Goal: Task Accomplishment & Management: Complete application form

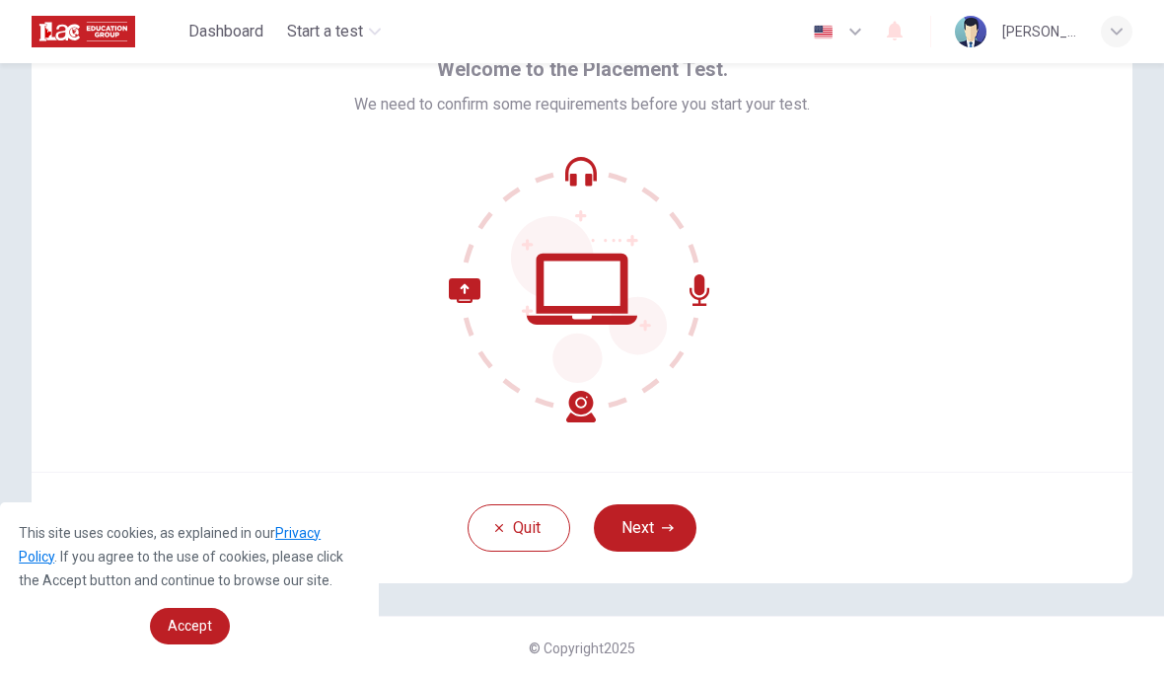
scroll to position [105, 0]
click at [675, 525] on button "Next" at bounding box center [645, 527] width 103 height 47
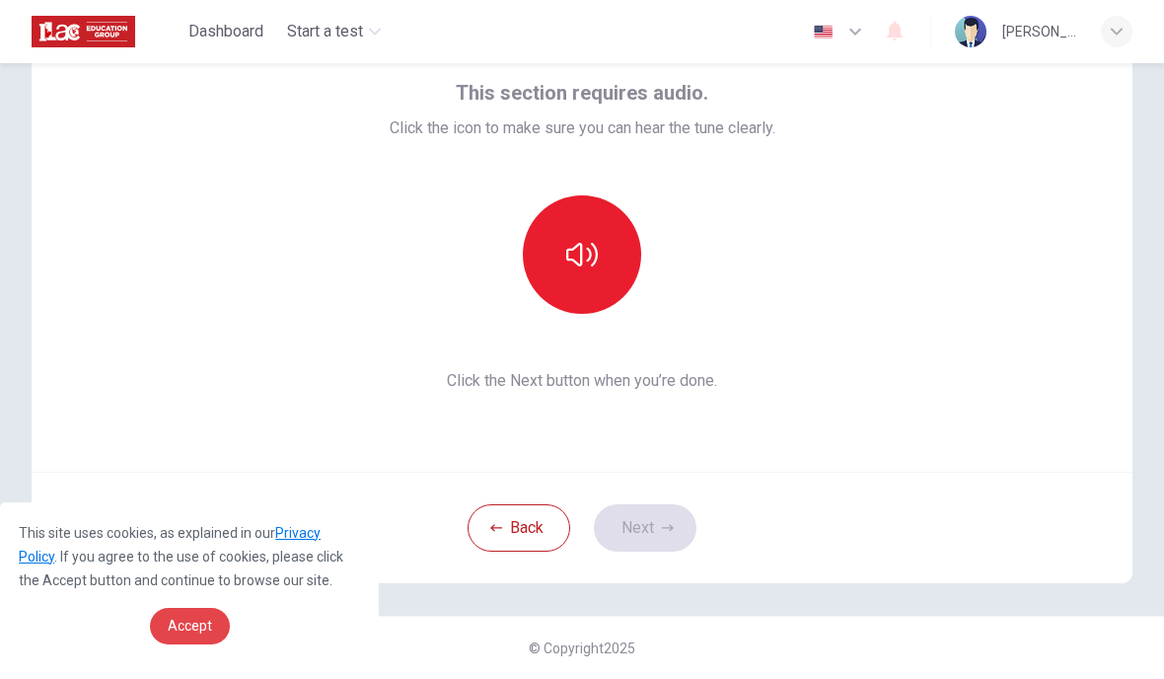
click at [199, 627] on span "Accept" at bounding box center [190, 626] width 44 height 16
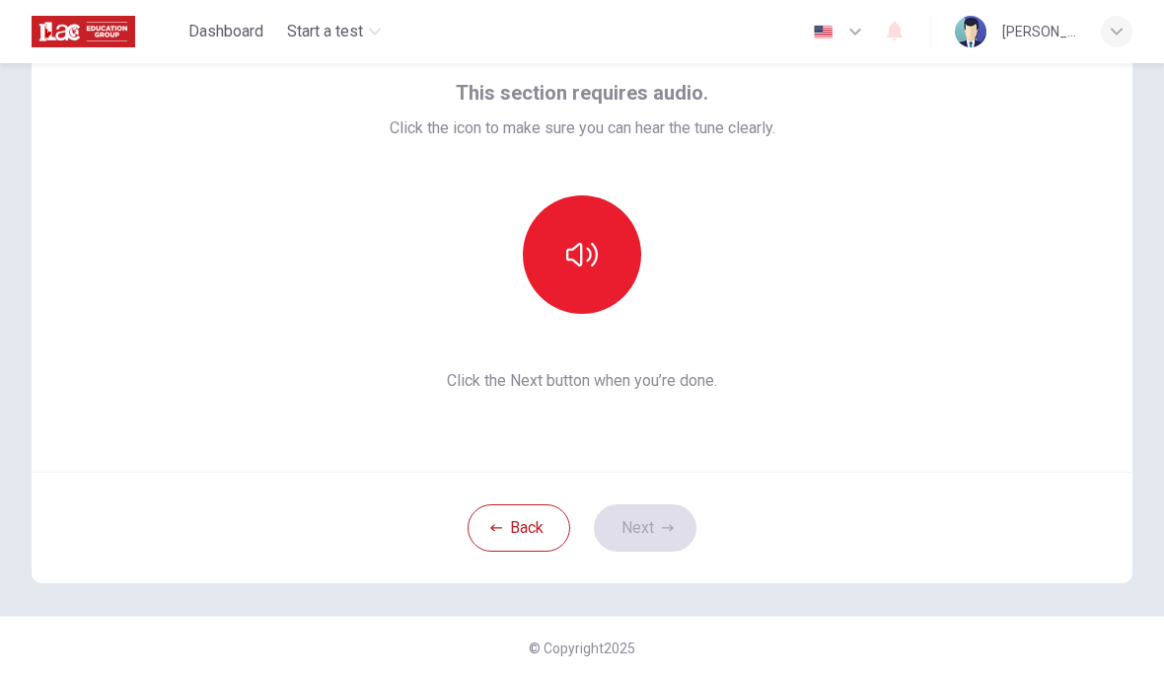
click at [647, 521] on div "Back Next" at bounding box center [582, 527] width 1101 height 111
click at [611, 244] on button "button" at bounding box center [582, 254] width 118 height 118
click at [605, 272] on button "button" at bounding box center [582, 254] width 118 height 118
click at [651, 523] on button "Next" at bounding box center [645, 527] width 103 height 47
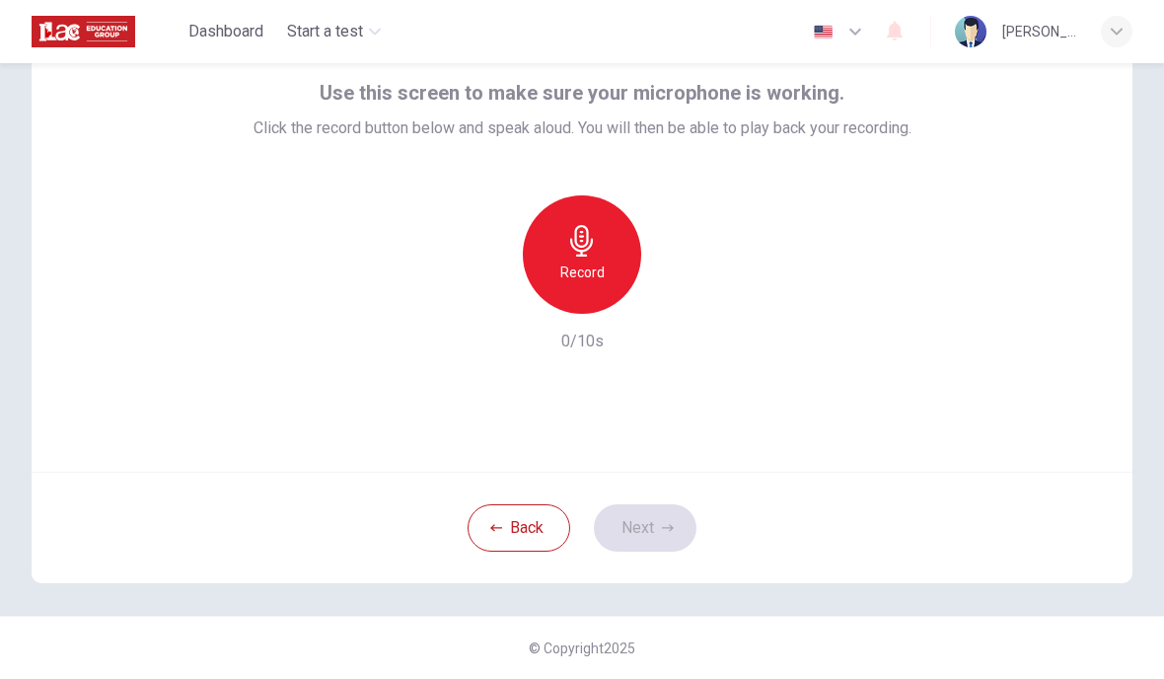
click at [588, 253] on icon "button" at bounding box center [582, 241] width 32 height 32
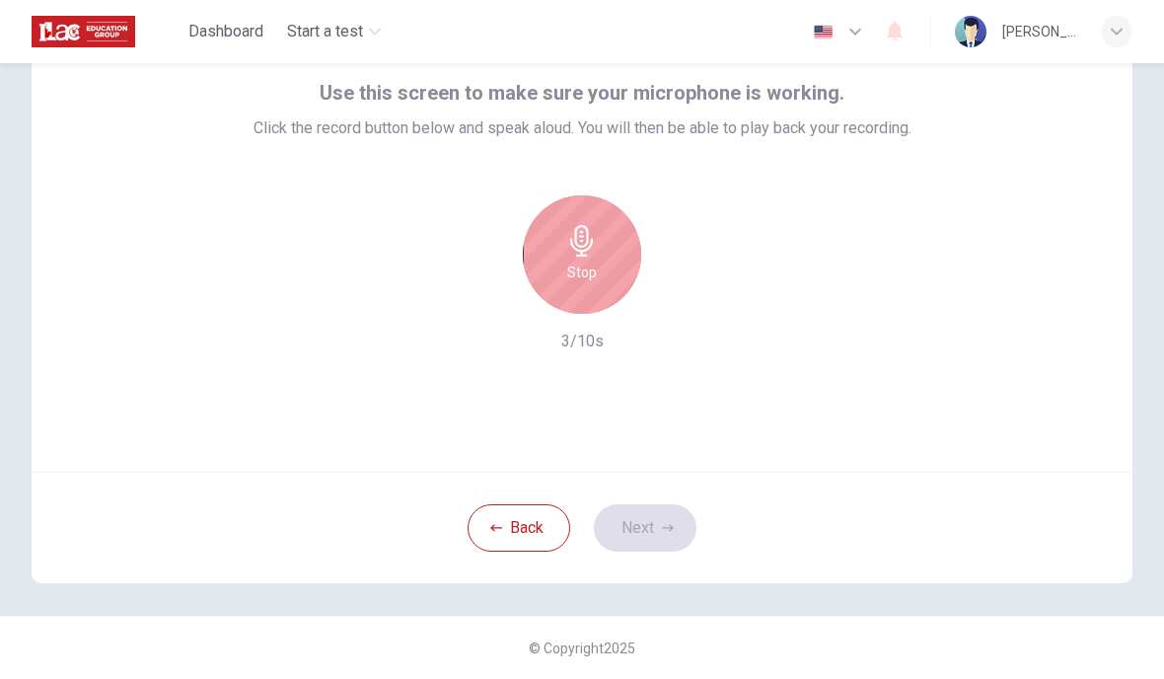
click at [591, 289] on div "Stop" at bounding box center [582, 254] width 118 height 118
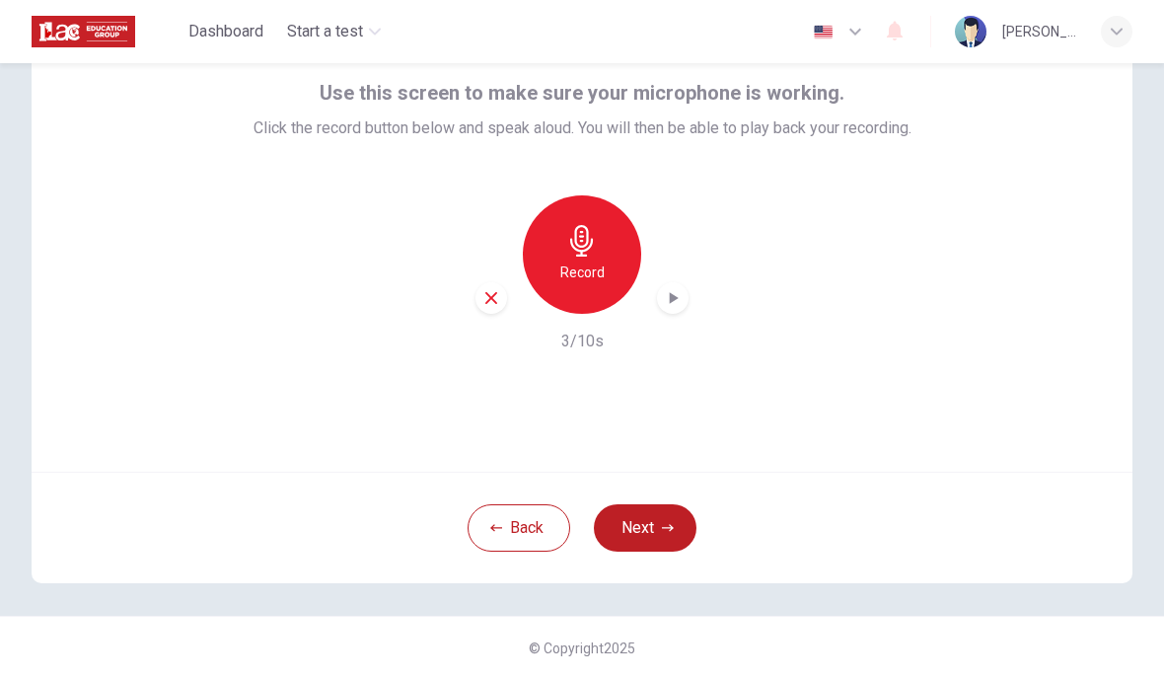
click at [662, 310] on div "button" at bounding box center [673, 298] width 32 height 32
click at [489, 308] on div "button" at bounding box center [491, 298] width 32 height 32
click at [663, 516] on button "Next" at bounding box center [645, 527] width 103 height 47
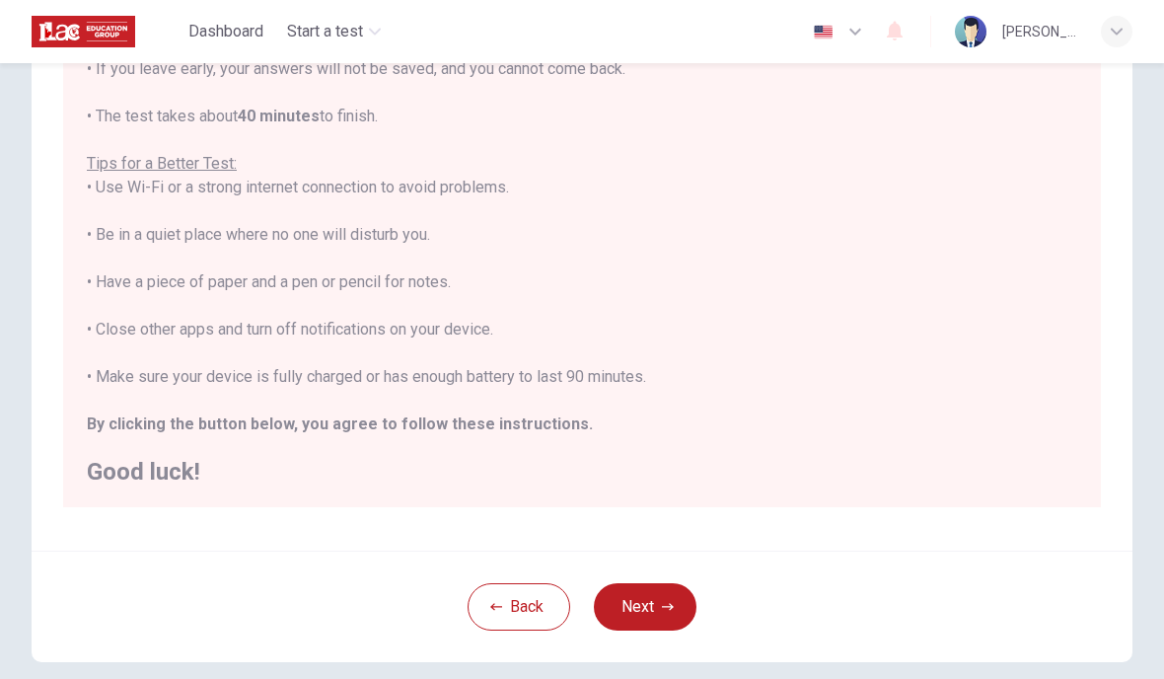
scroll to position [282, 0]
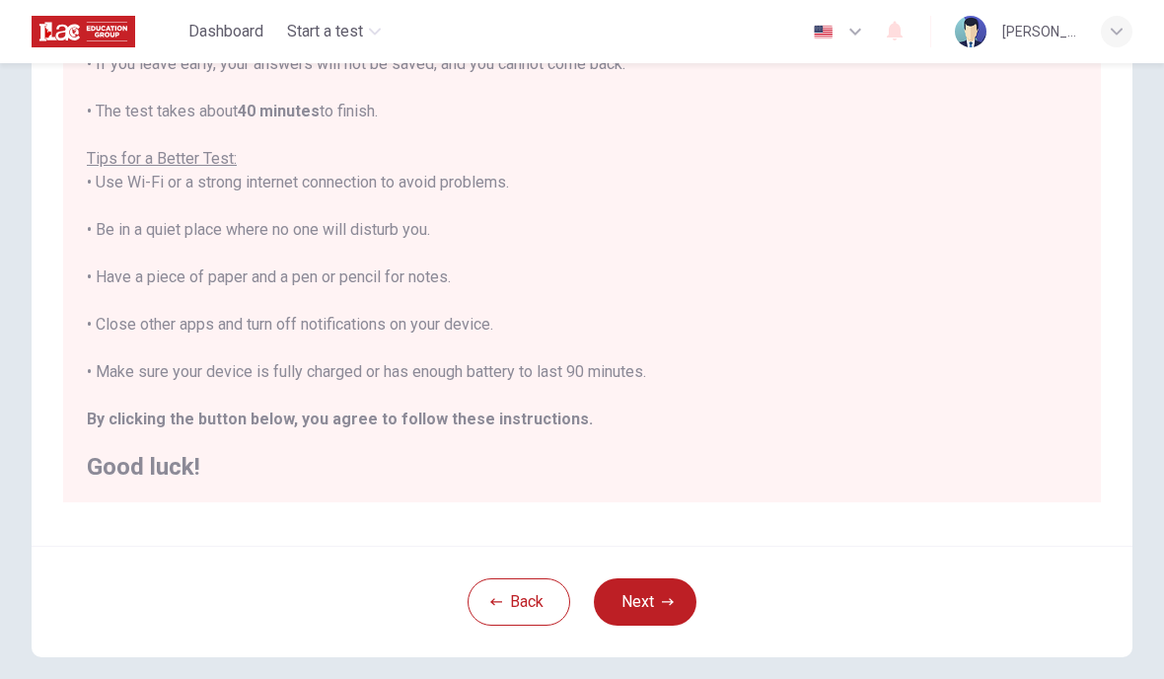
click at [651, 594] on button "Next" at bounding box center [645, 601] width 103 height 47
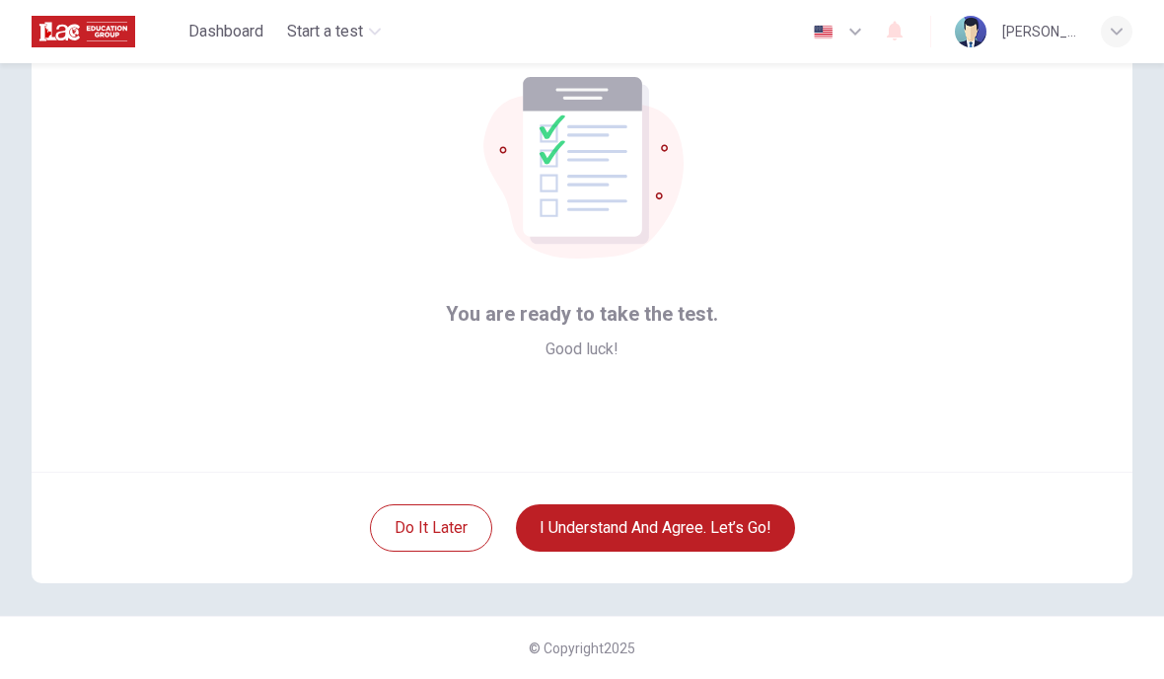
scroll to position [105, 0]
click at [740, 546] on button "I understand and agree. Let’s go!" at bounding box center [655, 527] width 279 height 47
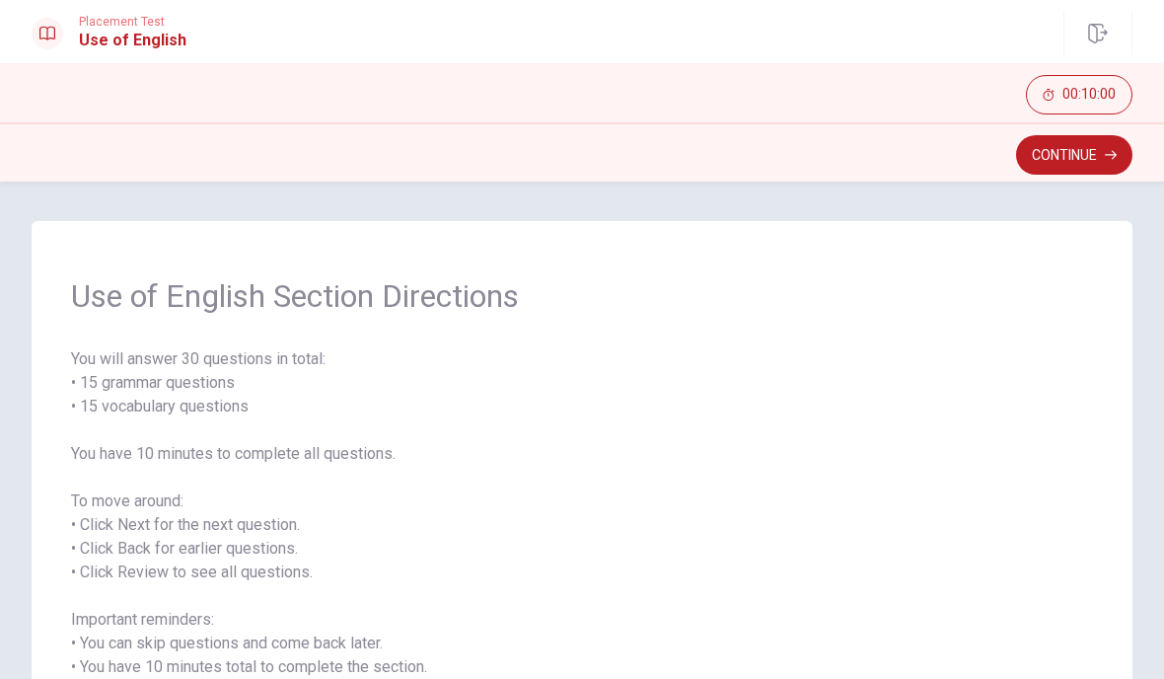
click at [1110, 155] on icon "button" at bounding box center [1111, 155] width 12 height 9
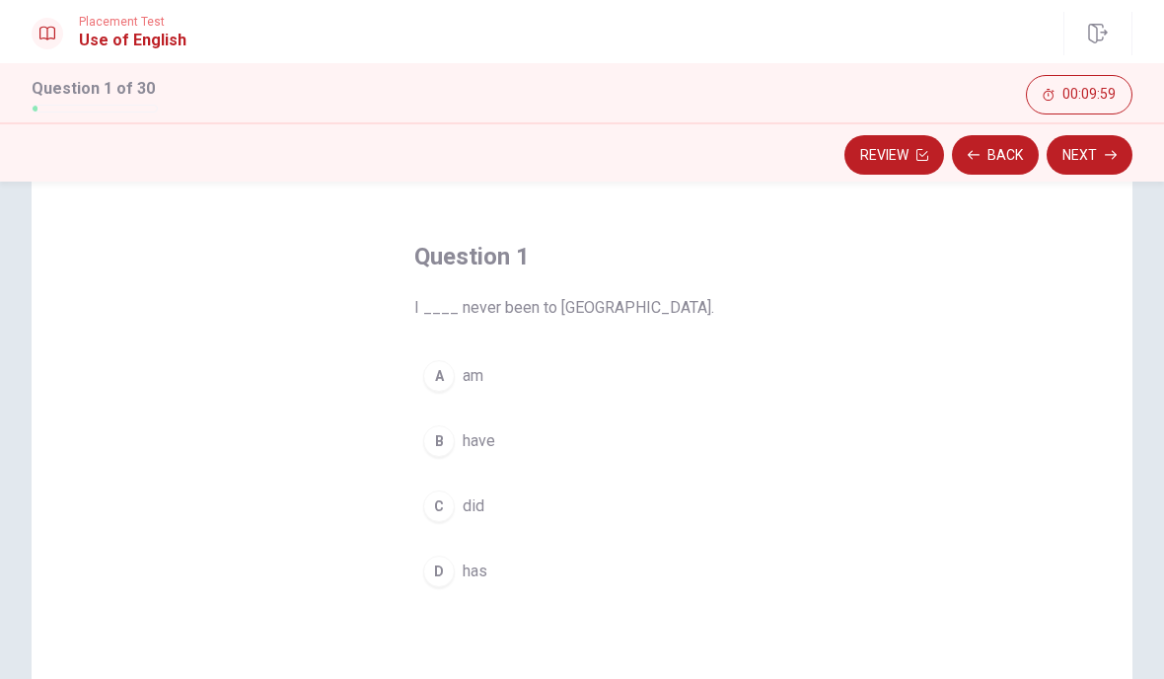
scroll to position [79, 0]
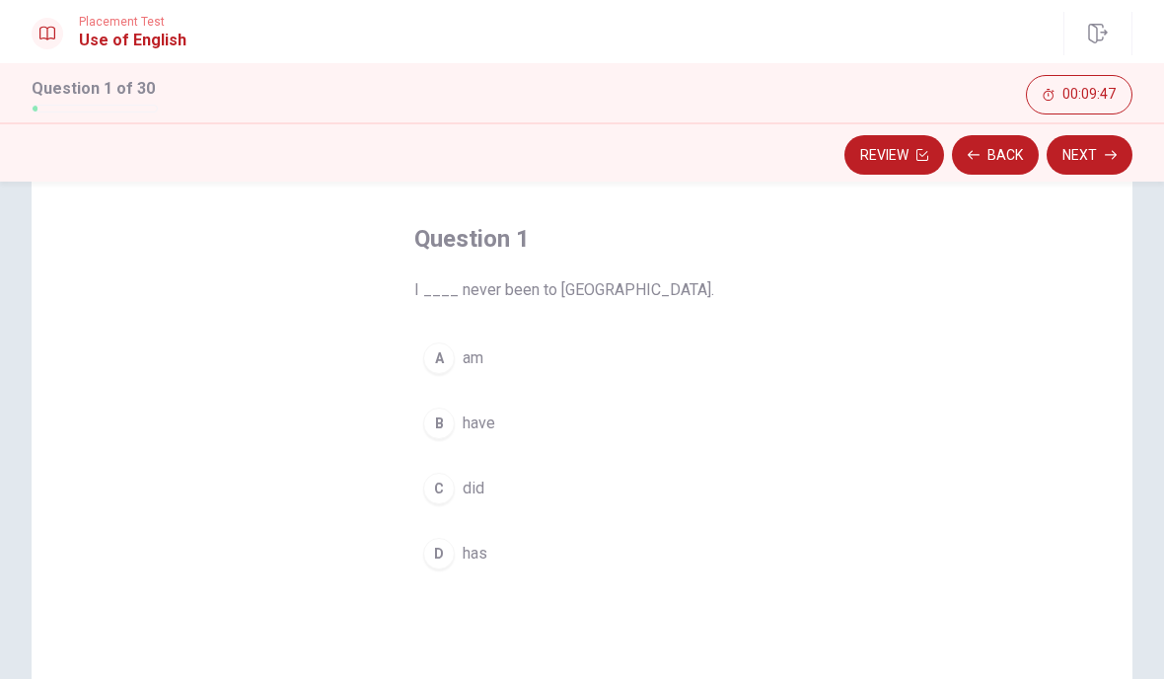
click at [490, 365] on button "A am" at bounding box center [581, 357] width 335 height 49
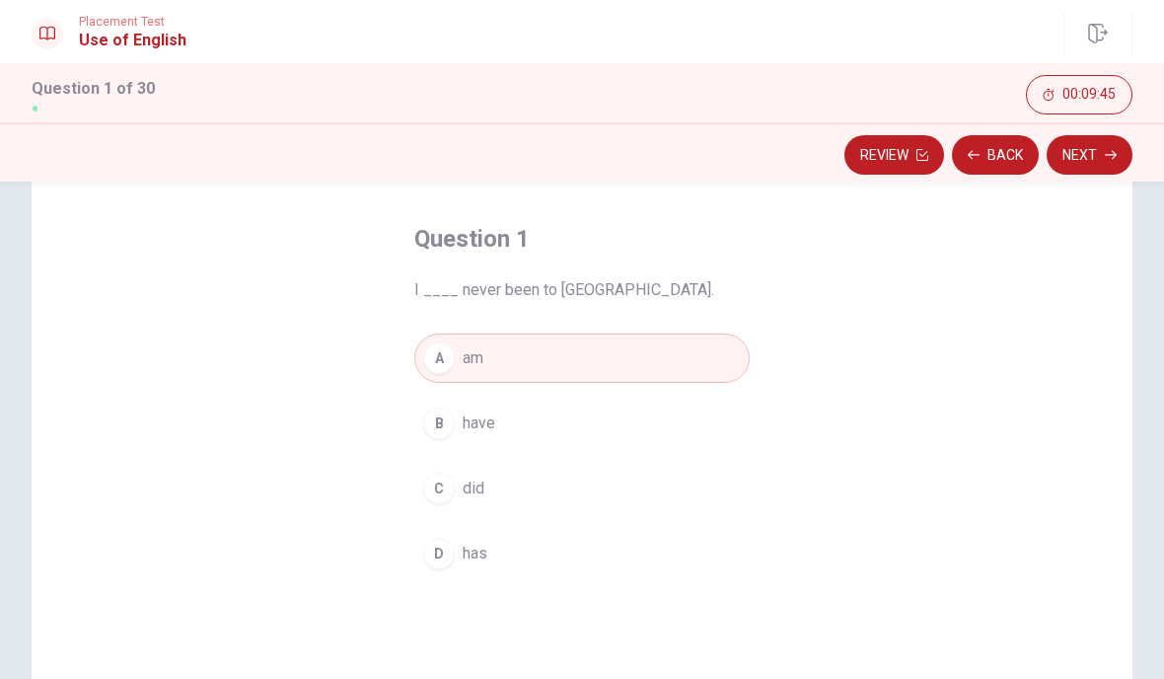
click at [1087, 156] on button "Next" at bounding box center [1090, 154] width 86 height 39
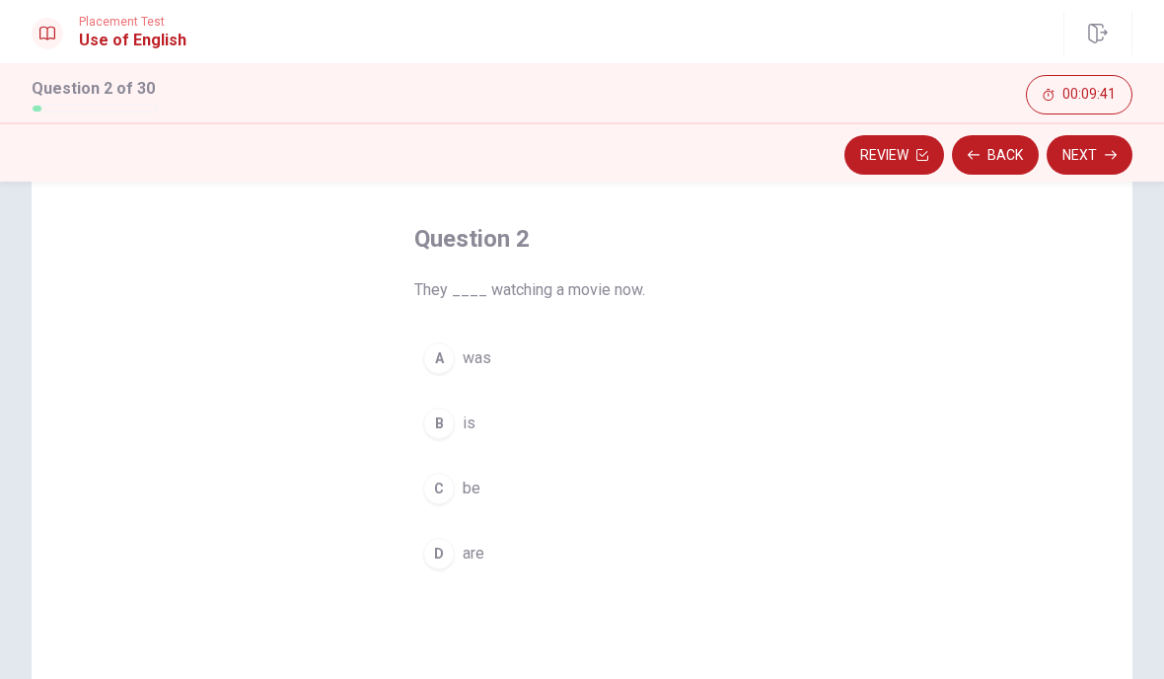
click at [482, 561] on span "are" at bounding box center [474, 554] width 22 height 24
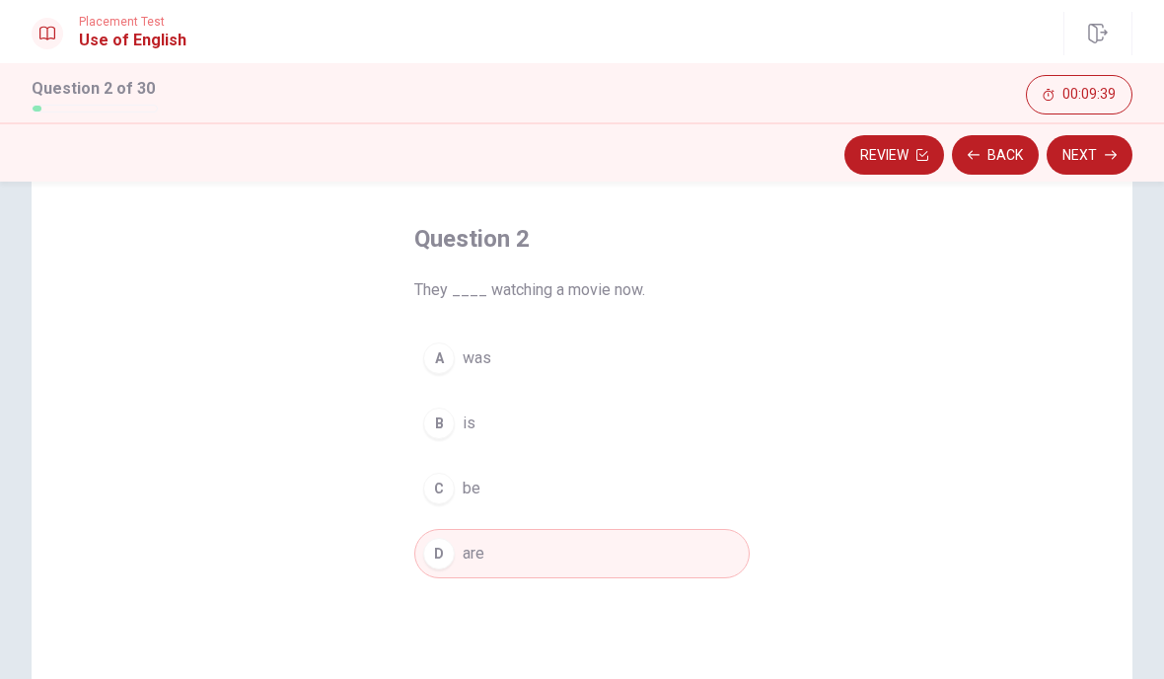
click at [1088, 160] on button "Next" at bounding box center [1090, 154] width 86 height 39
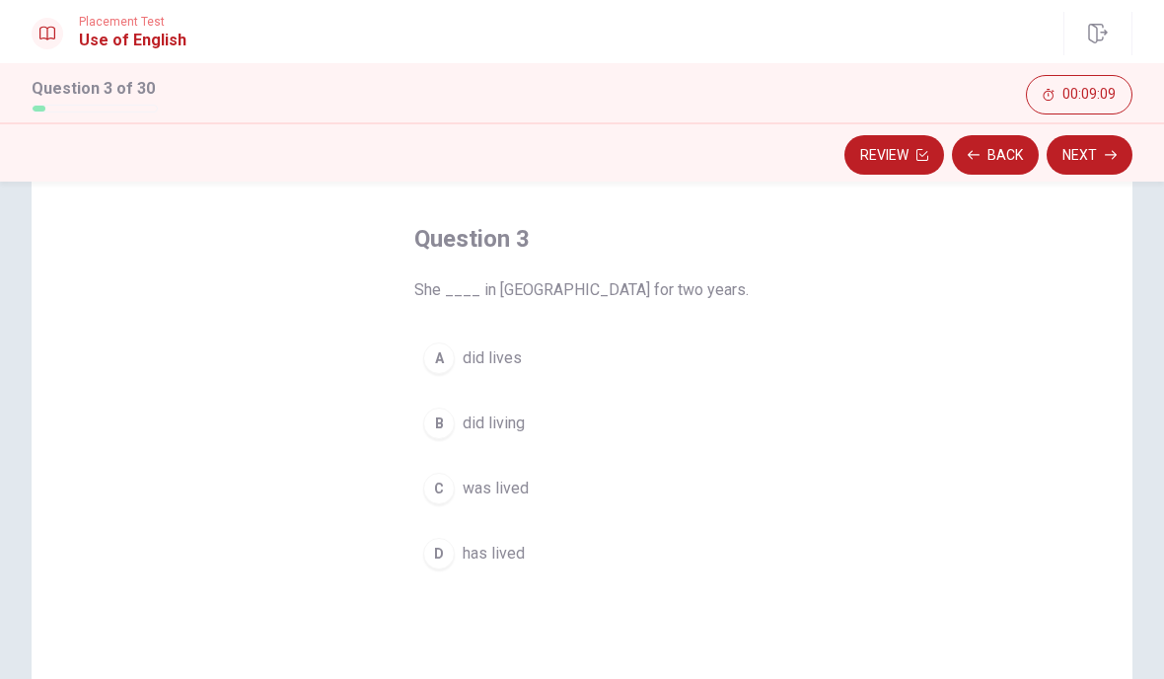
click at [522, 432] on span "did living" at bounding box center [494, 423] width 62 height 24
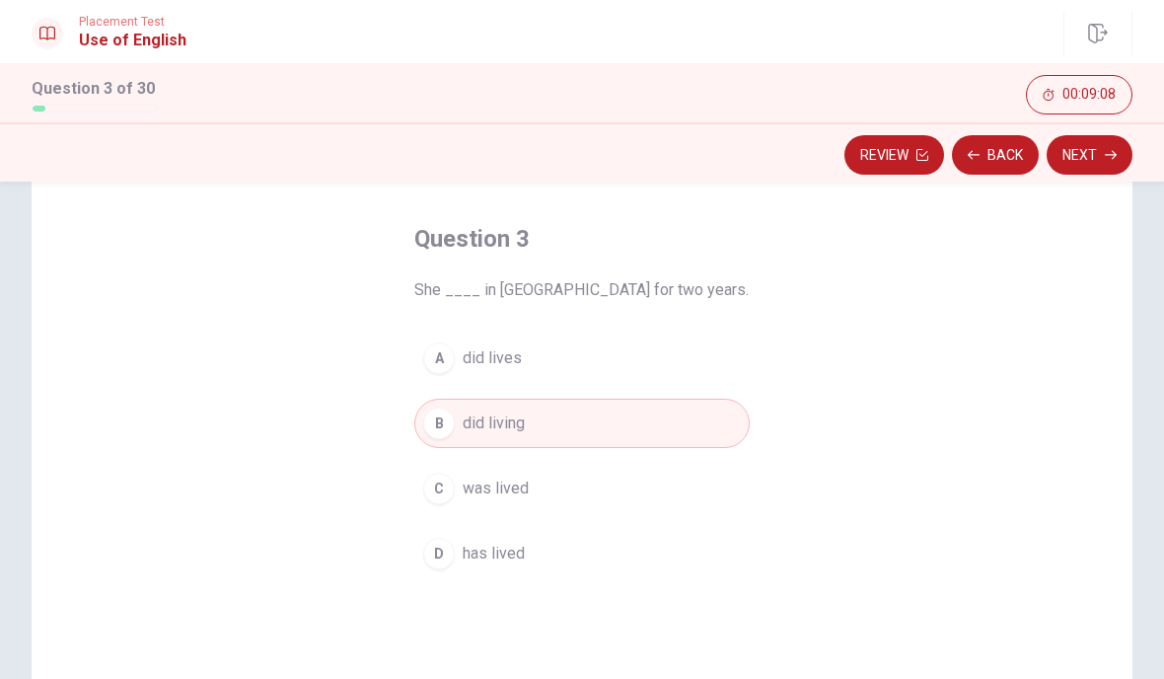
click at [1090, 173] on button "Next" at bounding box center [1090, 154] width 86 height 39
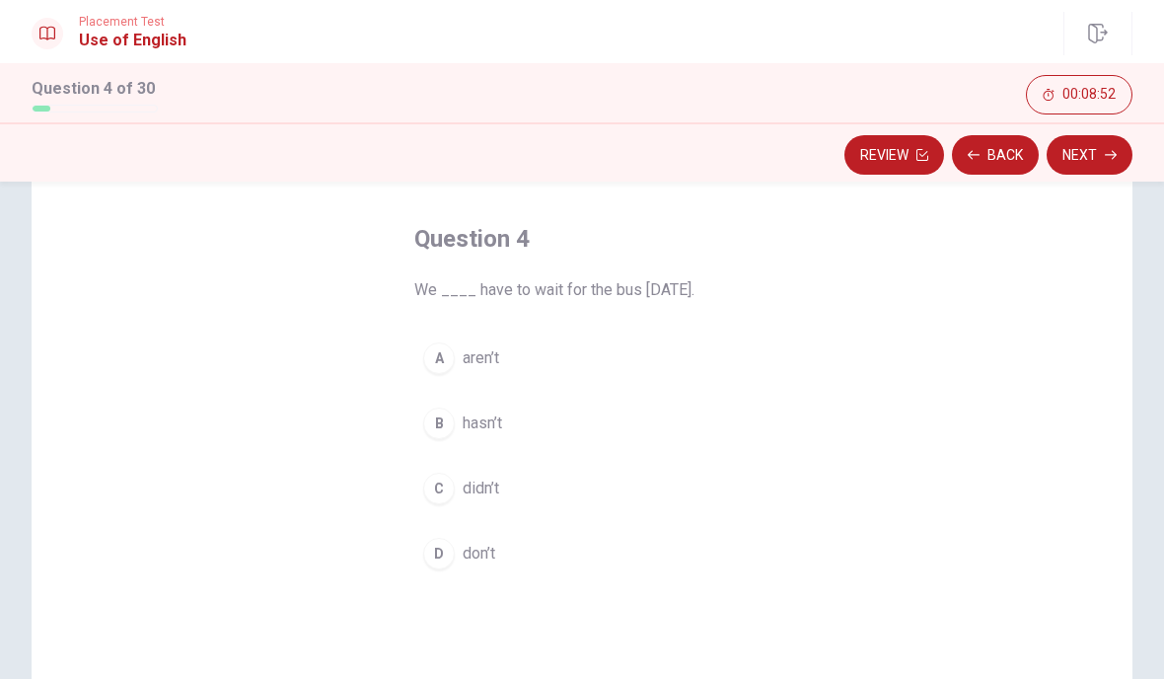
click at [493, 360] on span "aren’t" at bounding box center [481, 358] width 36 height 24
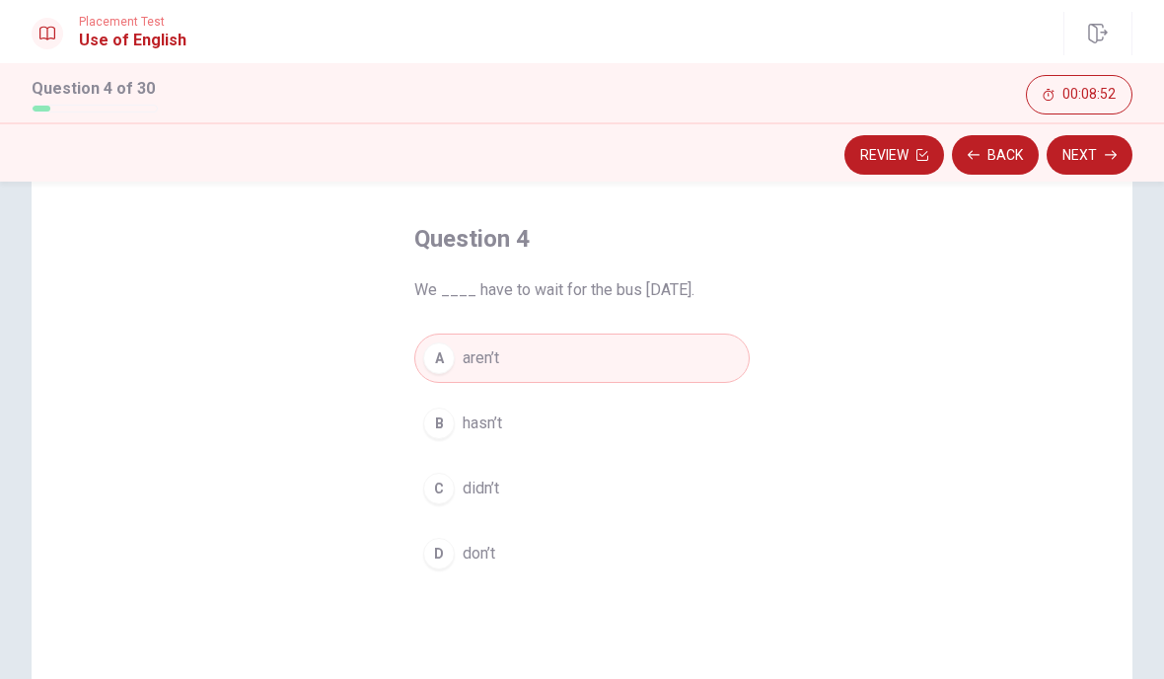
click at [1089, 161] on button "Next" at bounding box center [1090, 154] width 86 height 39
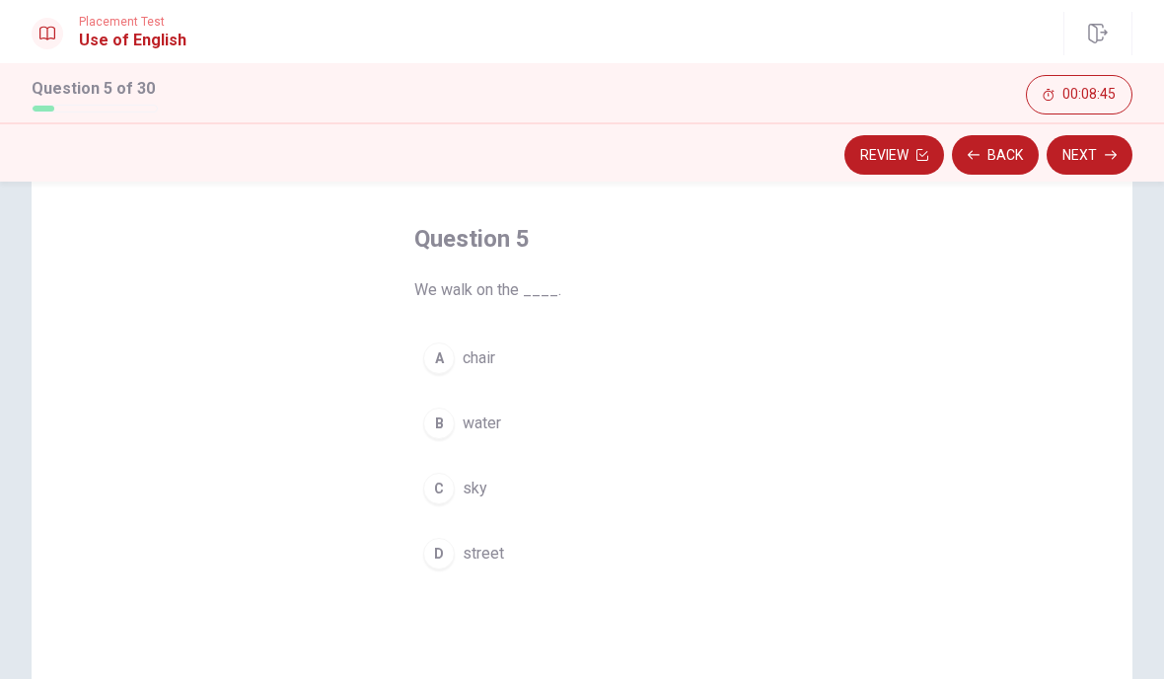
click at [496, 556] on span "street" at bounding box center [483, 554] width 41 height 24
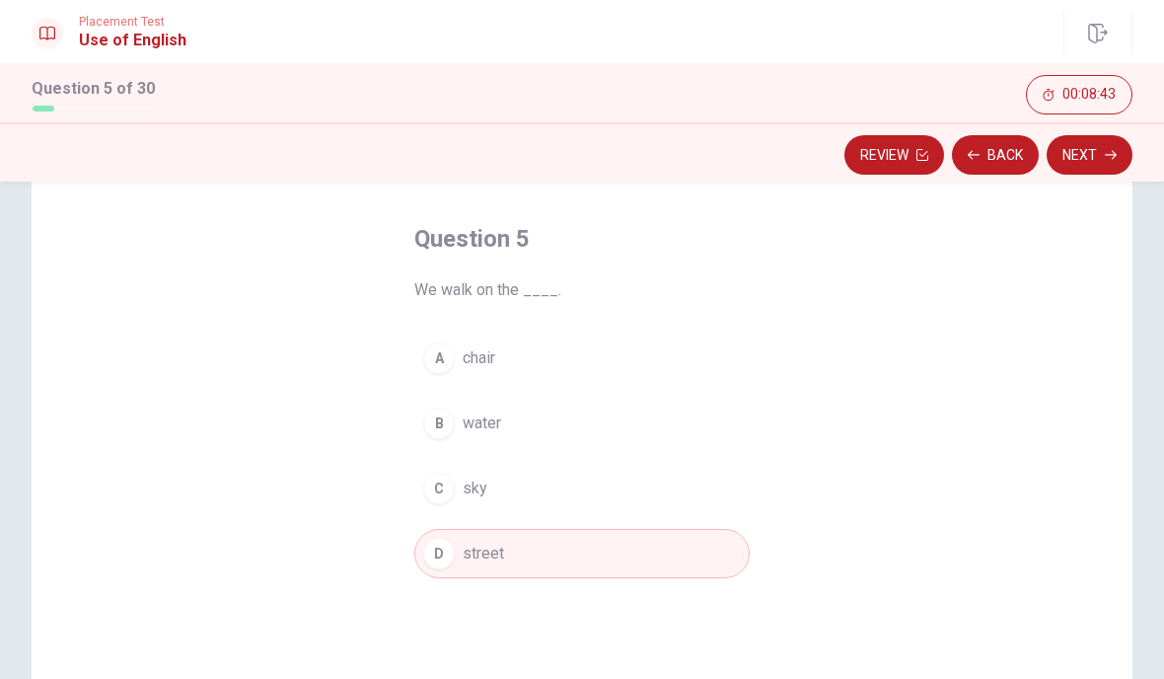
click at [1095, 152] on button "Next" at bounding box center [1090, 154] width 86 height 39
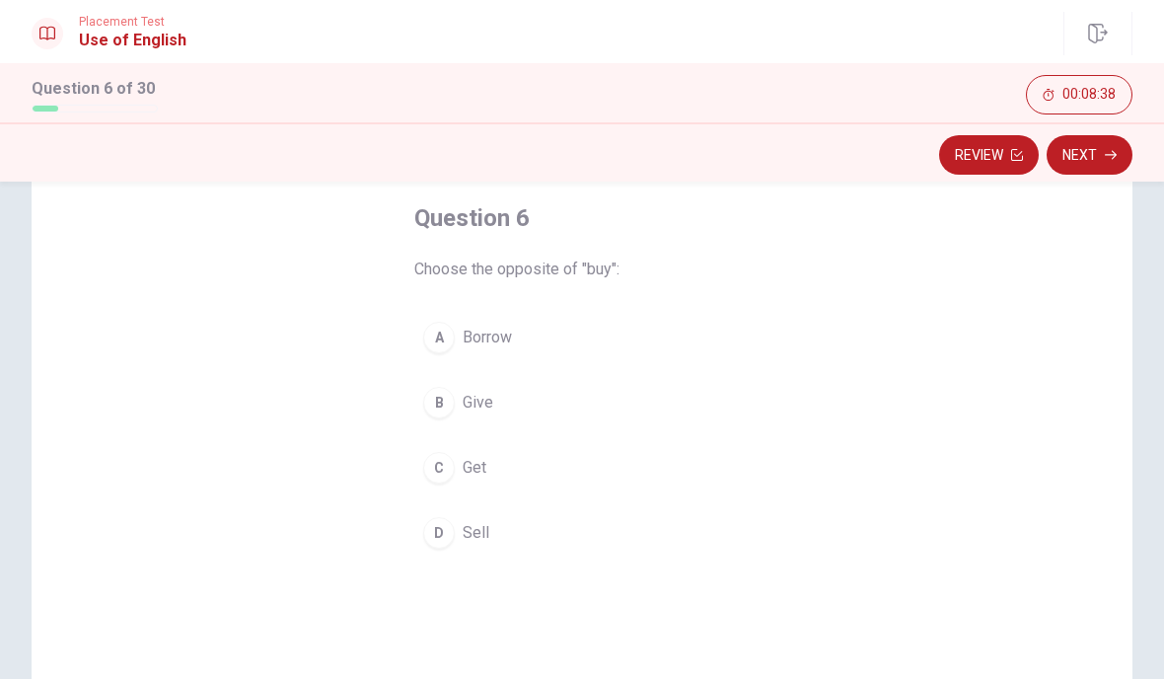
scroll to position [105, 0]
click at [491, 537] on button "D Sell" at bounding box center [581, 527] width 335 height 49
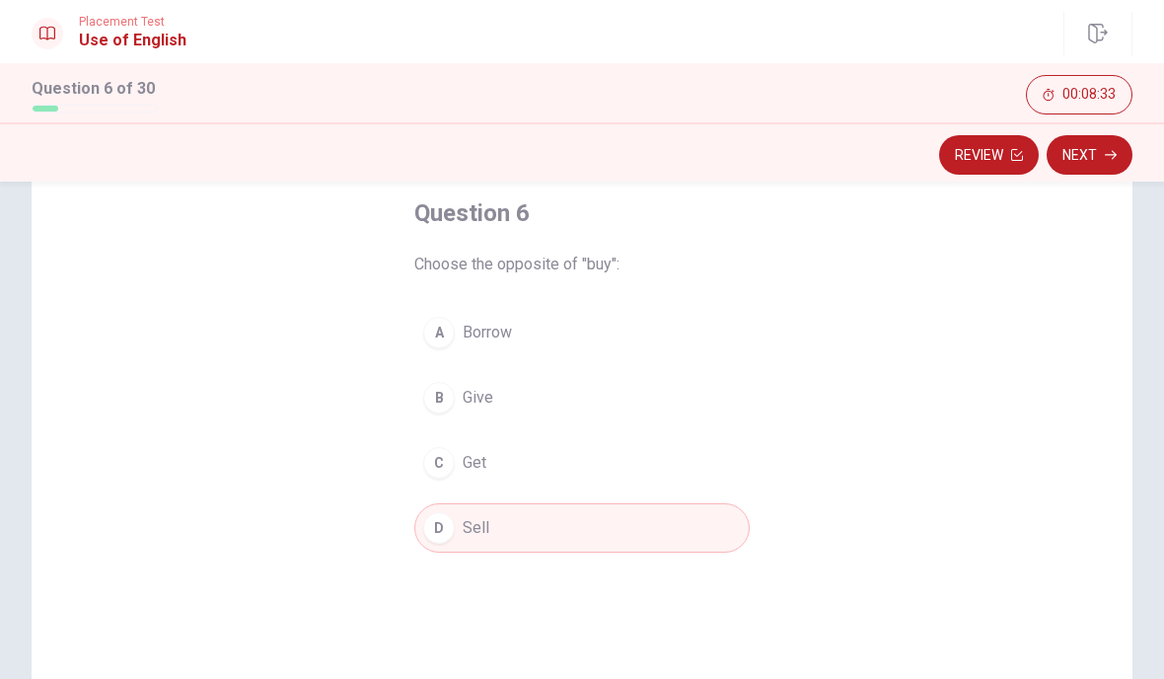
click at [1086, 161] on button "Next" at bounding box center [1090, 154] width 86 height 39
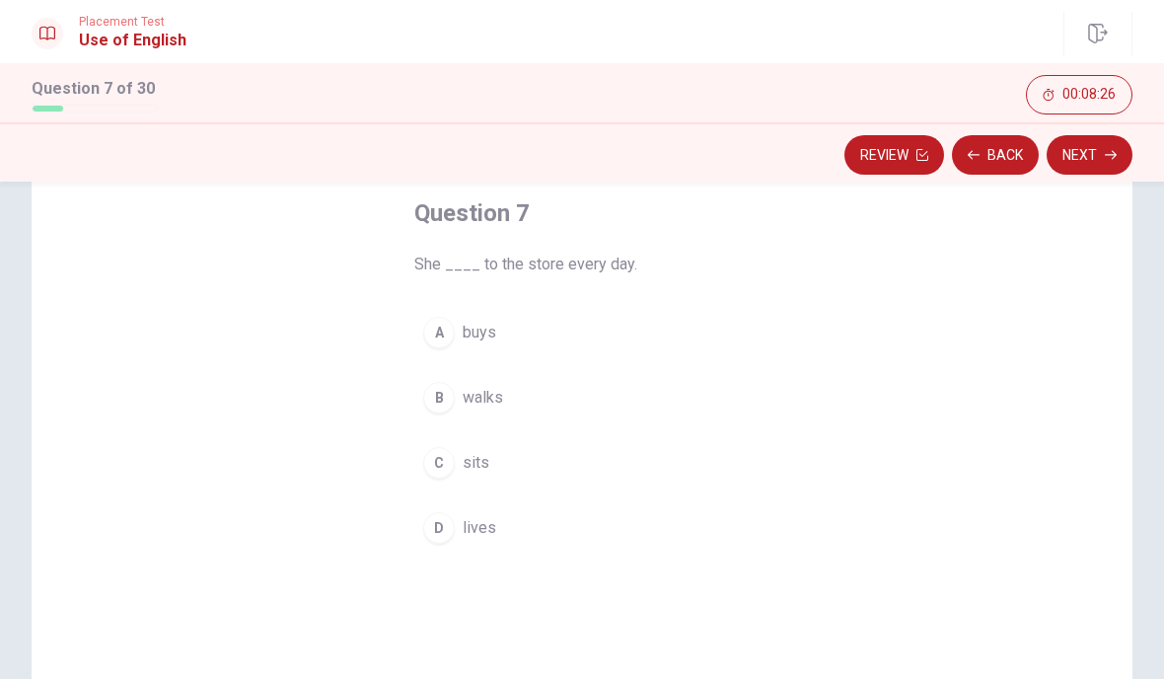
click at [511, 410] on button "B walks" at bounding box center [581, 397] width 335 height 49
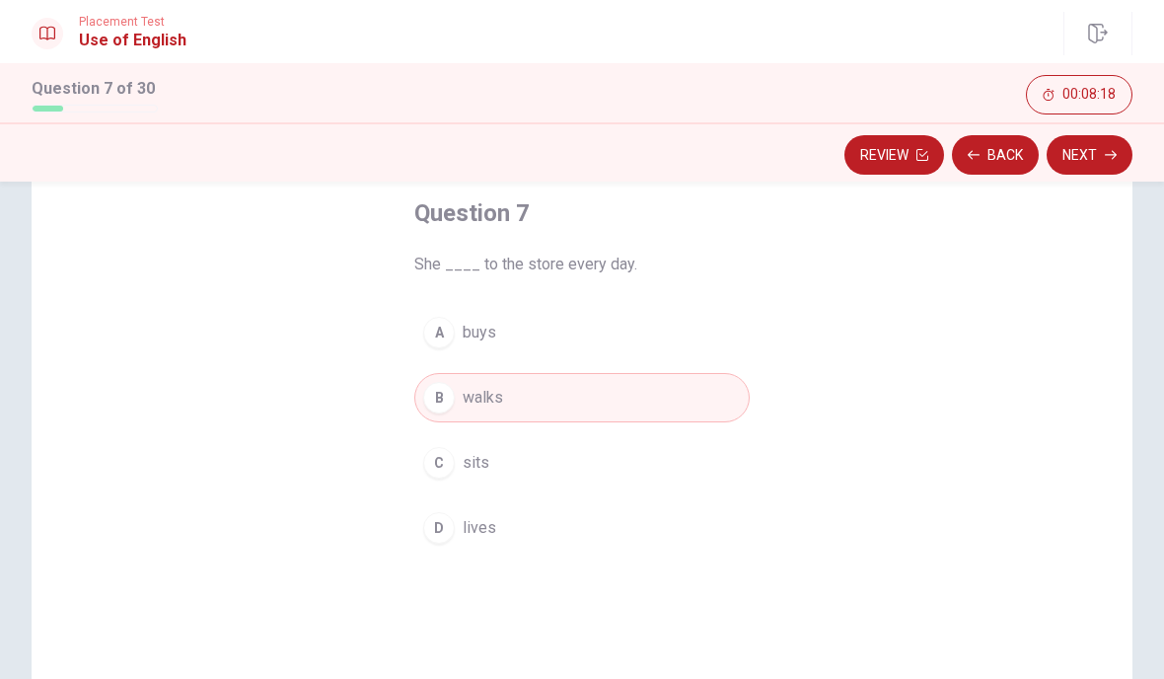
click at [586, 369] on div "A buys B walks C sits D lives" at bounding box center [581, 430] width 335 height 245
click at [586, 368] on div "A buys B walks C sits D lives" at bounding box center [581, 430] width 335 height 245
click at [546, 341] on button "A buys" at bounding box center [581, 332] width 335 height 49
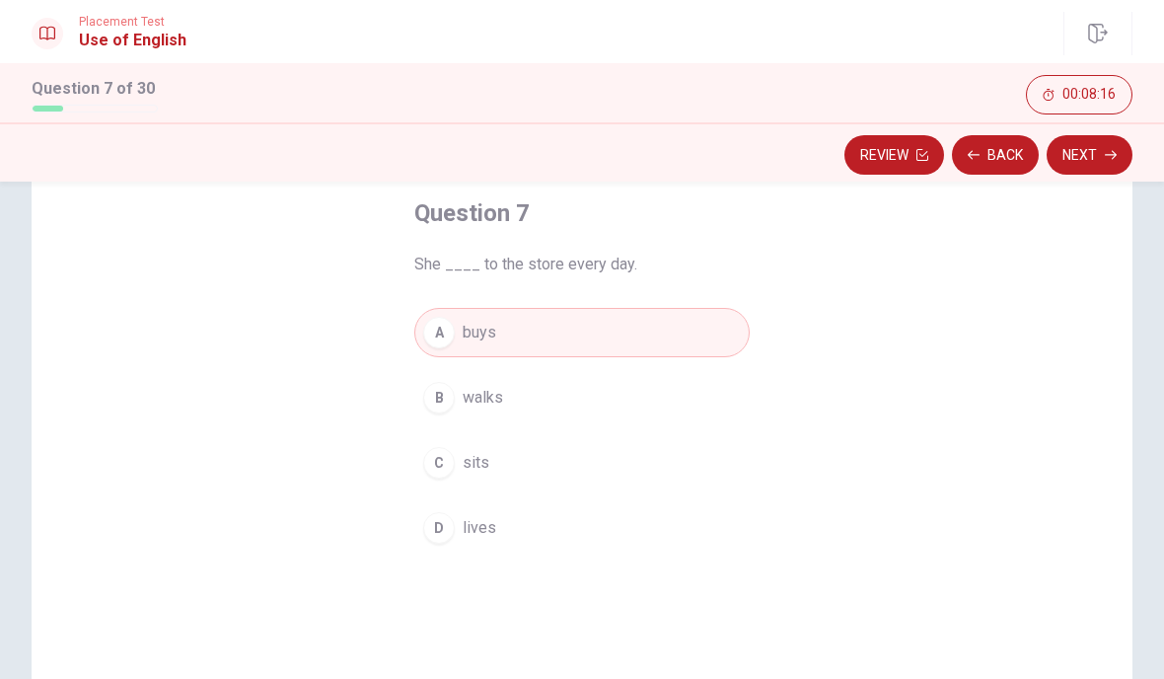
click at [1094, 155] on button "Next" at bounding box center [1090, 154] width 86 height 39
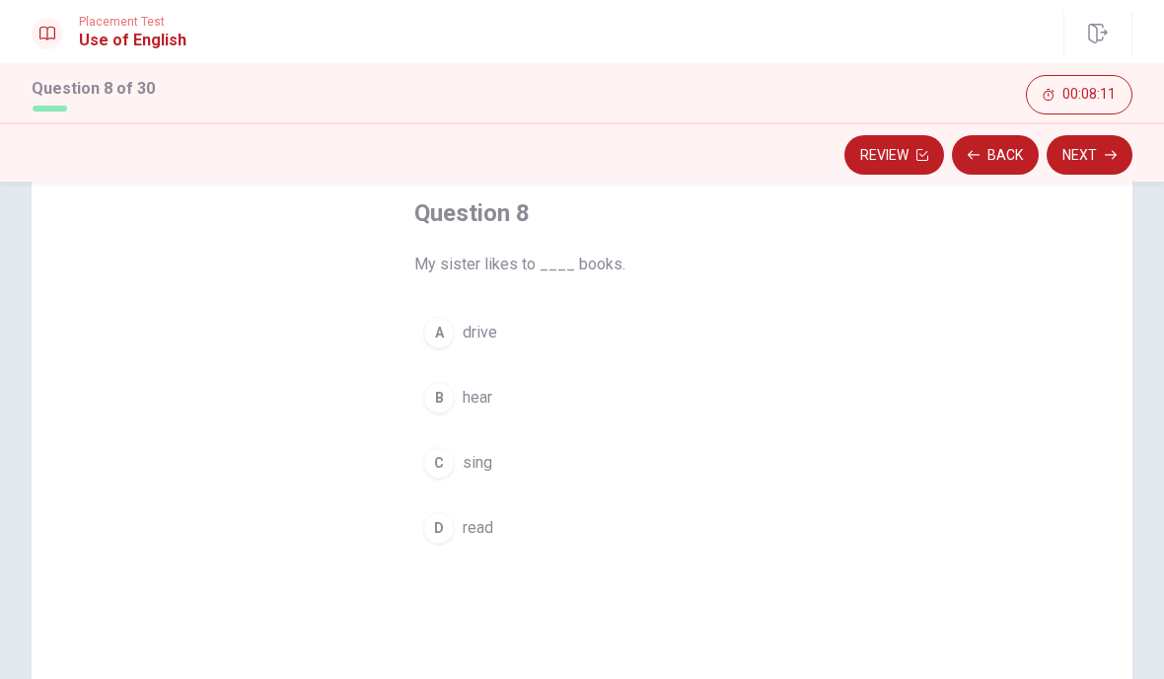
click at [493, 528] on span "read" at bounding box center [478, 528] width 31 height 24
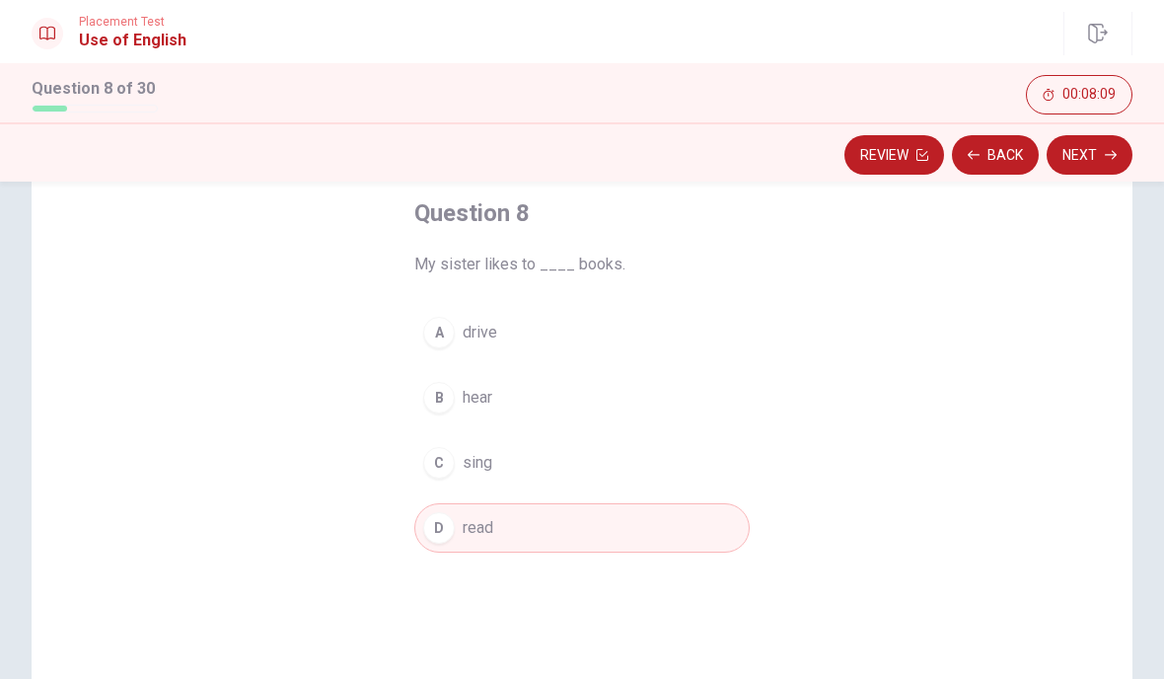
click at [1094, 162] on button "Next" at bounding box center [1090, 154] width 86 height 39
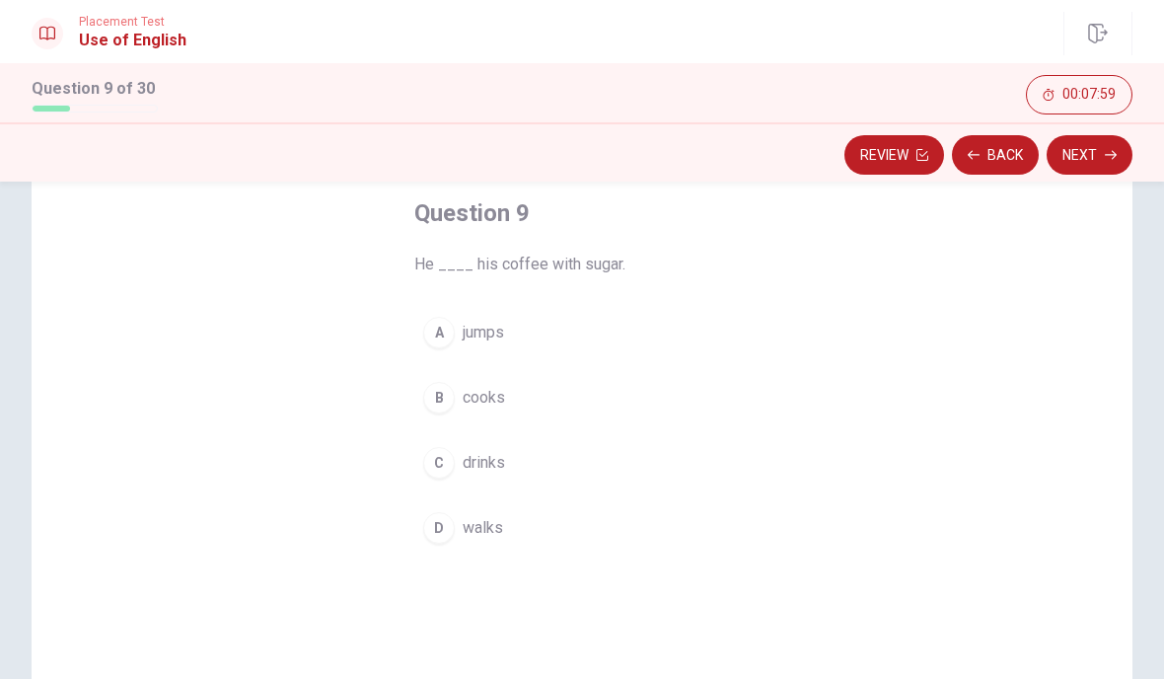
click at [508, 465] on button "C drinks" at bounding box center [581, 462] width 335 height 49
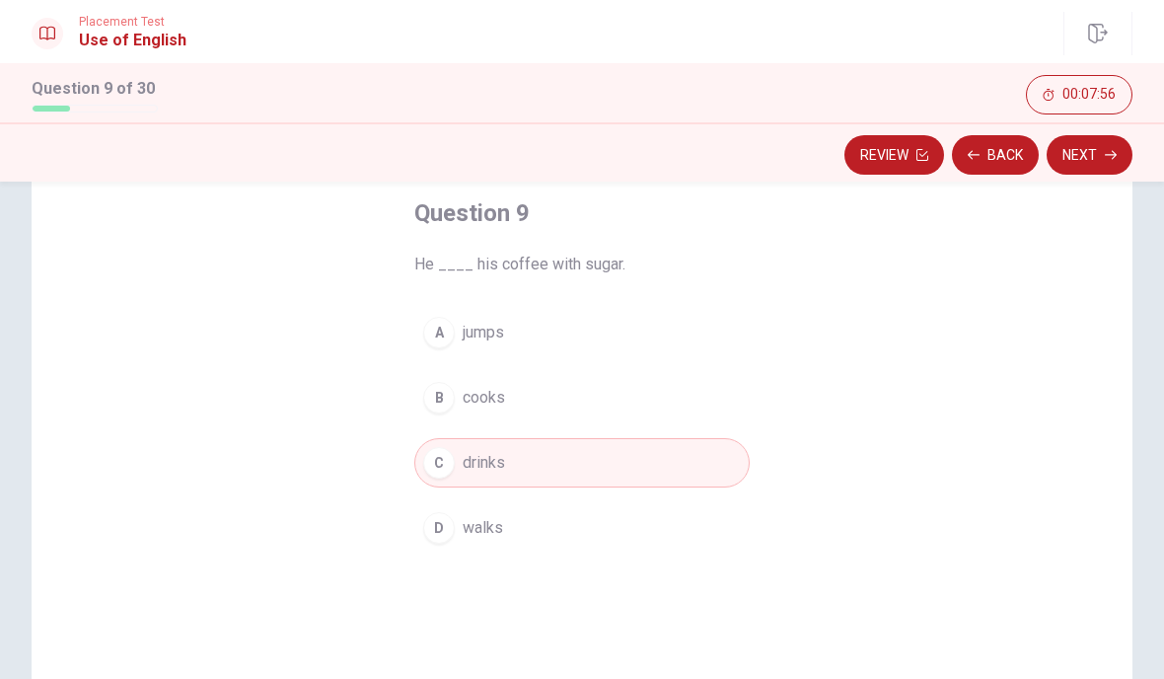
click at [1094, 155] on button "Next" at bounding box center [1090, 154] width 86 height 39
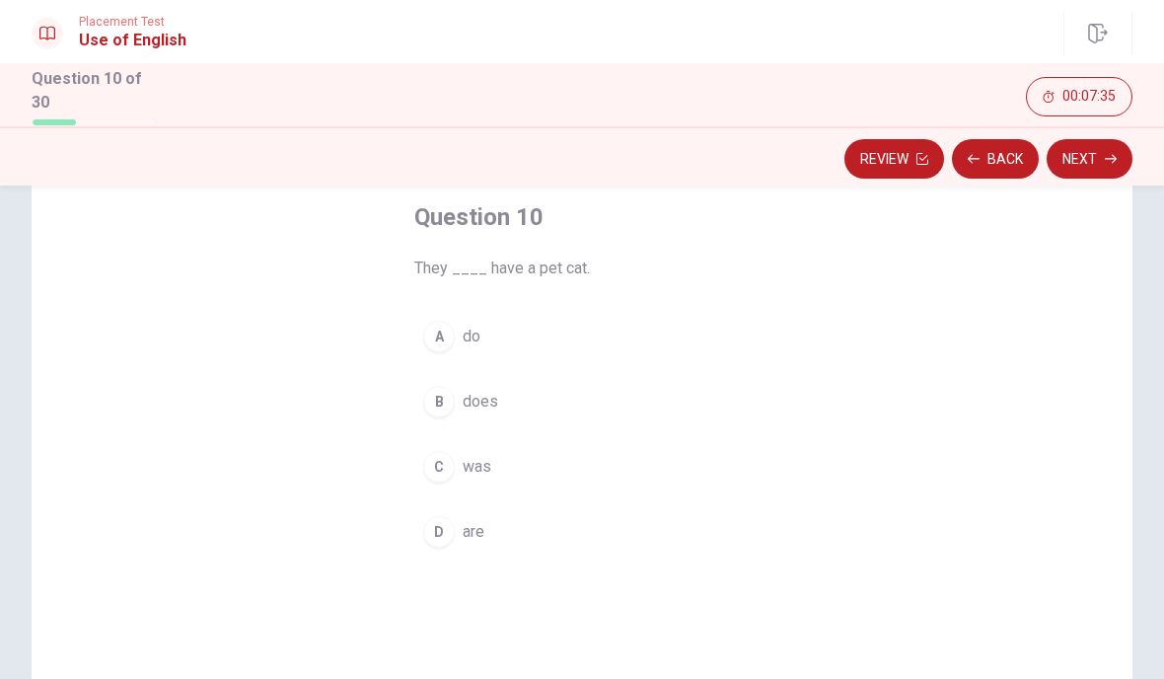
click at [493, 529] on button "D are" at bounding box center [581, 531] width 335 height 49
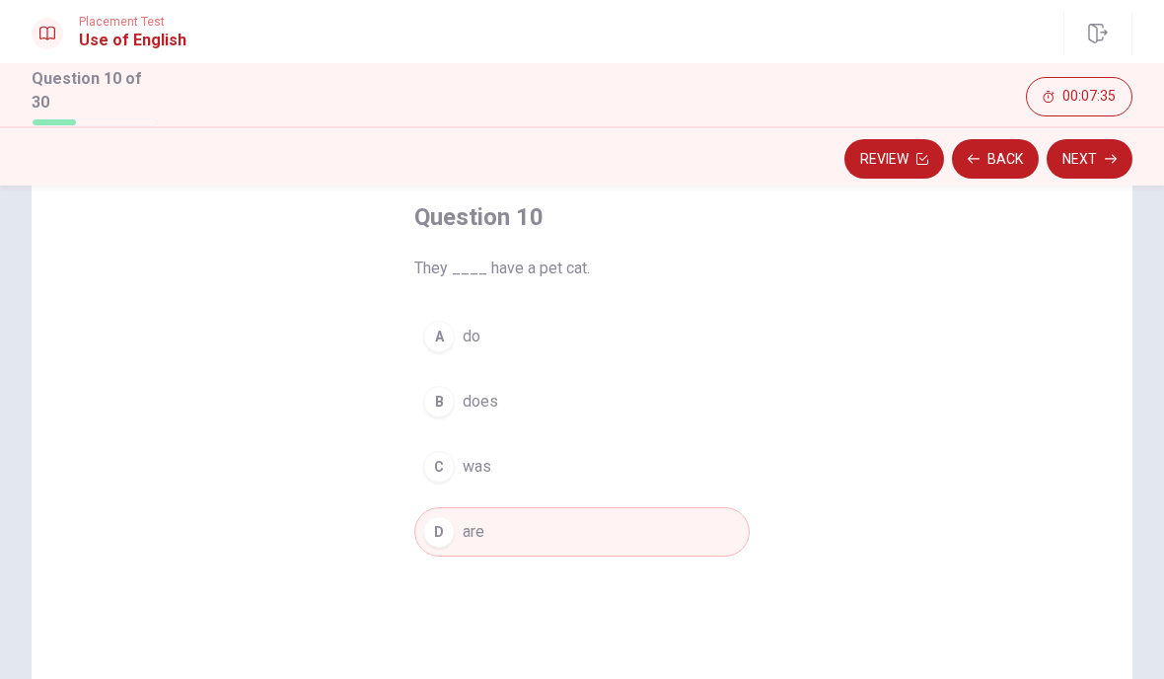
click at [1100, 143] on button "Next" at bounding box center [1090, 158] width 86 height 39
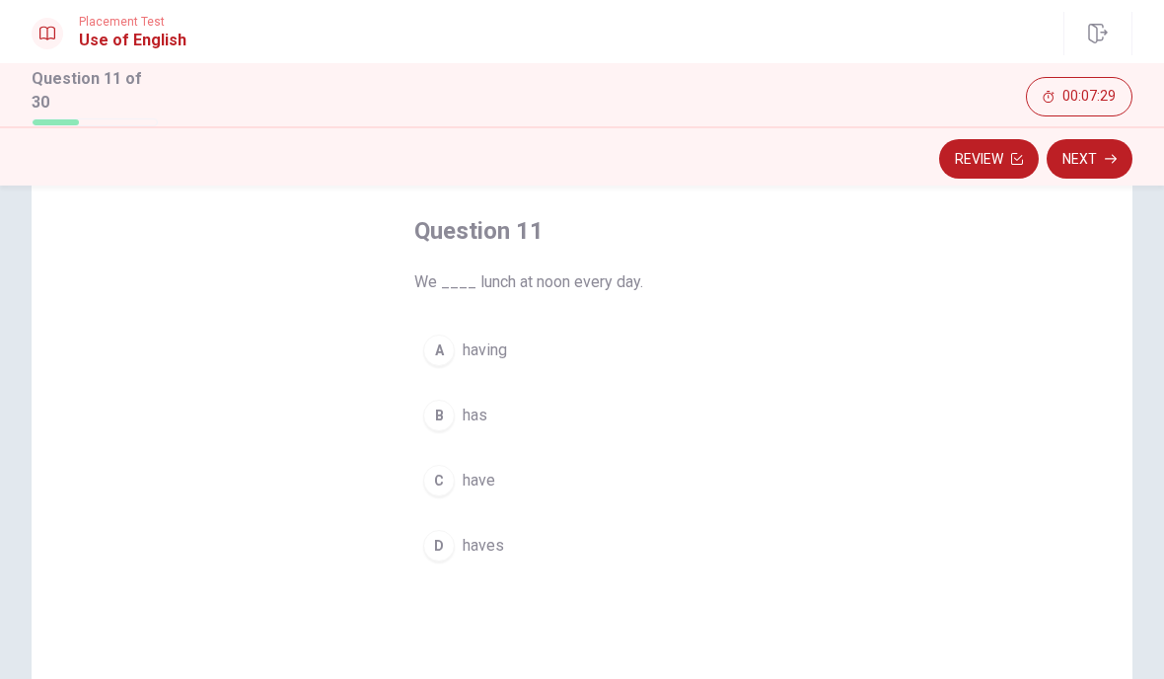
scroll to position [92, 0]
click at [507, 408] on button "B has" at bounding box center [581, 414] width 335 height 49
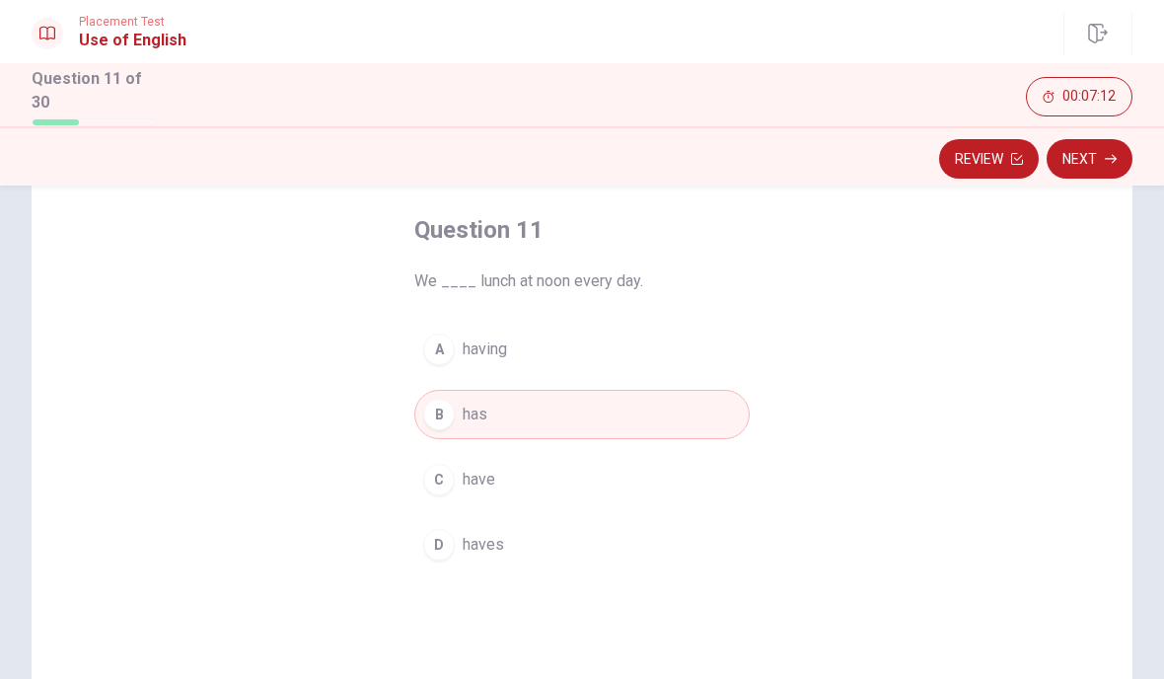
click at [1096, 159] on button "Next" at bounding box center [1090, 158] width 86 height 39
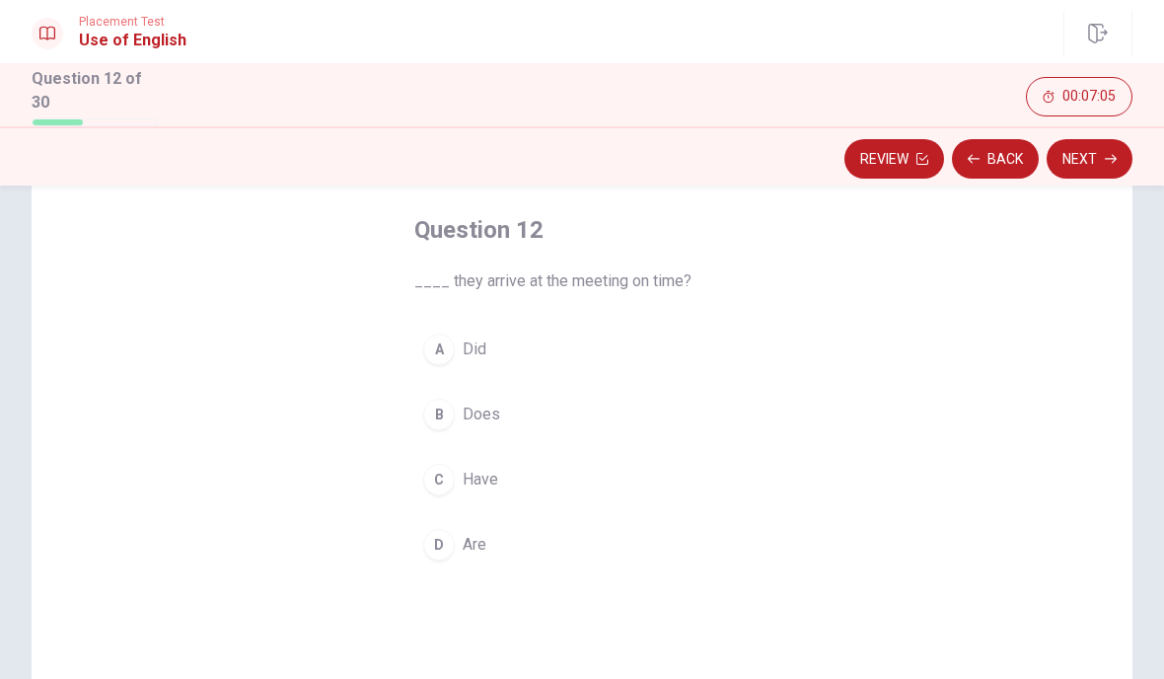
click at [493, 538] on button "D Are" at bounding box center [581, 544] width 335 height 49
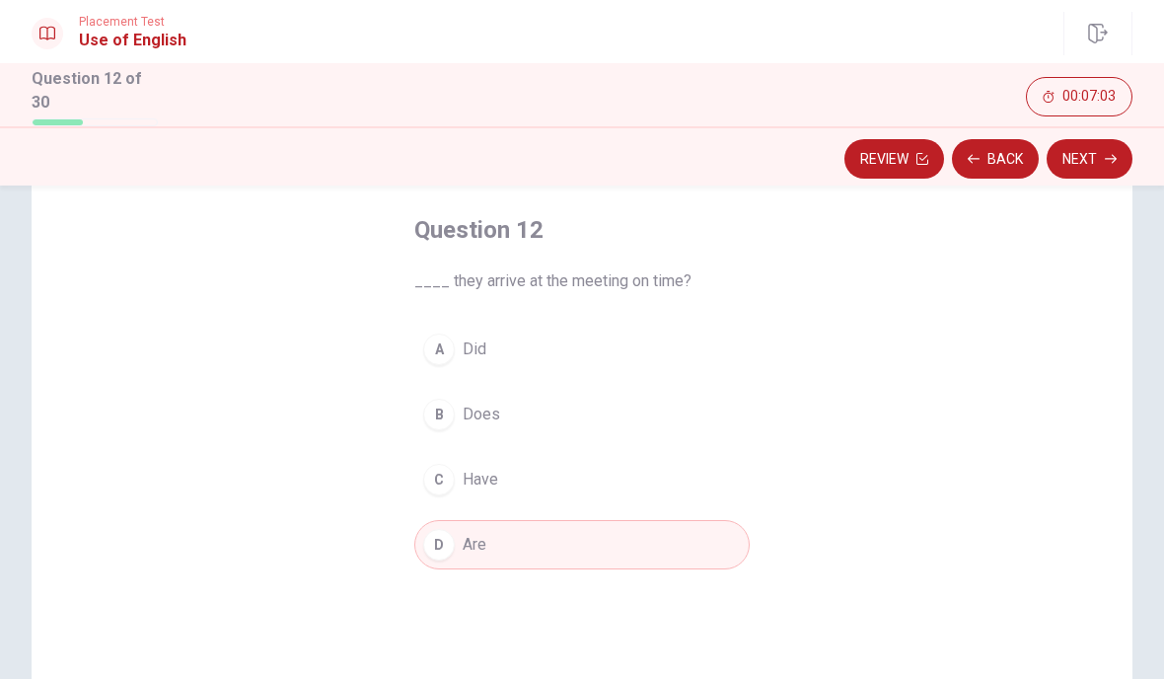
click at [1088, 169] on button "Next" at bounding box center [1090, 158] width 86 height 39
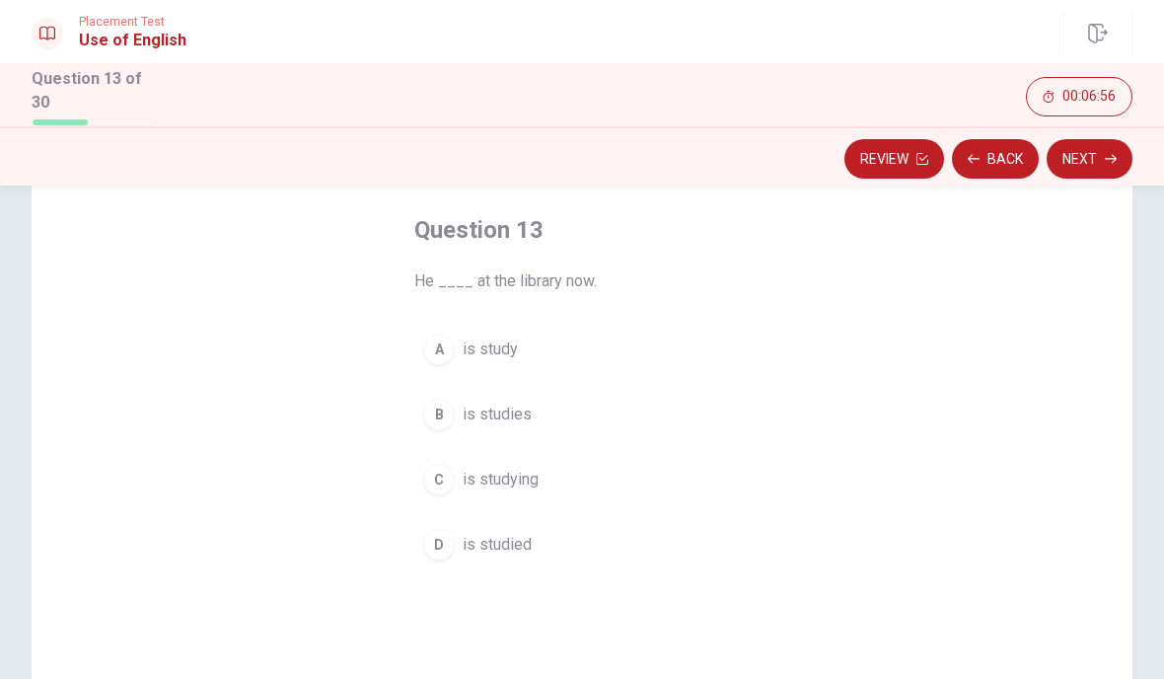
click at [534, 472] on span "is studying" at bounding box center [501, 480] width 76 height 24
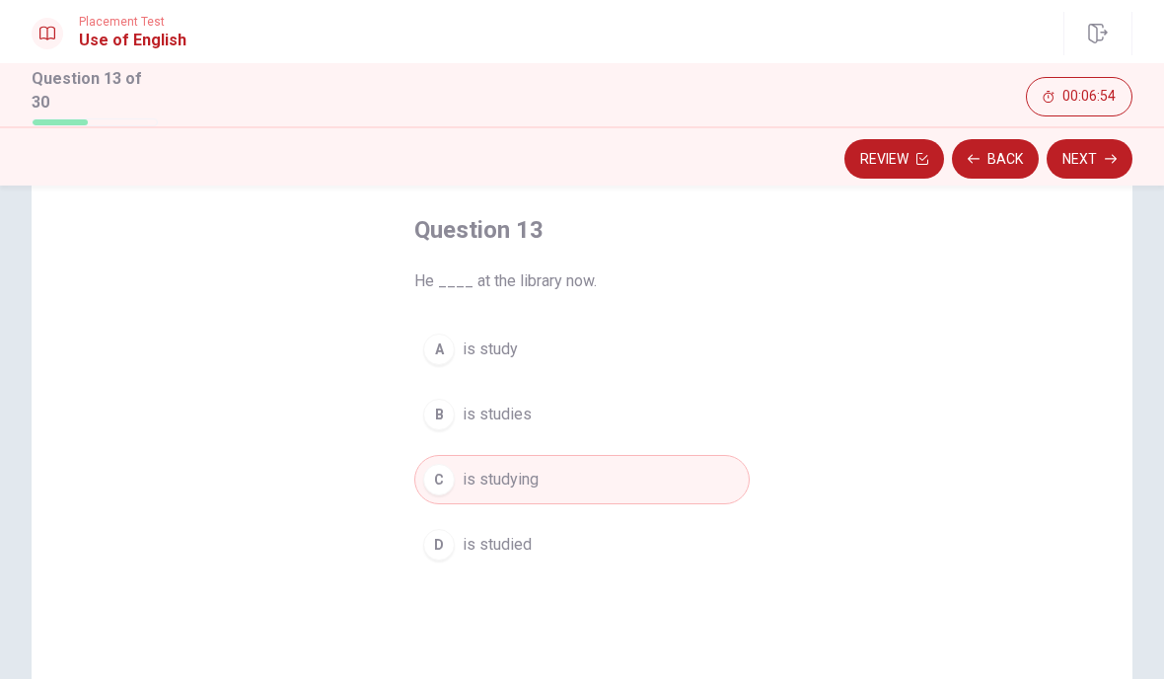
click at [1089, 158] on button "Next" at bounding box center [1090, 158] width 86 height 39
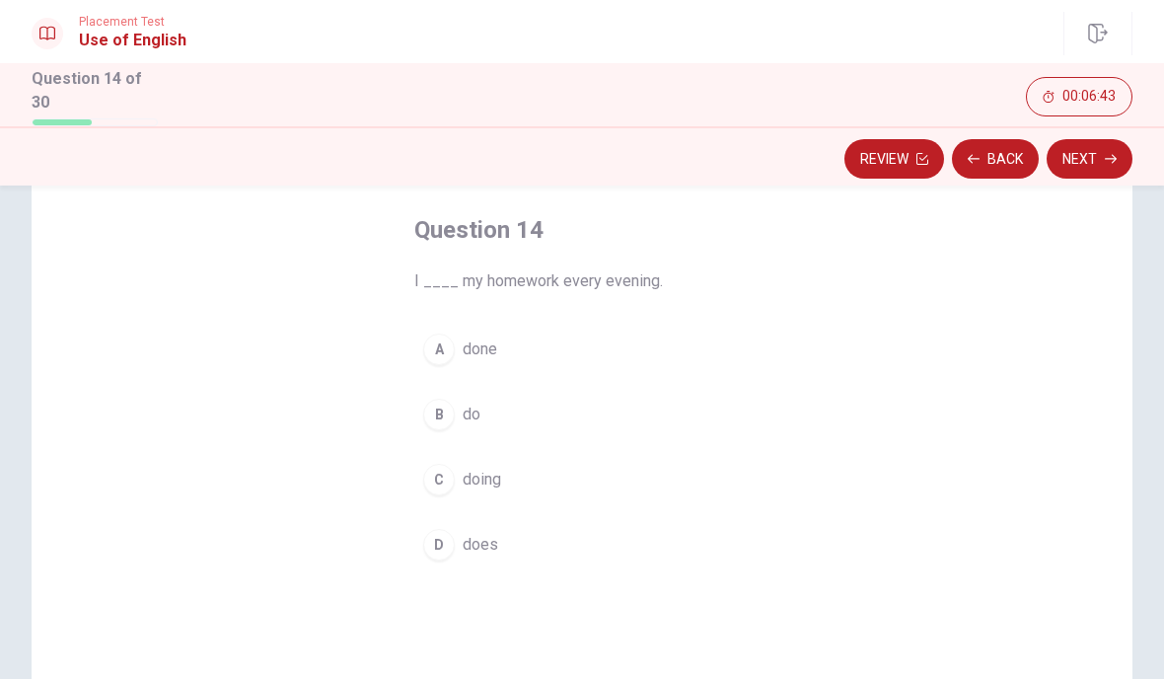
click at [491, 431] on button "B do" at bounding box center [581, 414] width 335 height 49
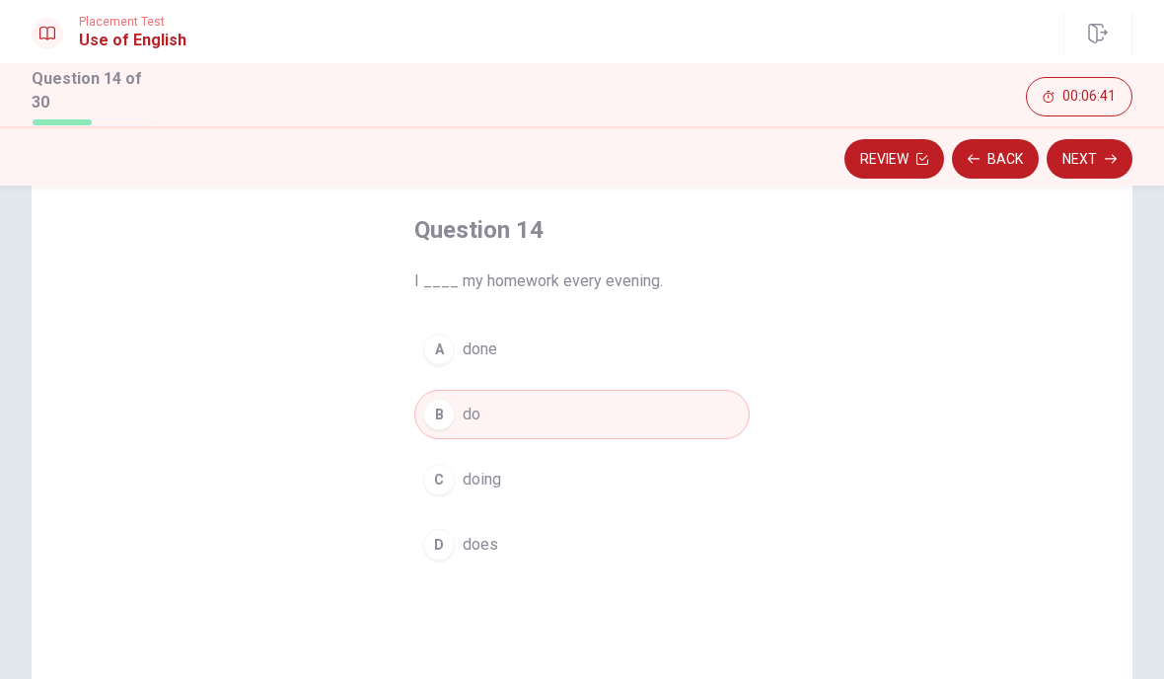
click at [1088, 157] on button "Next" at bounding box center [1090, 158] width 86 height 39
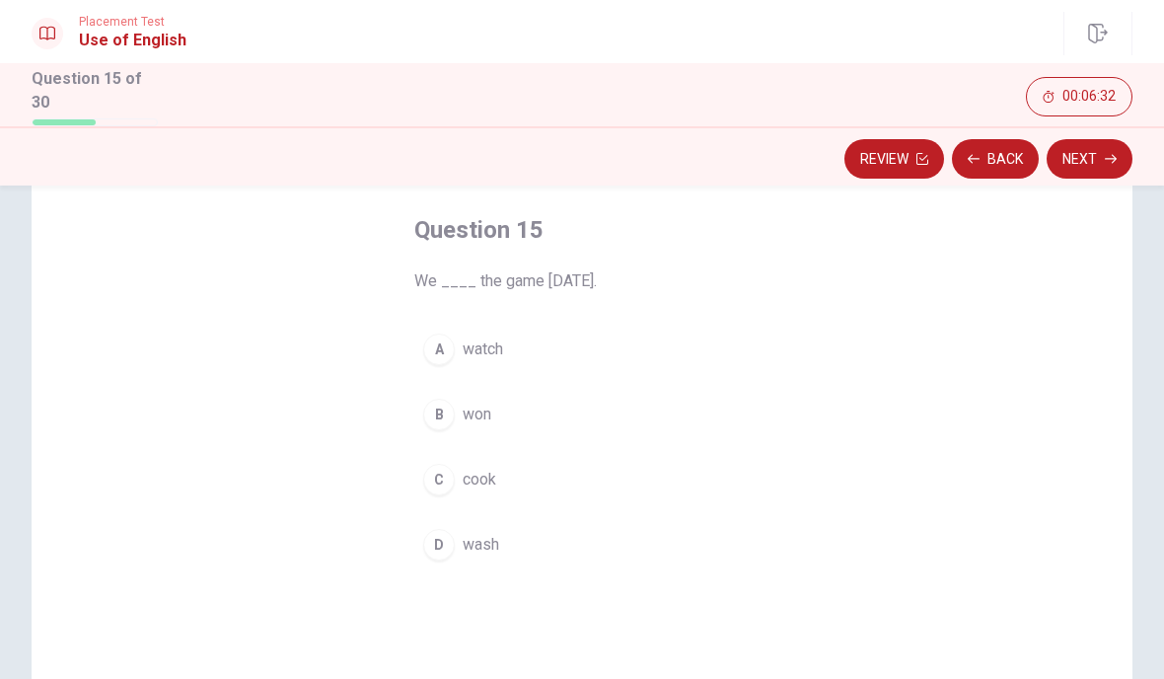
click at [491, 412] on span "won" at bounding box center [477, 414] width 29 height 24
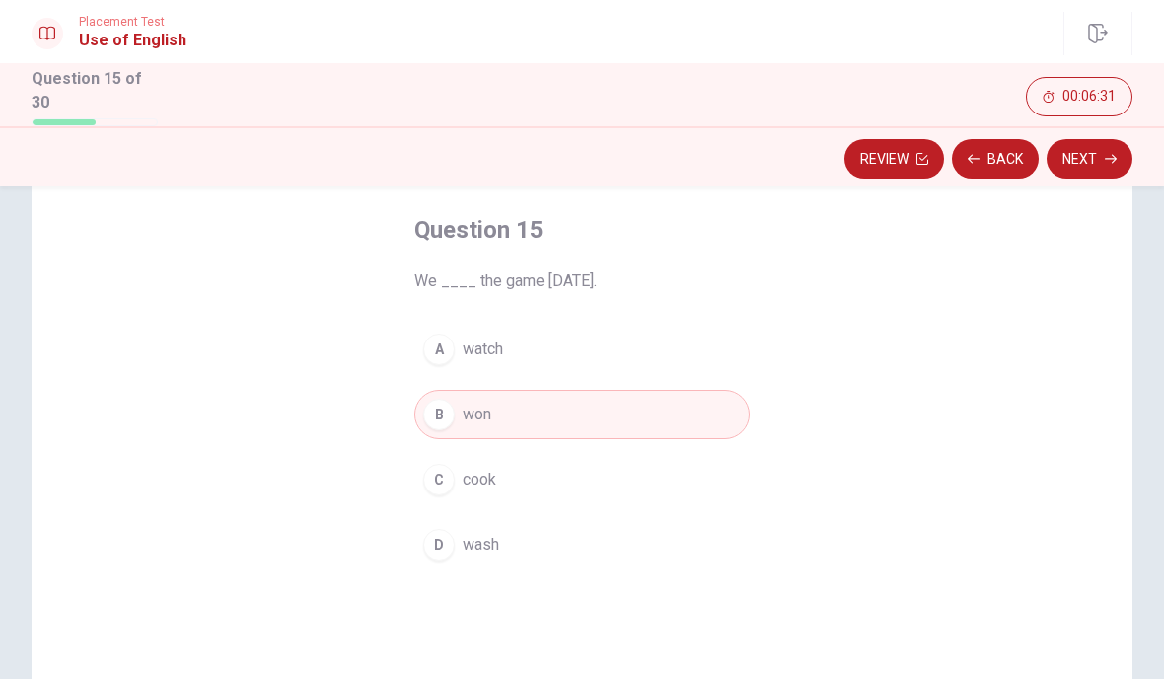
click at [1092, 167] on button "Next" at bounding box center [1090, 158] width 86 height 39
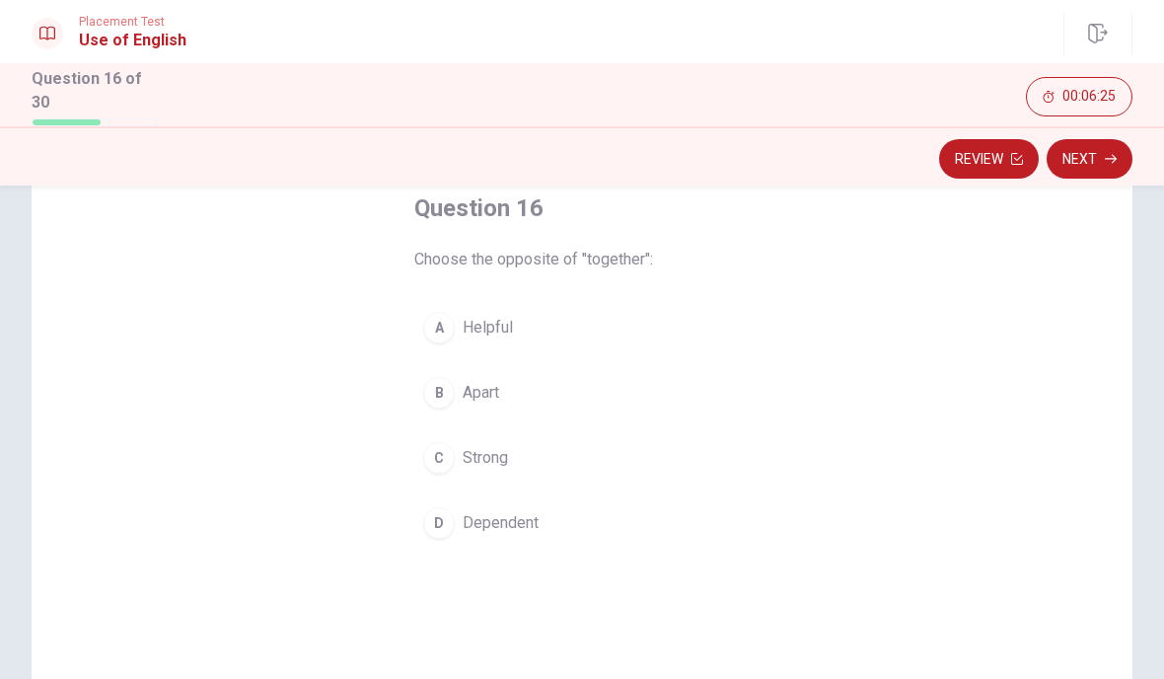
scroll to position [115, 0]
click at [525, 398] on button "B Apart" at bounding box center [581, 390] width 335 height 49
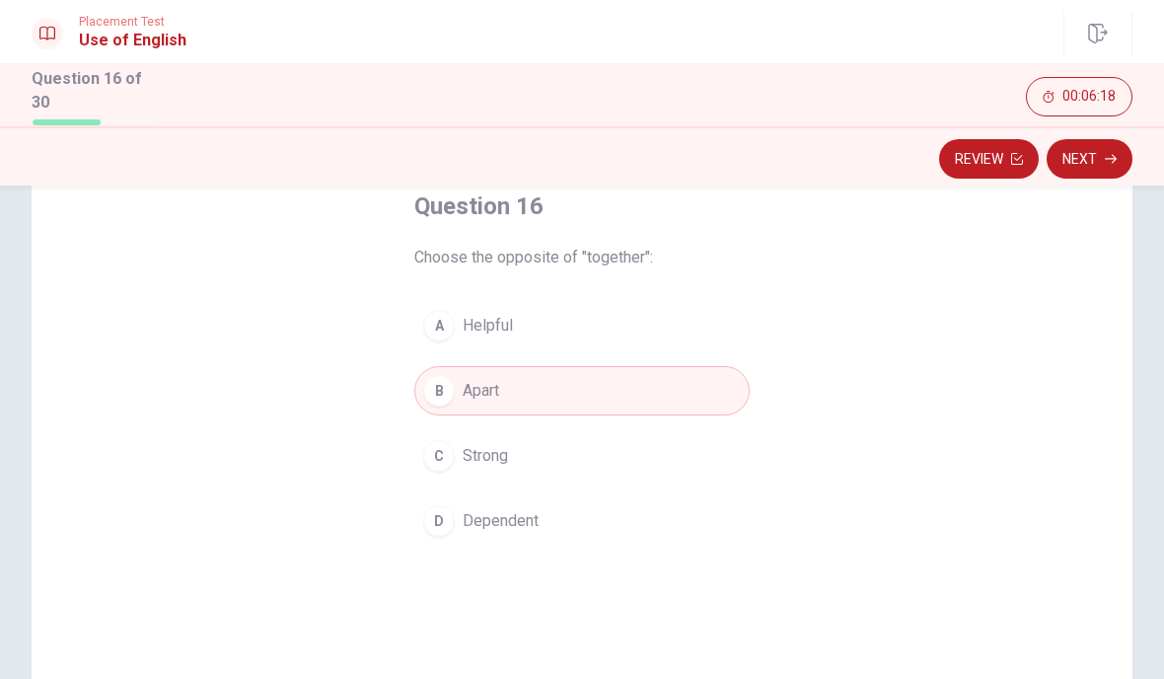
click at [1087, 158] on button "Next" at bounding box center [1090, 158] width 86 height 39
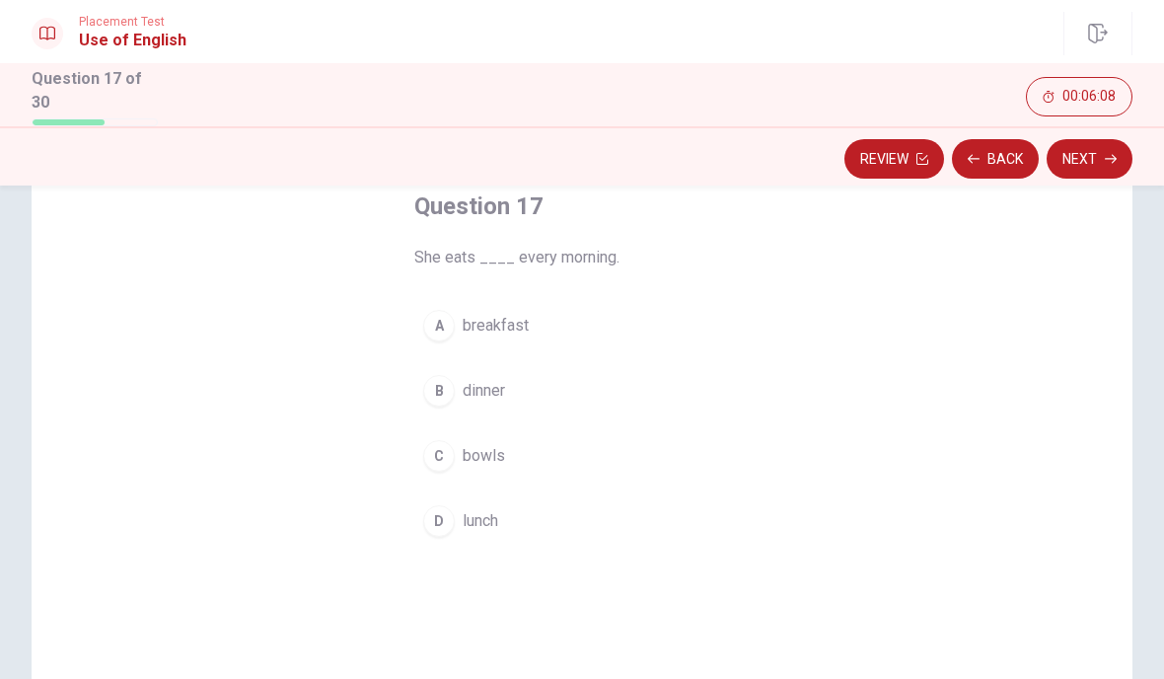
click at [521, 331] on span "breakfast" at bounding box center [496, 326] width 66 height 24
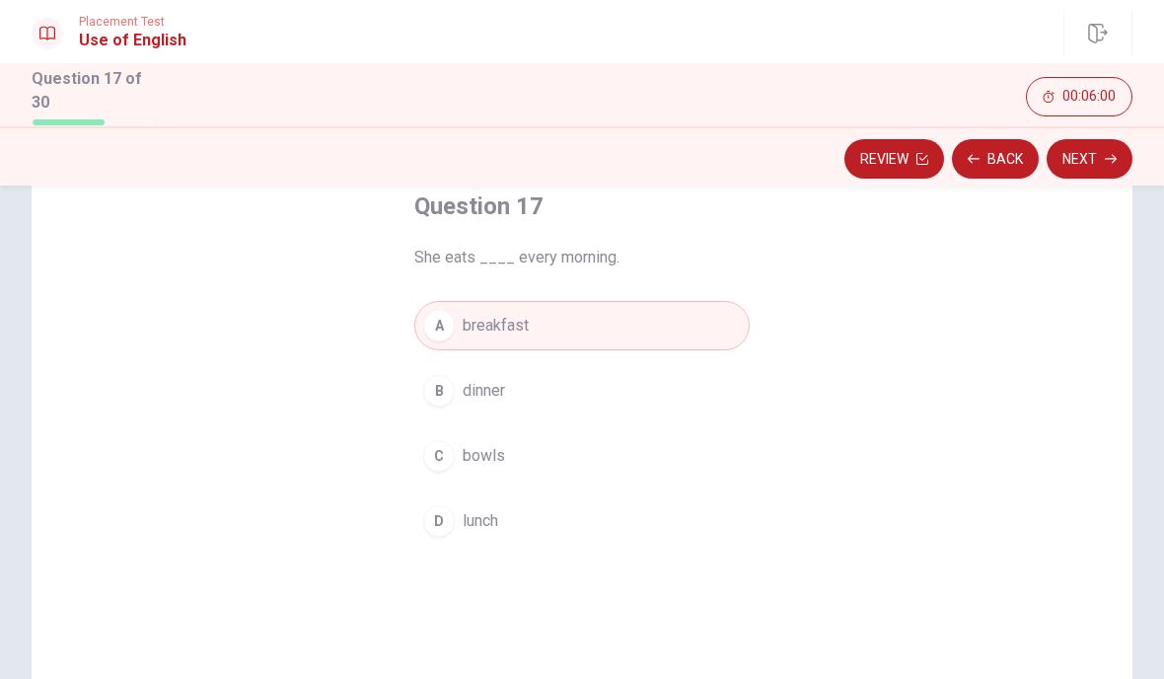
click at [1102, 168] on button "Next" at bounding box center [1090, 158] width 86 height 39
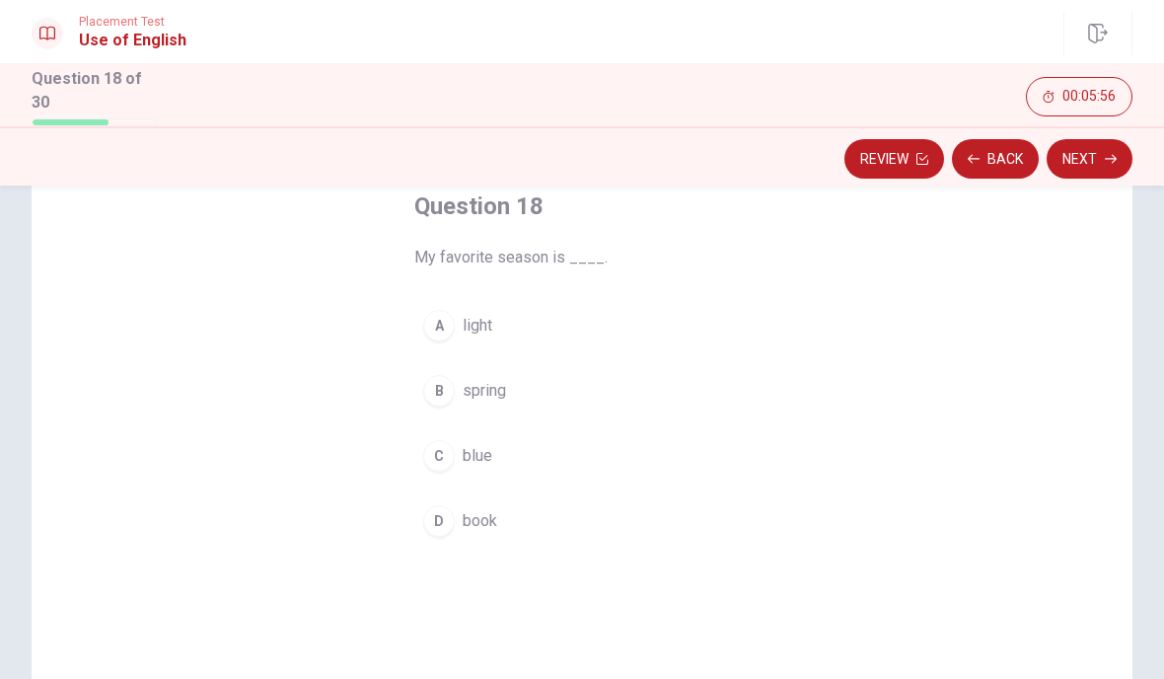
click at [532, 391] on button "B spring" at bounding box center [581, 390] width 335 height 49
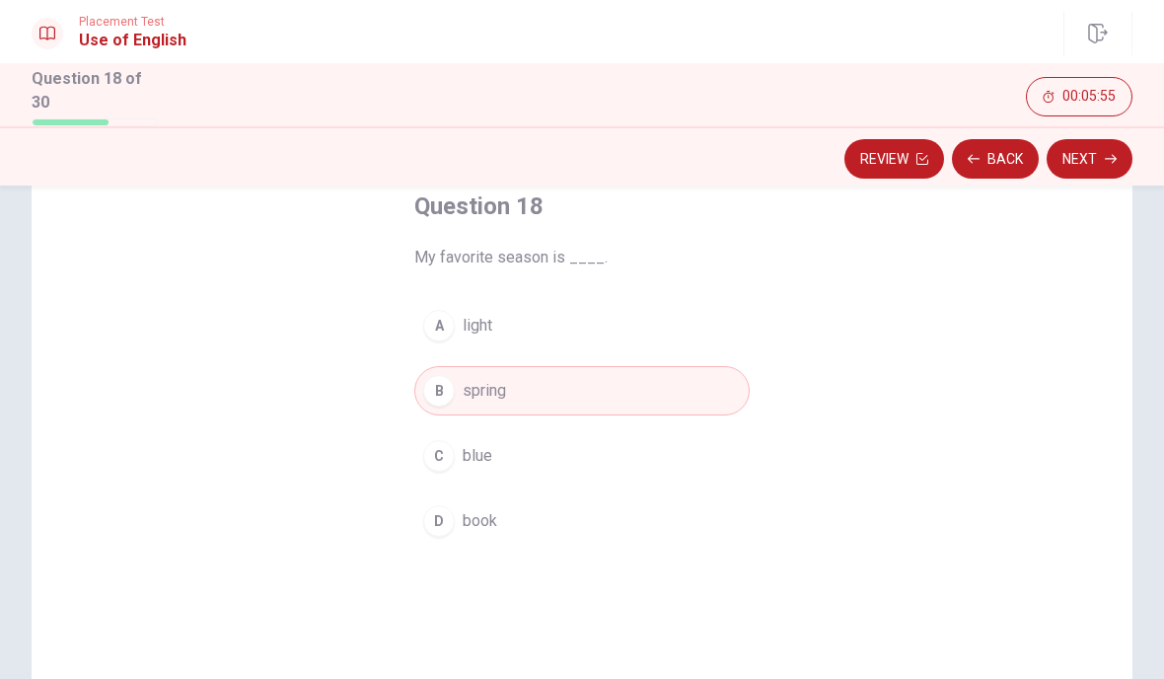
click at [1102, 166] on button "Next" at bounding box center [1090, 158] width 86 height 39
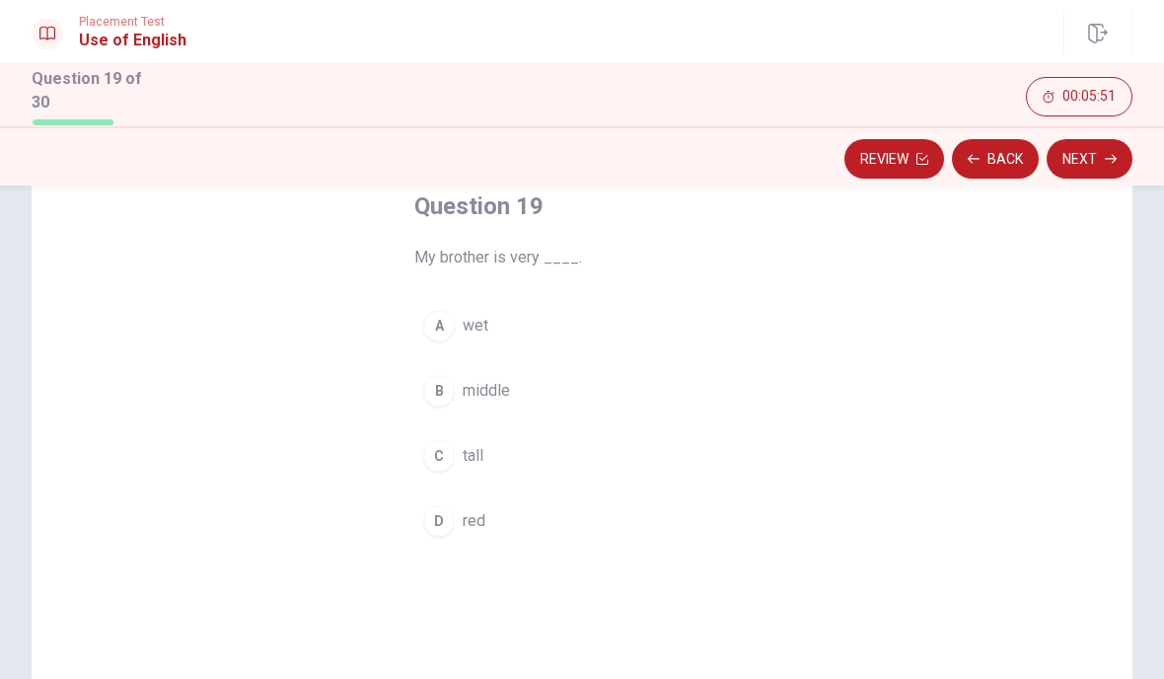
click at [522, 460] on button "C tall" at bounding box center [581, 455] width 335 height 49
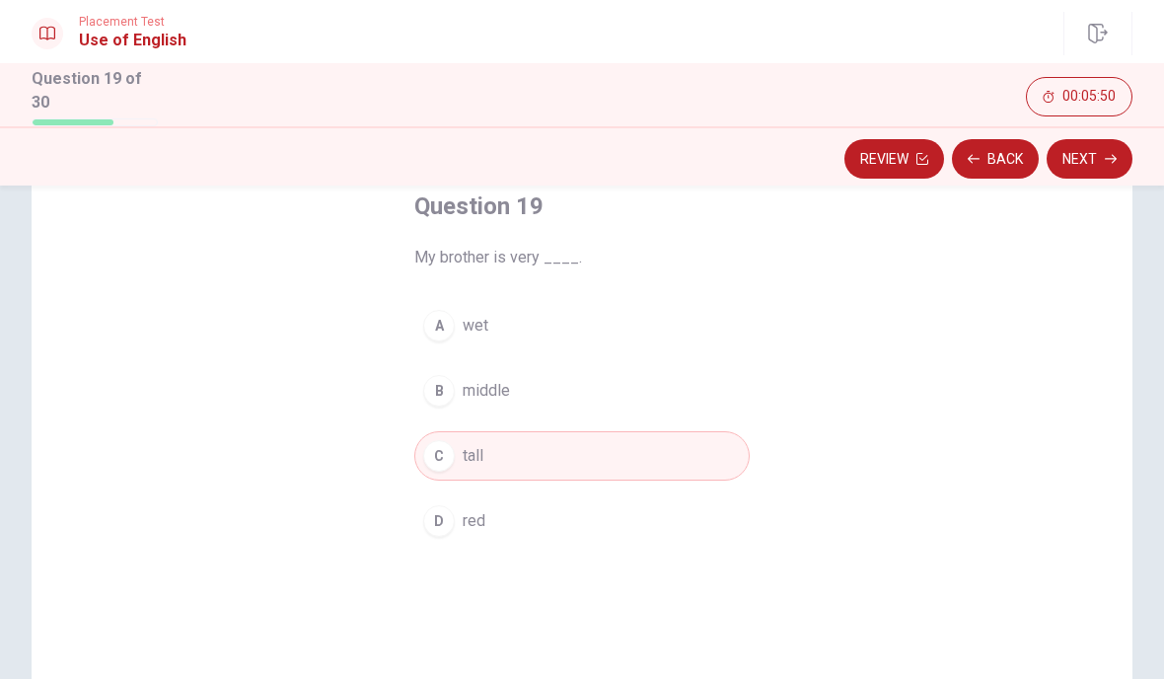
click at [1088, 167] on button "Next" at bounding box center [1090, 158] width 86 height 39
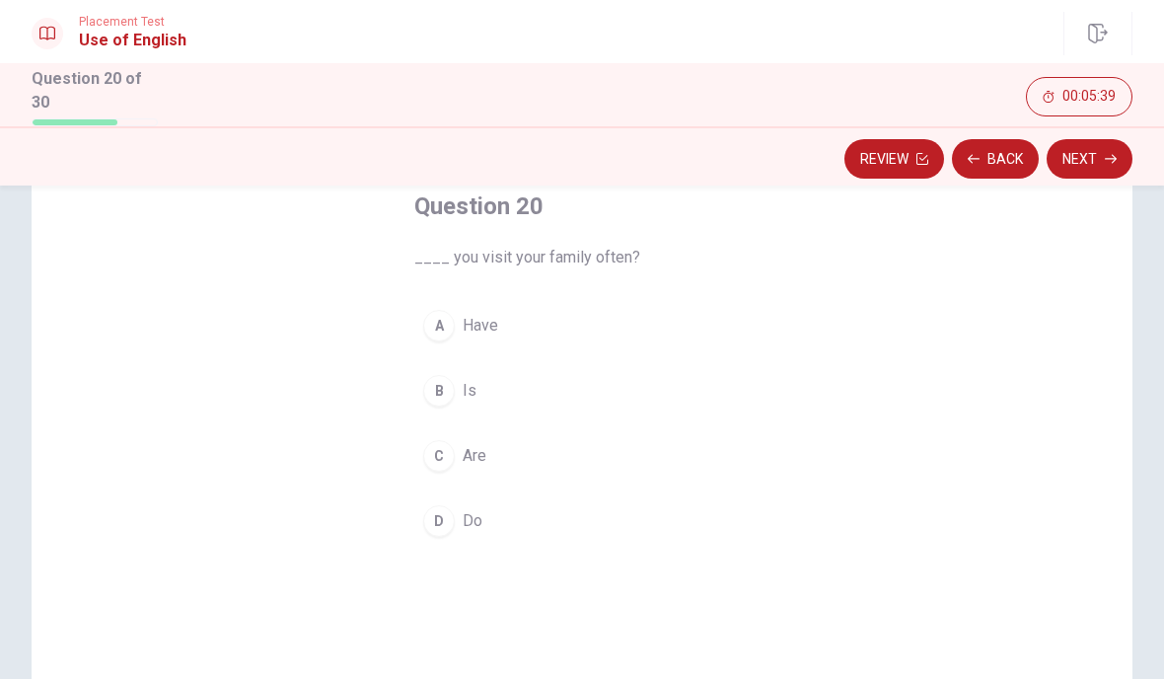
click at [466, 518] on span "Do" at bounding box center [473, 521] width 20 height 24
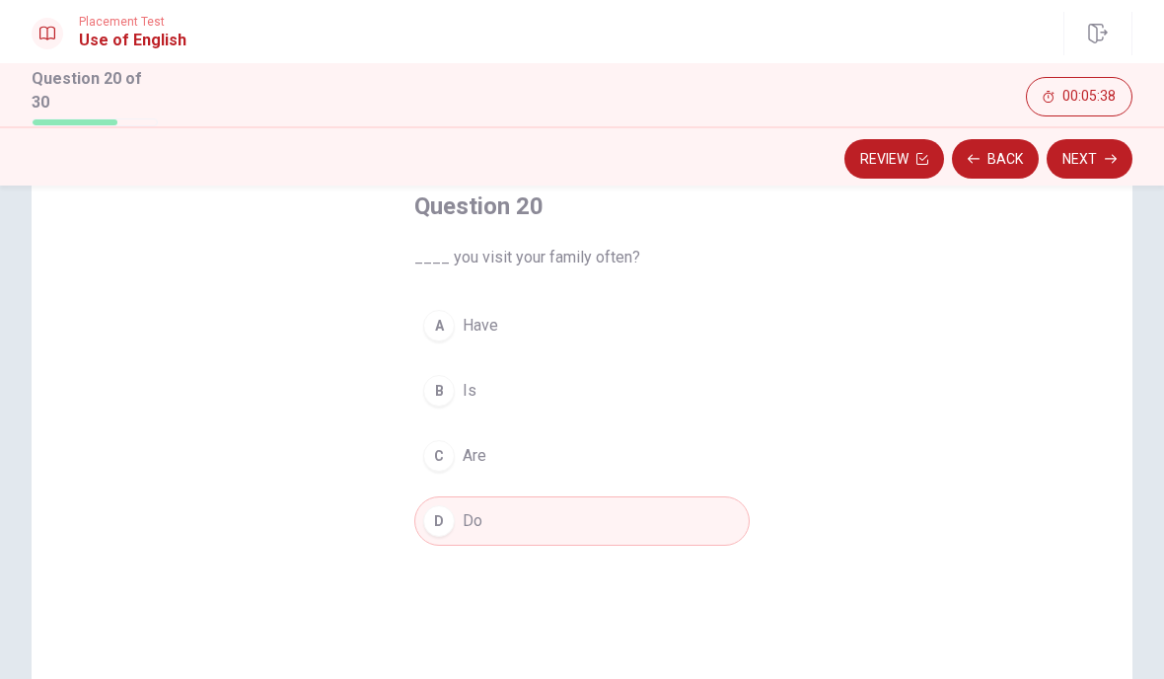
click at [1098, 151] on button "Next" at bounding box center [1090, 158] width 86 height 39
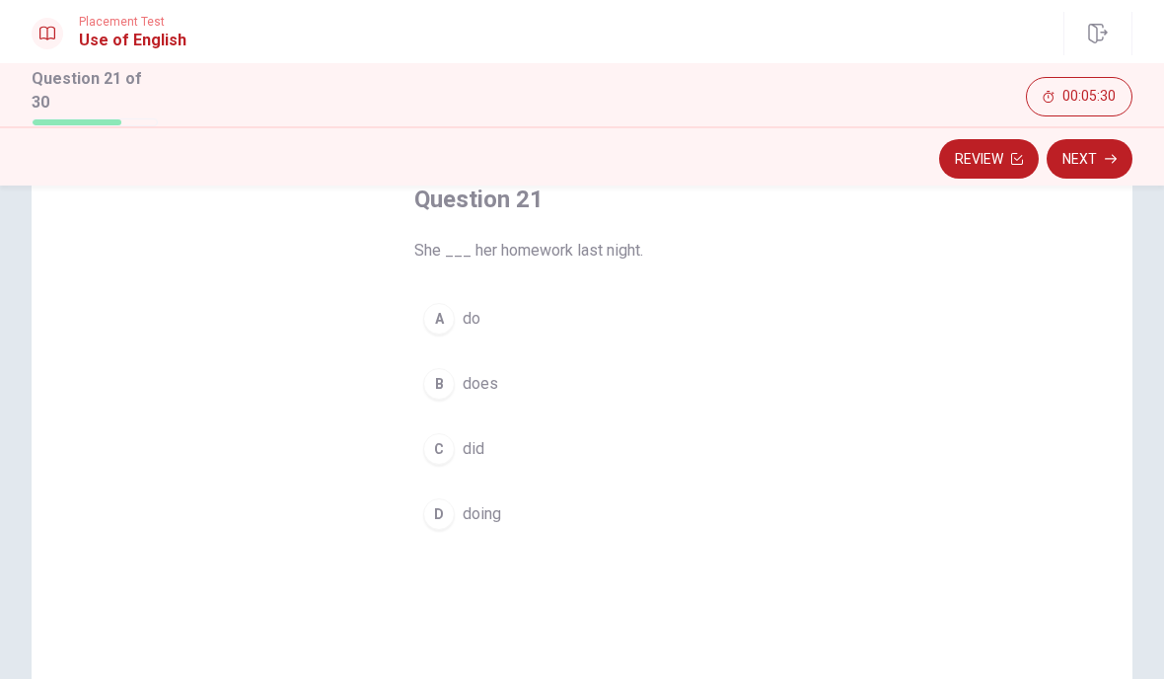
scroll to position [117, 0]
click at [991, 487] on div "Question 21 She ___ her homework last night. A do B does C did D doing" at bounding box center [582, 451] width 1101 height 686
click at [483, 453] on span "did" at bounding box center [474, 454] width 22 height 24
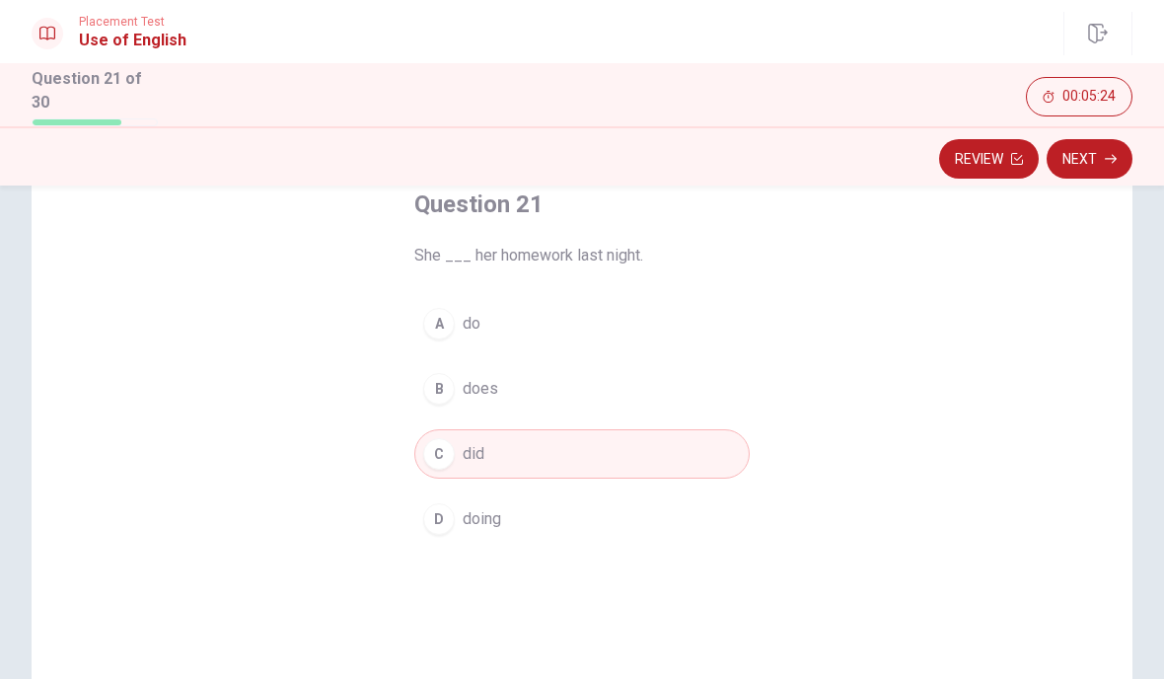
click at [1088, 158] on button "Next" at bounding box center [1090, 158] width 86 height 39
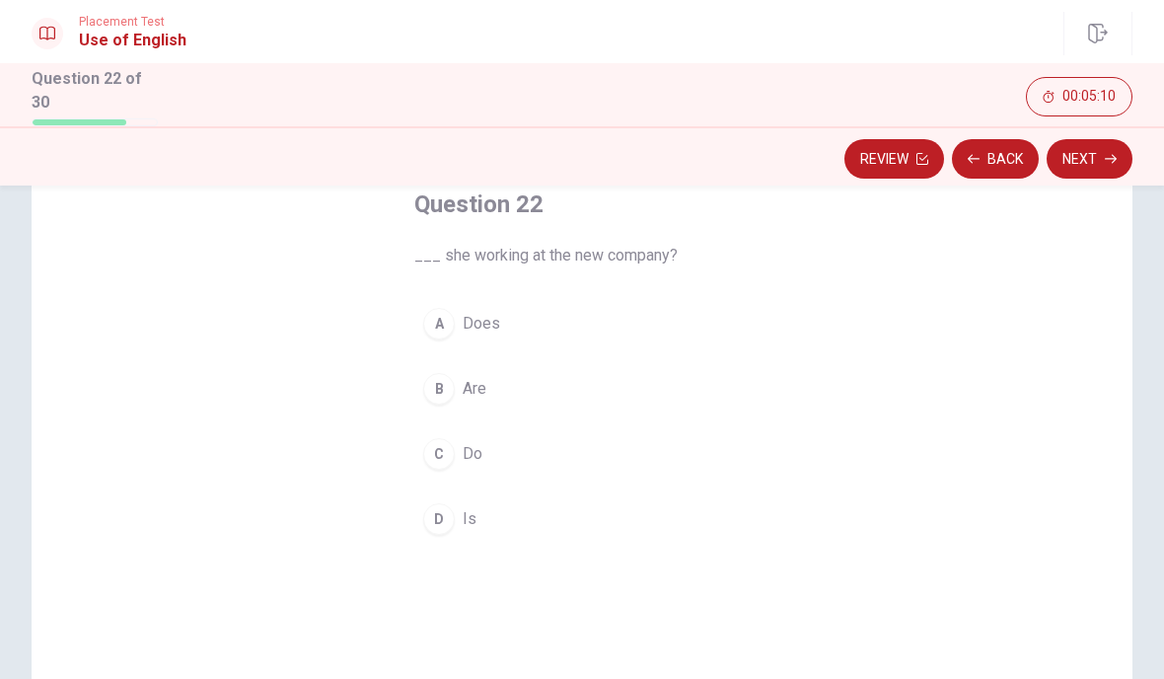
click at [542, 335] on button "A Does" at bounding box center [581, 323] width 335 height 49
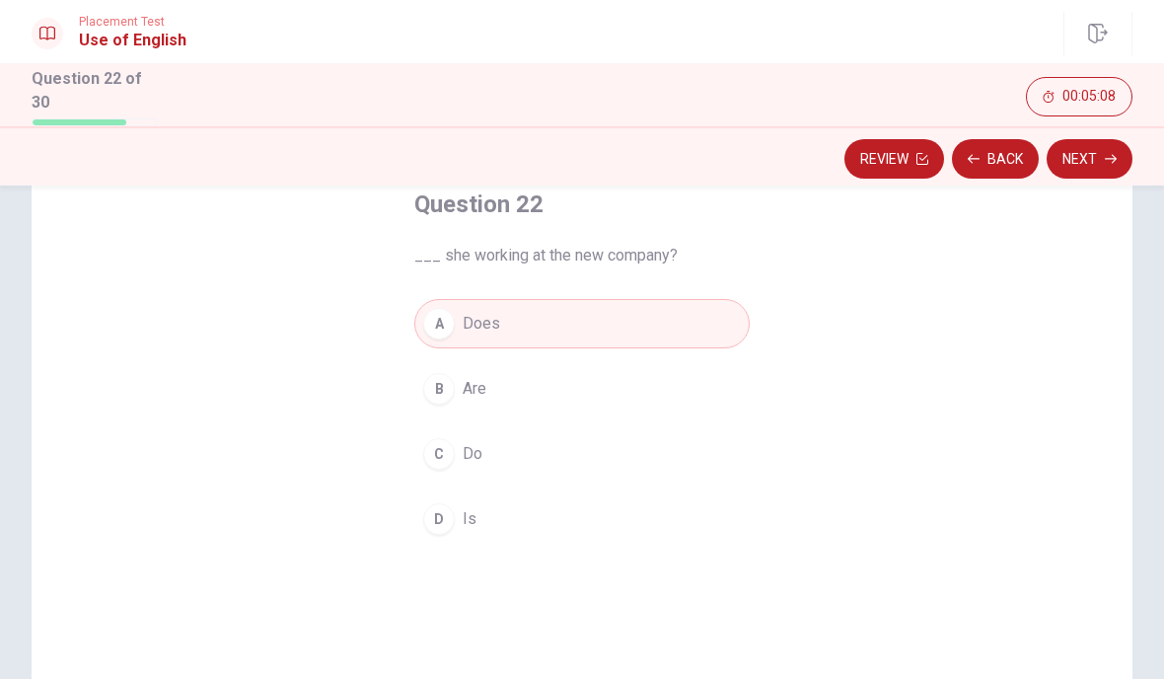
click at [1095, 169] on button "Next" at bounding box center [1090, 158] width 86 height 39
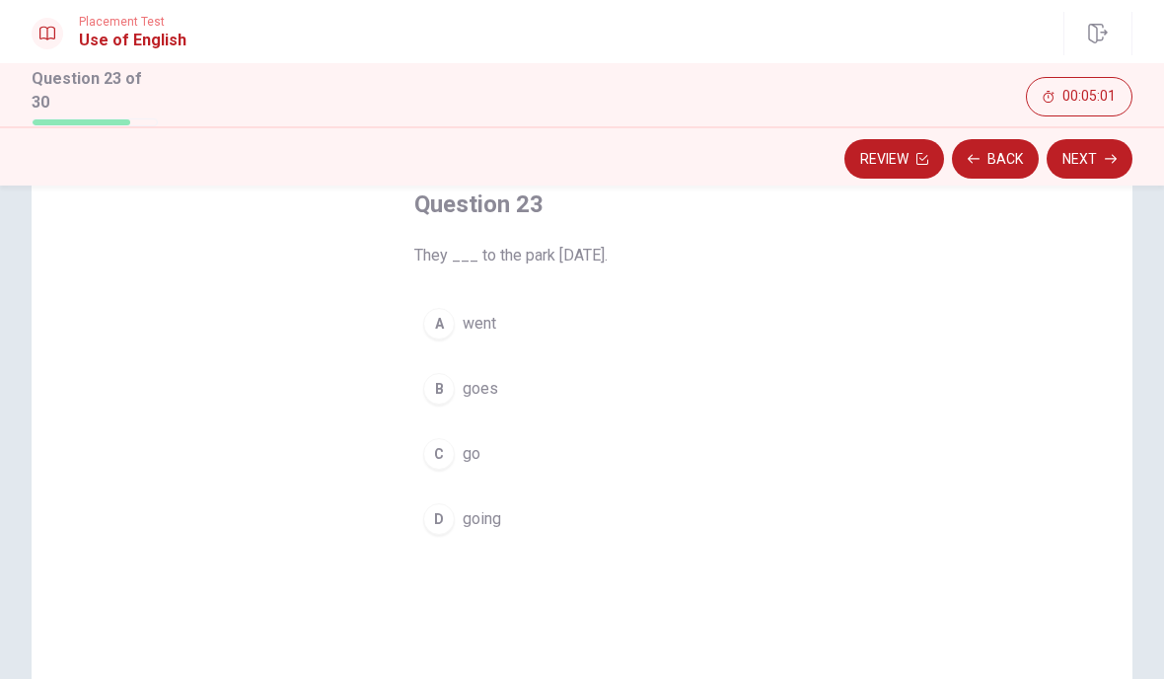
click at [504, 329] on button "A went" at bounding box center [581, 323] width 335 height 49
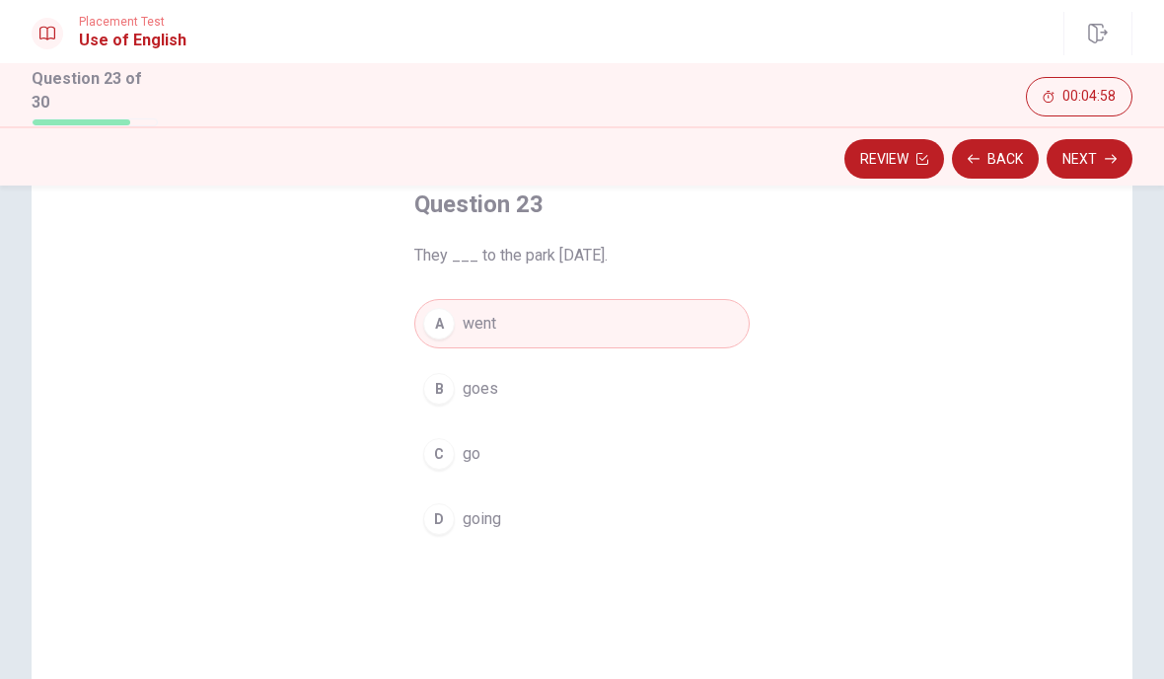
click at [1082, 153] on button "Next" at bounding box center [1090, 158] width 86 height 39
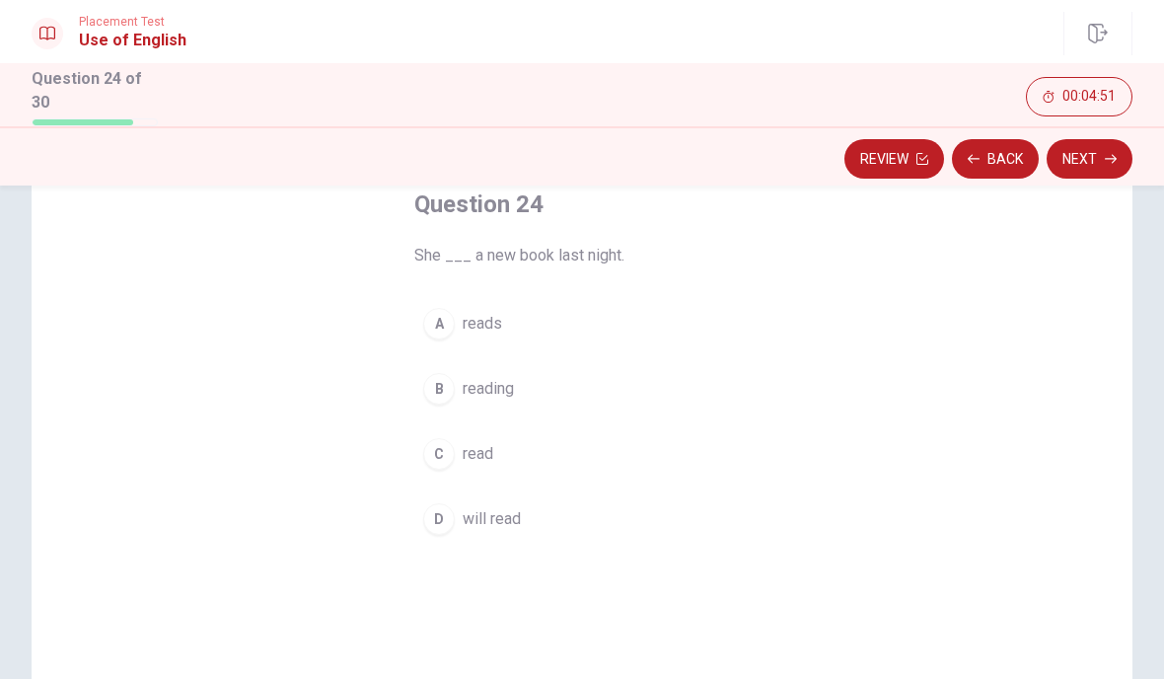
click at [509, 445] on button "C read" at bounding box center [581, 453] width 335 height 49
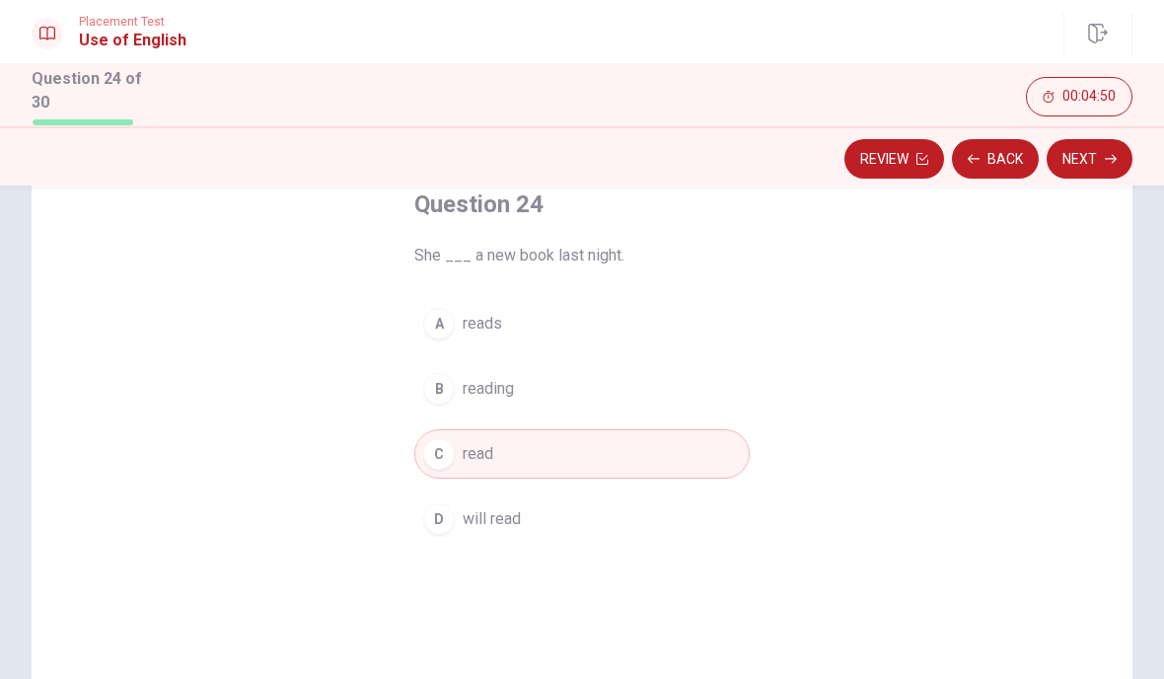
click at [1080, 173] on button "Next" at bounding box center [1090, 158] width 86 height 39
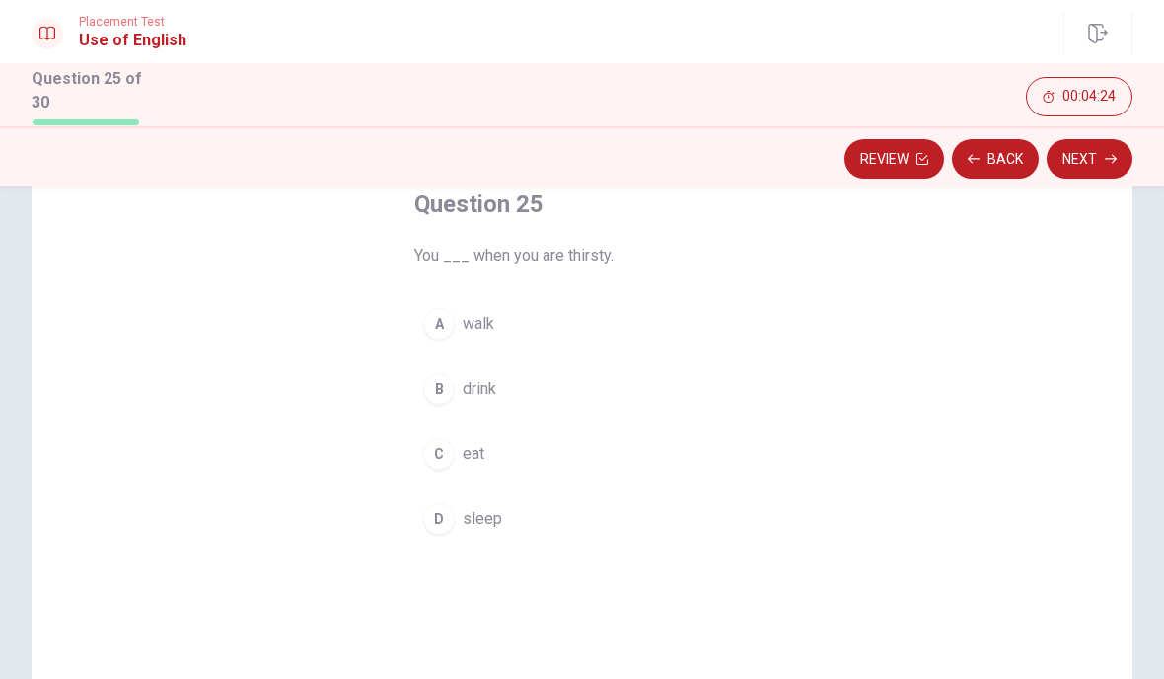
click at [478, 386] on span "drink" at bounding box center [480, 389] width 34 height 24
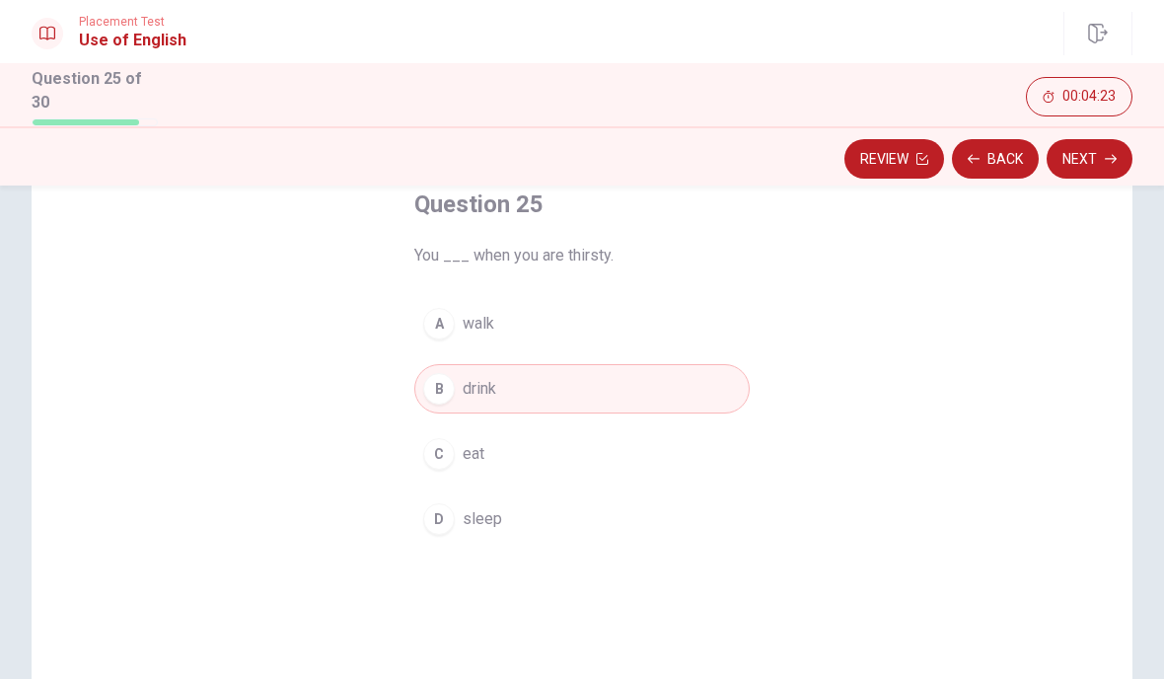
click at [1104, 156] on button "Next" at bounding box center [1090, 158] width 86 height 39
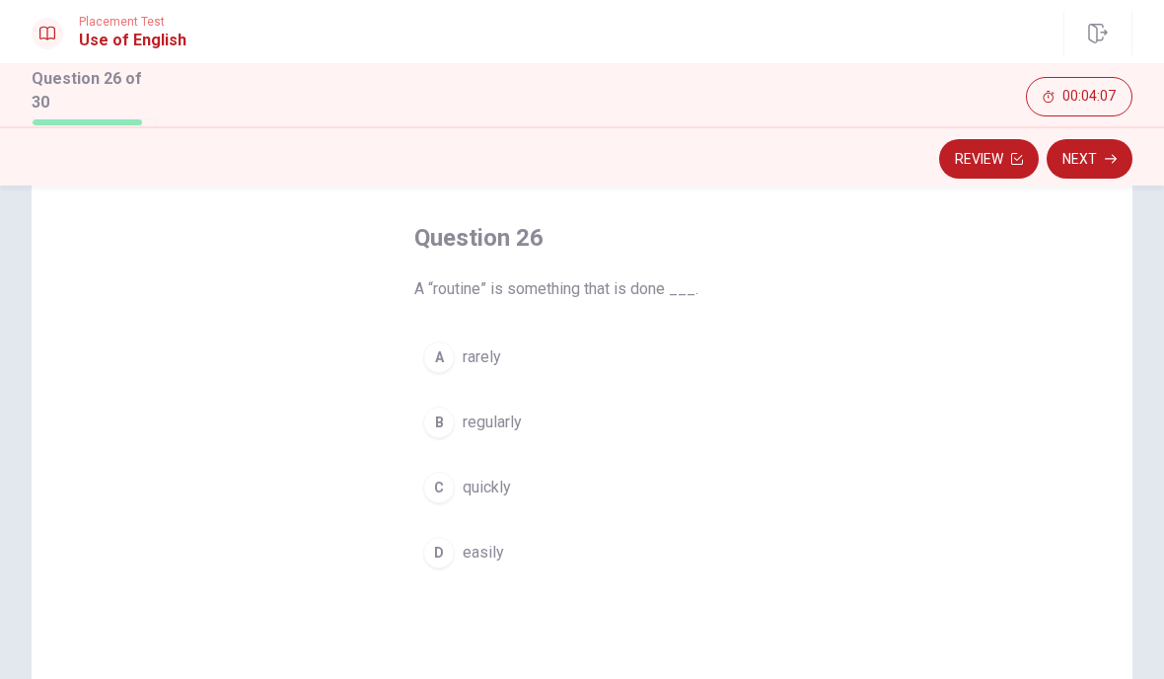
scroll to position [86, 0]
click at [527, 419] on button "B regularly" at bounding box center [581, 420] width 335 height 49
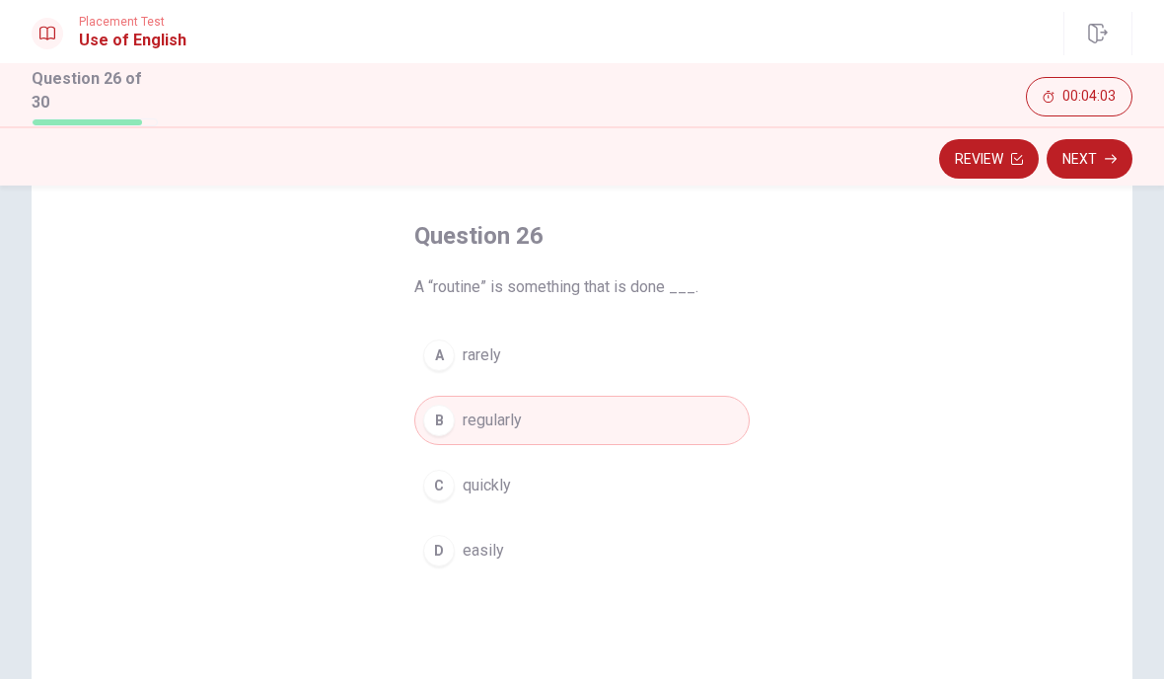
click at [1103, 149] on button "Next" at bounding box center [1090, 158] width 86 height 39
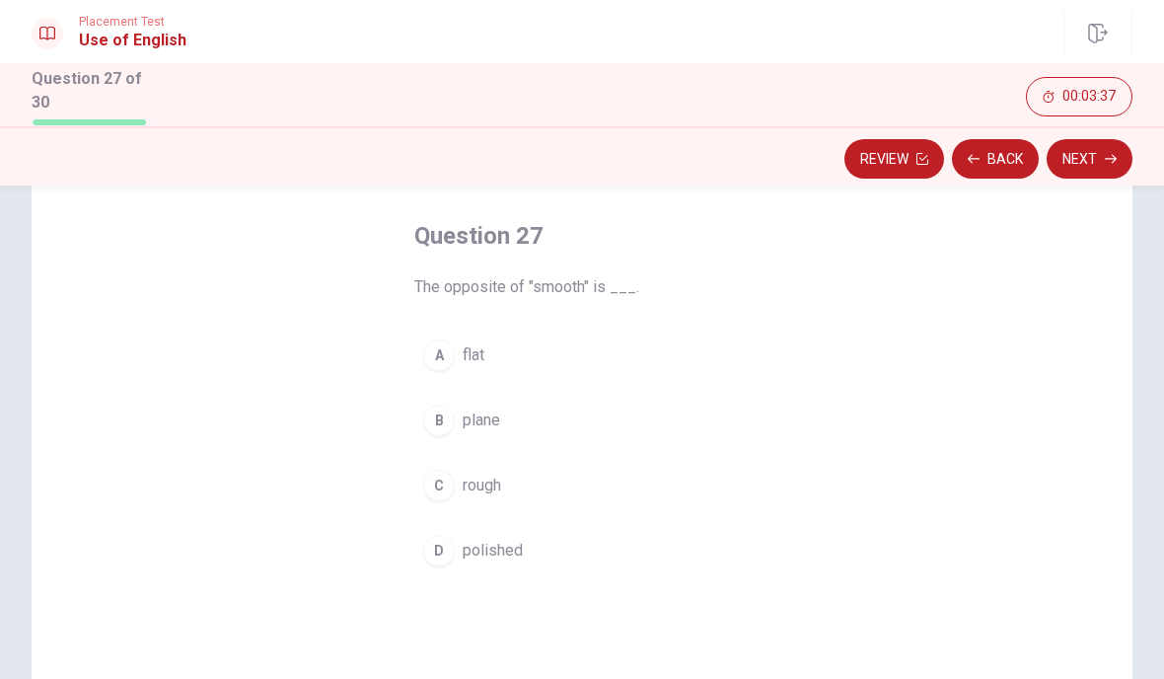
click at [501, 473] on span "rough" at bounding box center [482, 485] width 38 height 24
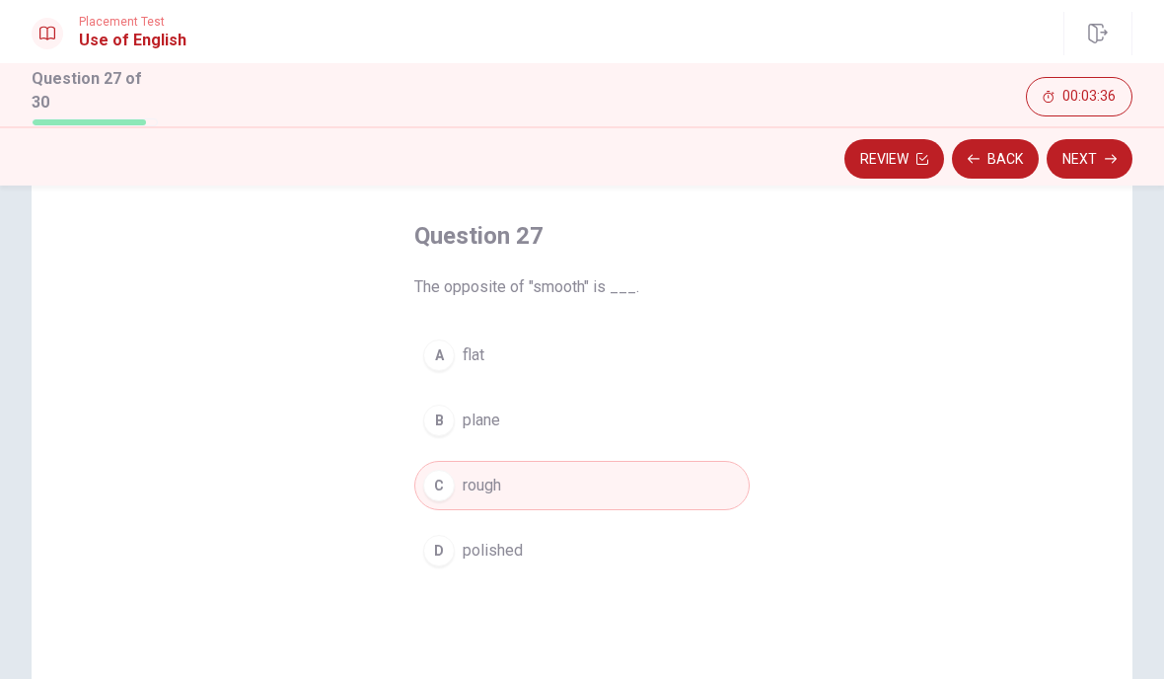
click at [1099, 159] on button "Next" at bounding box center [1090, 158] width 86 height 39
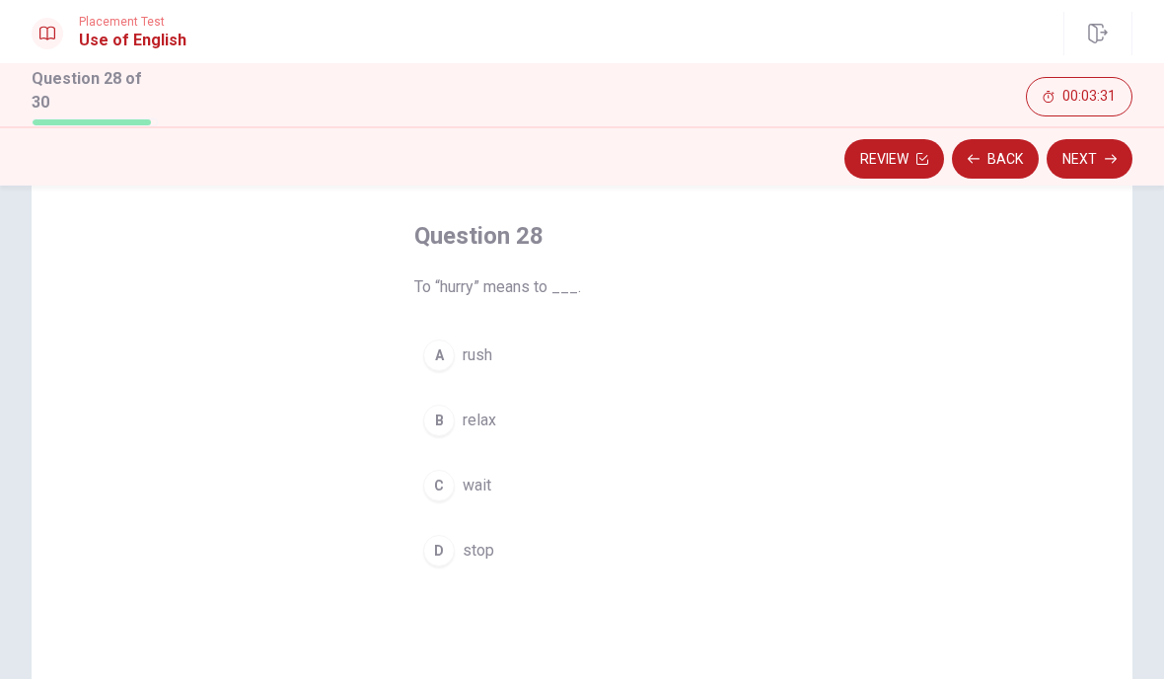
click at [492, 355] on span "rush" at bounding box center [478, 355] width 30 height 24
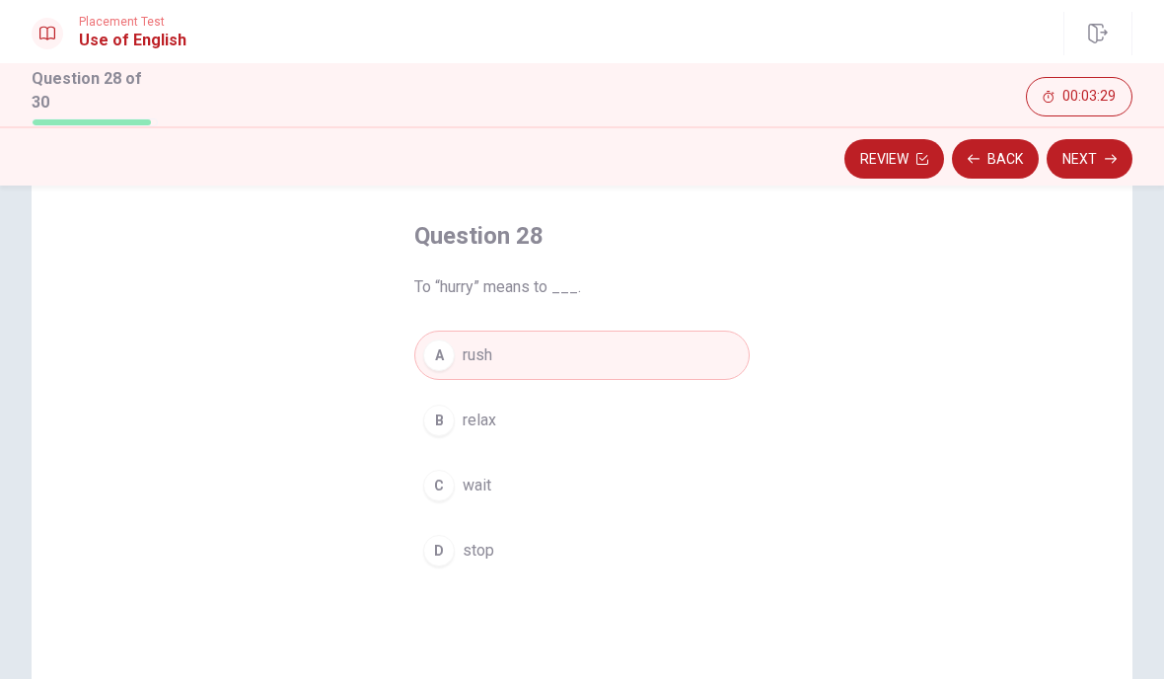
click at [1081, 155] on button "Next" at bounding box center [1090, 158] width 86 height 39
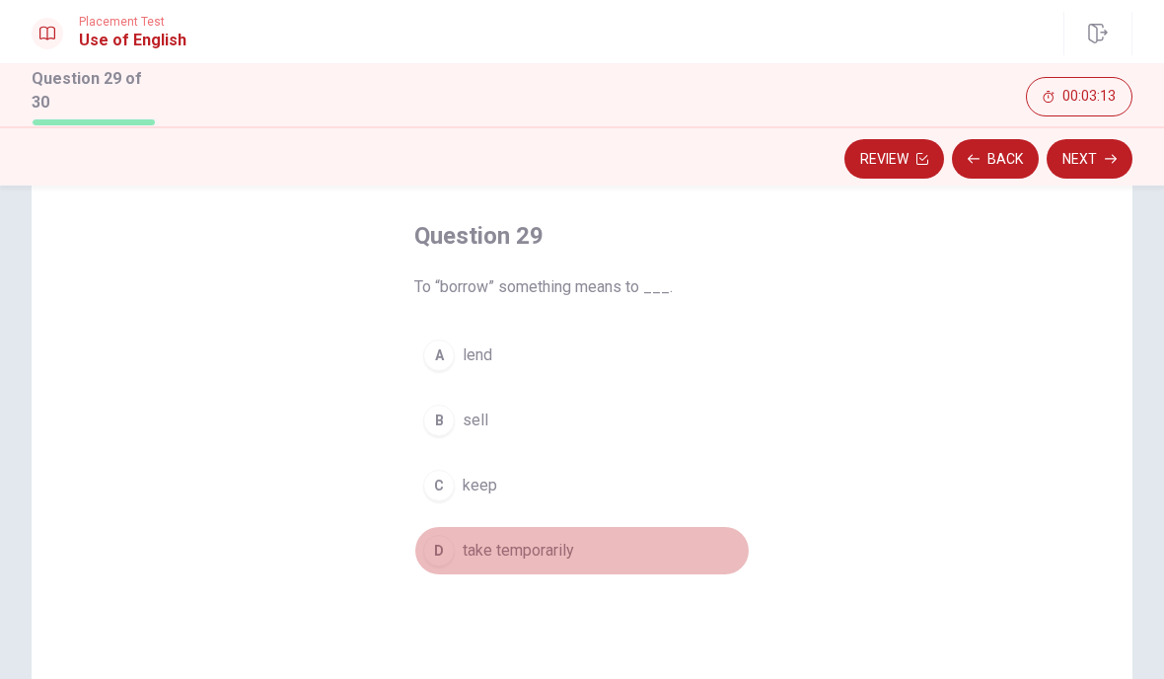
click at [493, 564] on button "D take temporarily" at bounding box center [581, 550] width 335 height 49
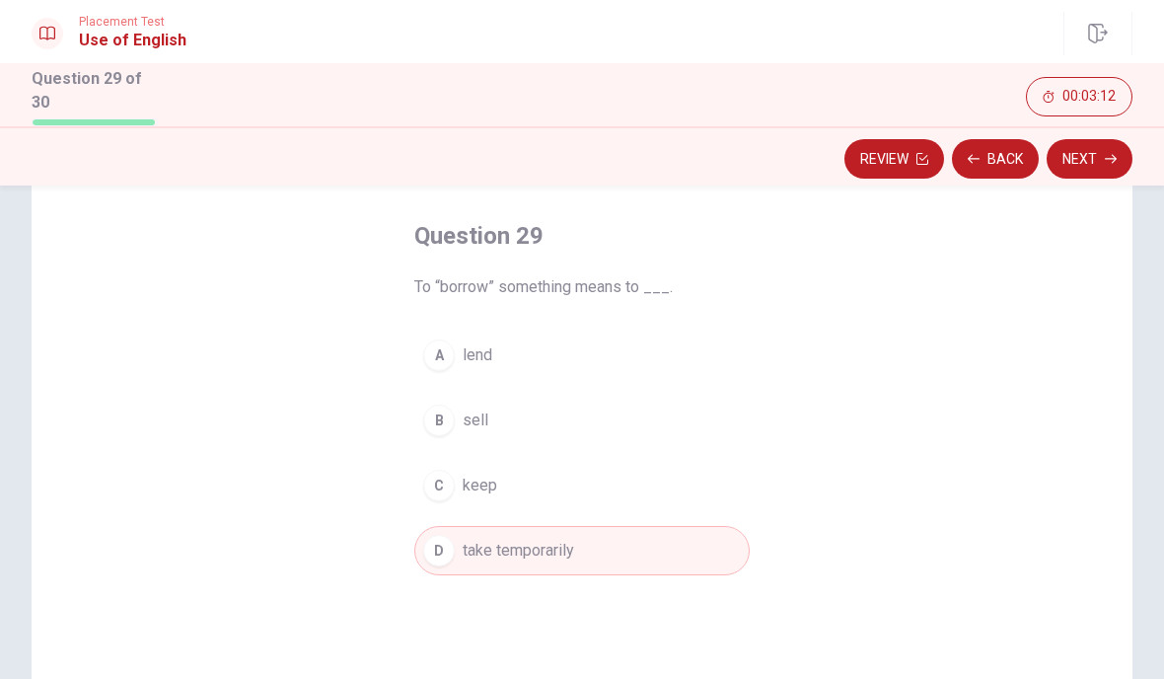
click at [1095, 163] on button "Next" at bounding box center [1090, 158] width 86 height 39
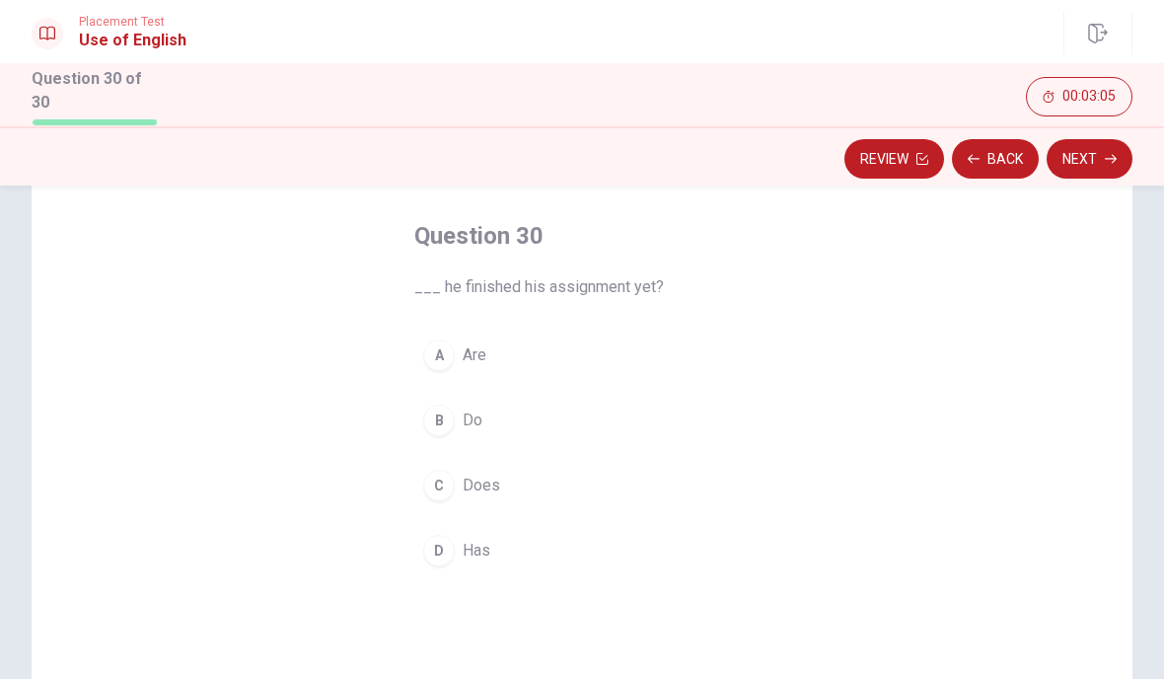
click at [515, 482] on button "C Does" at bounding box center [581, 485] width 335 height 49
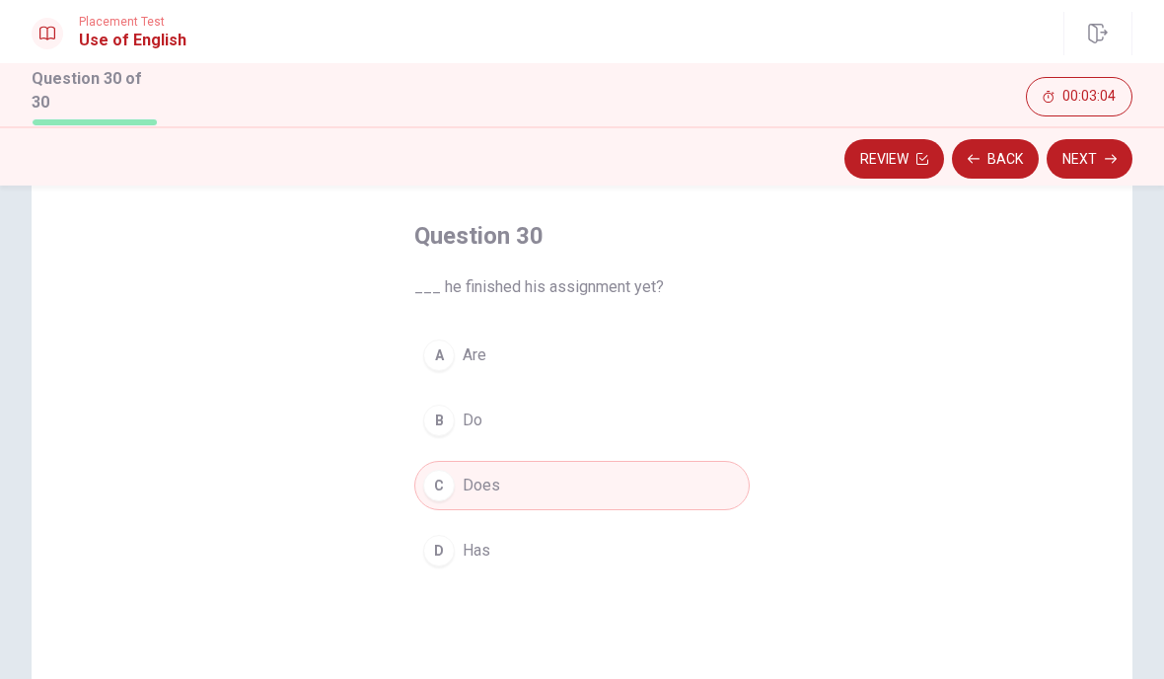
click at [1093, 161] on button "Next" at bounding box center [1090, 158] width 86 height 39
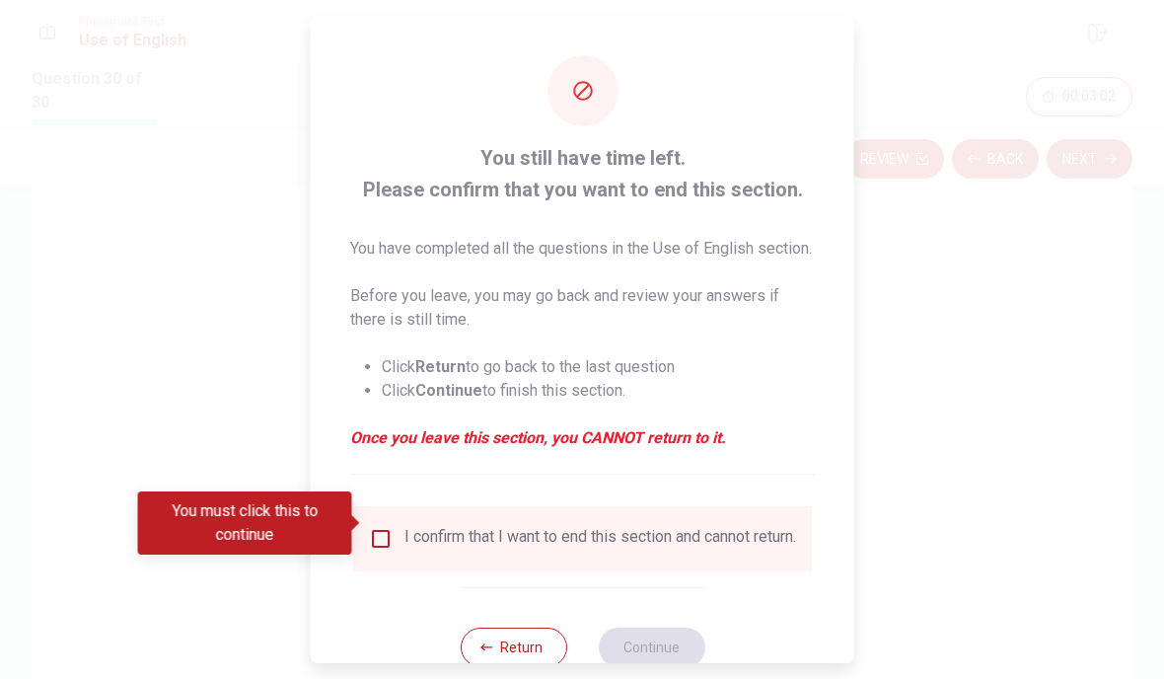
click at [387, 527] on input "You must click this to continue" at bounding box center [381, 539] width 24 height 24
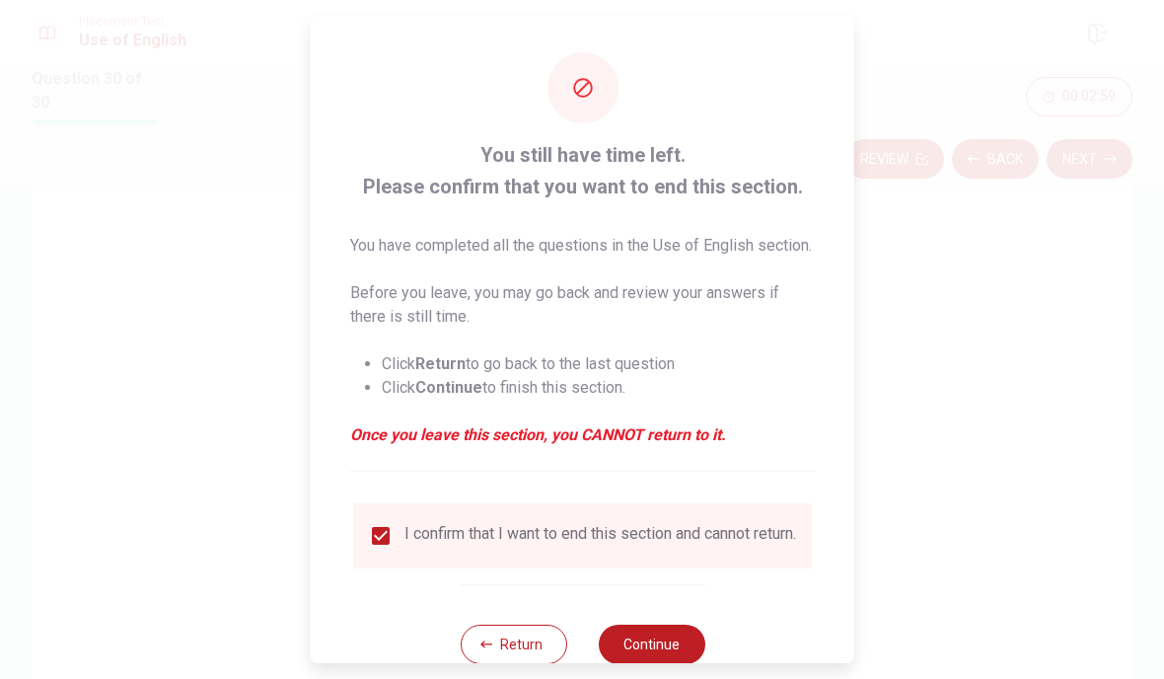
scroll to position [2, 0]
click at [659, 643] on button "Continue" at bounding box center [651, 644] width 107 height 39
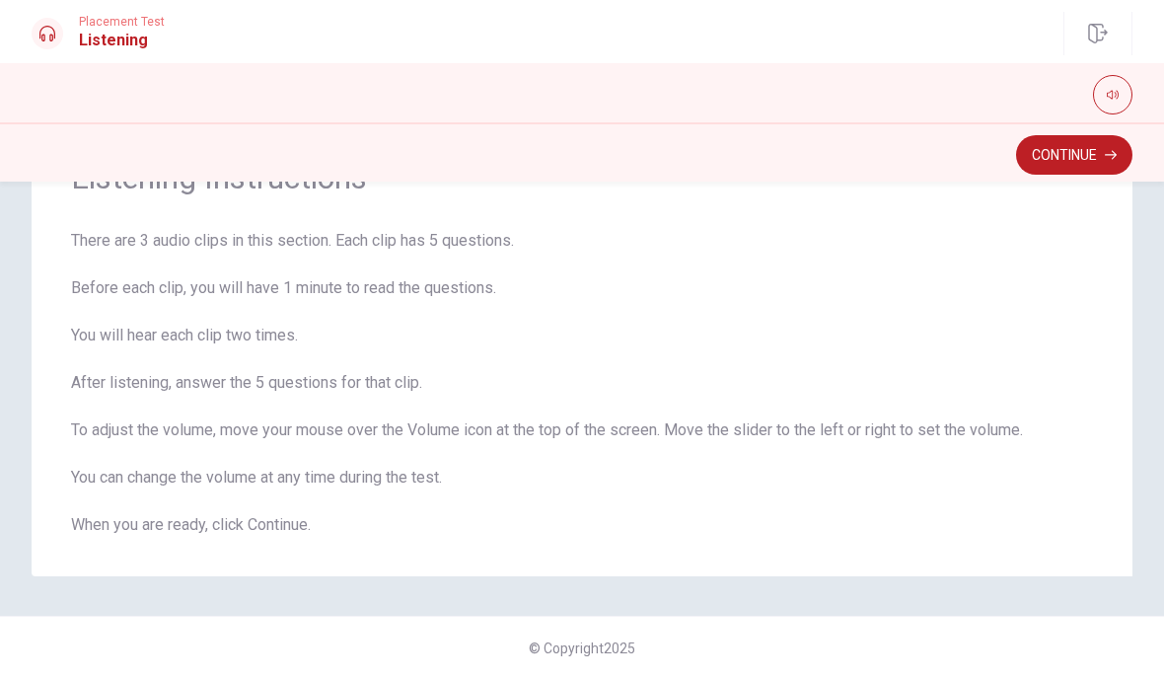
scroll to position [103, 0]
click at [1103, 148] on button "Continue" at bounding box center [1074, 154] width 116 height 39
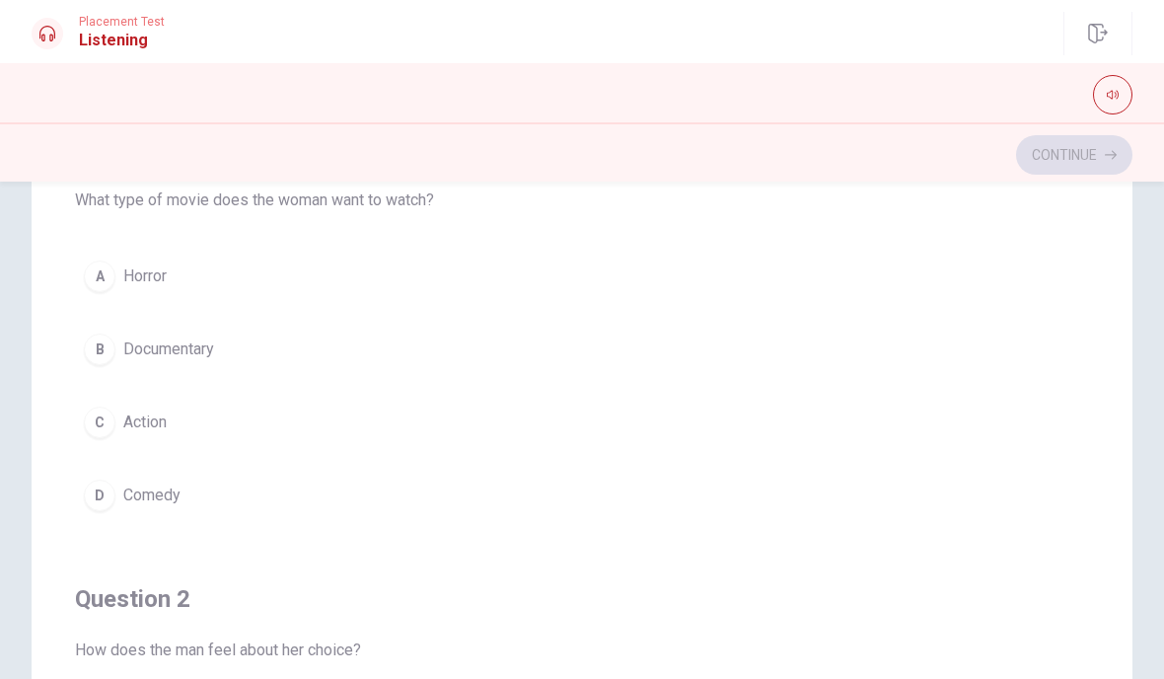
scroll to position [57, 0]
click at [171, 414] on button "C Action" at bounding box center [582, 421] width 1014 height 49
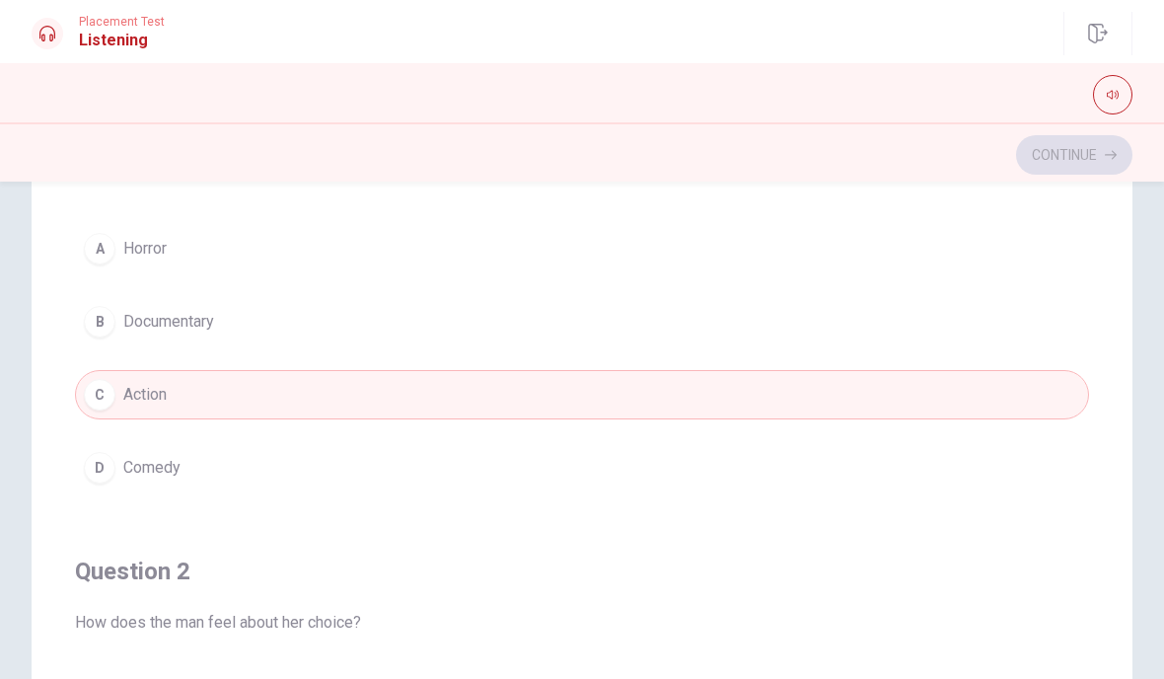
scroll to position [83, 0]
click at [186, 483] on button "D Comedy" at bounding box center [582, 468] width 1014 height 49
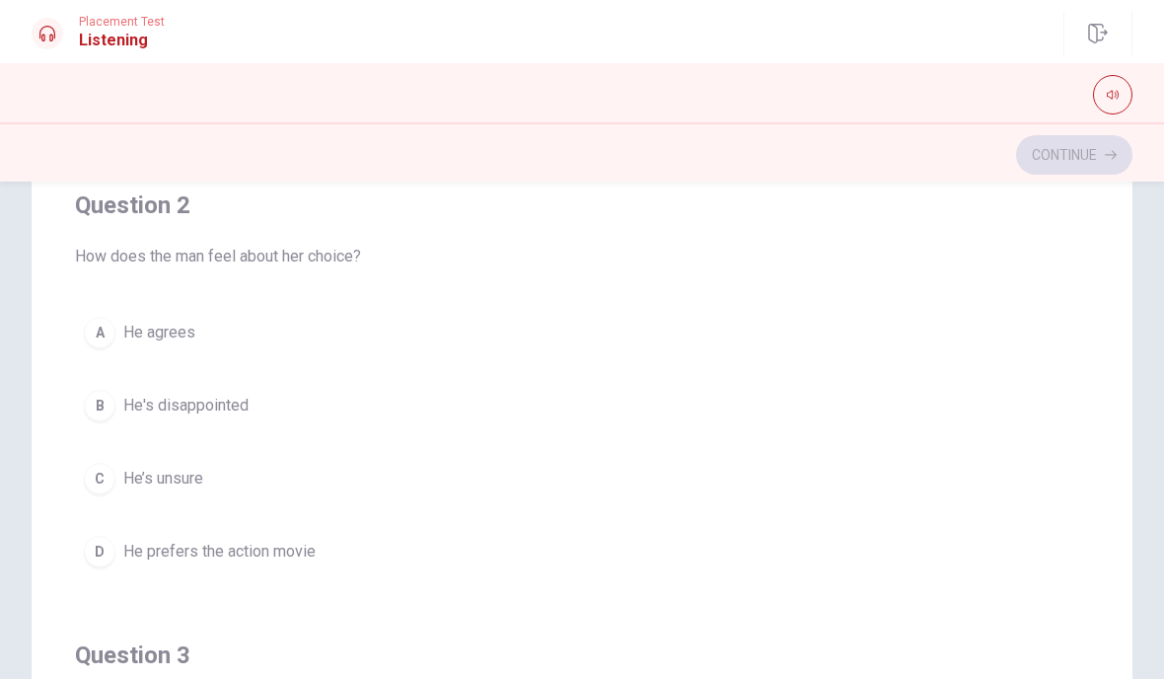
scroll to position [451, 0]
click at [188, 340] on span "He agrees" at bounding box center [159, 332] width 72 height 24
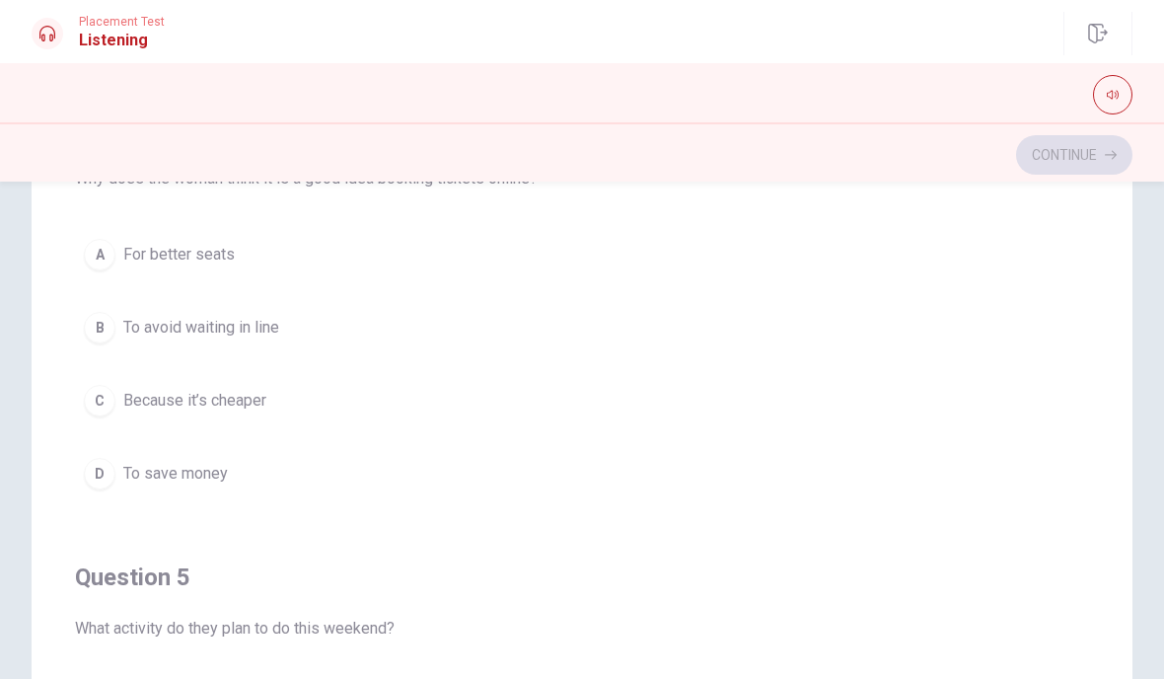
scroll to position [1430, 0]
click at [272, 336] on button "B To avoid waiting in line" at bounding box center [582, 324] width 1014 height 49
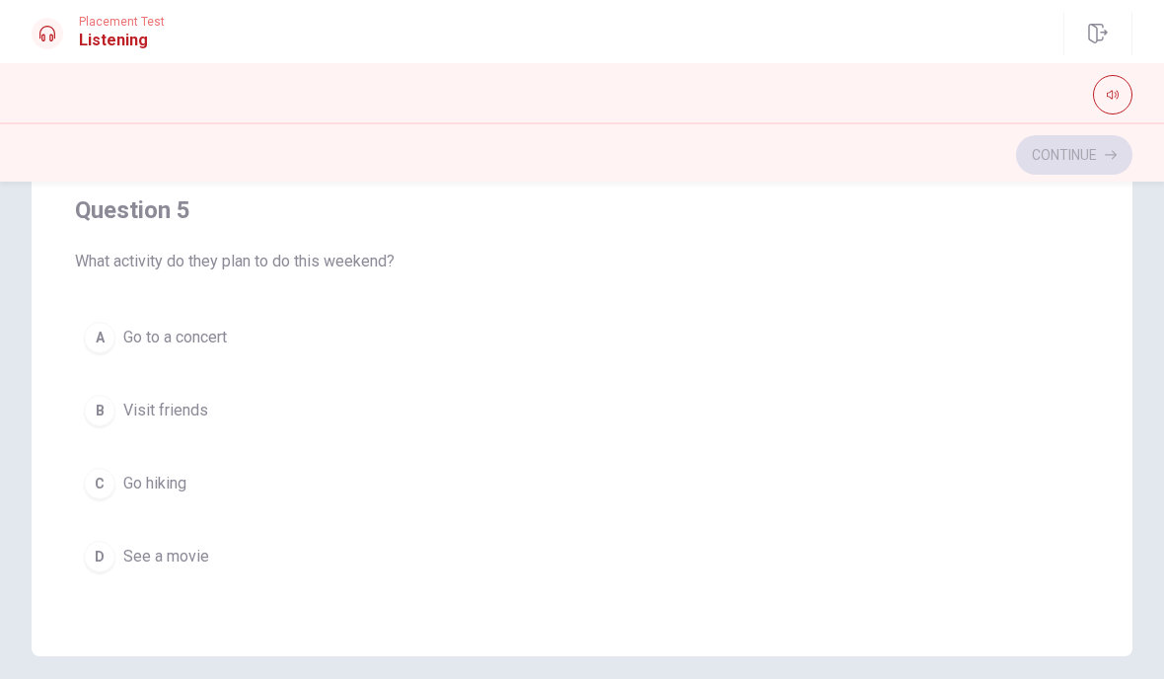
scroll to position [362, 0]
click at [221, 555] on button "D See a movie" at bounding box center [582, 552] width 1014 height 49
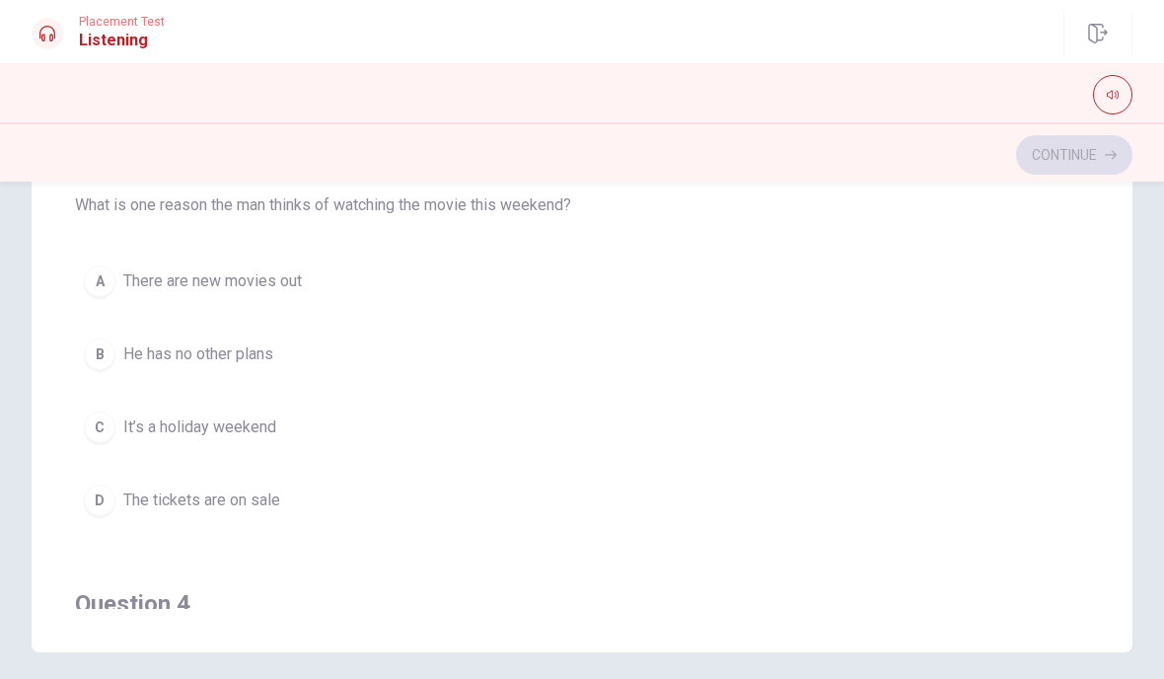
scroll to position [734, 0]
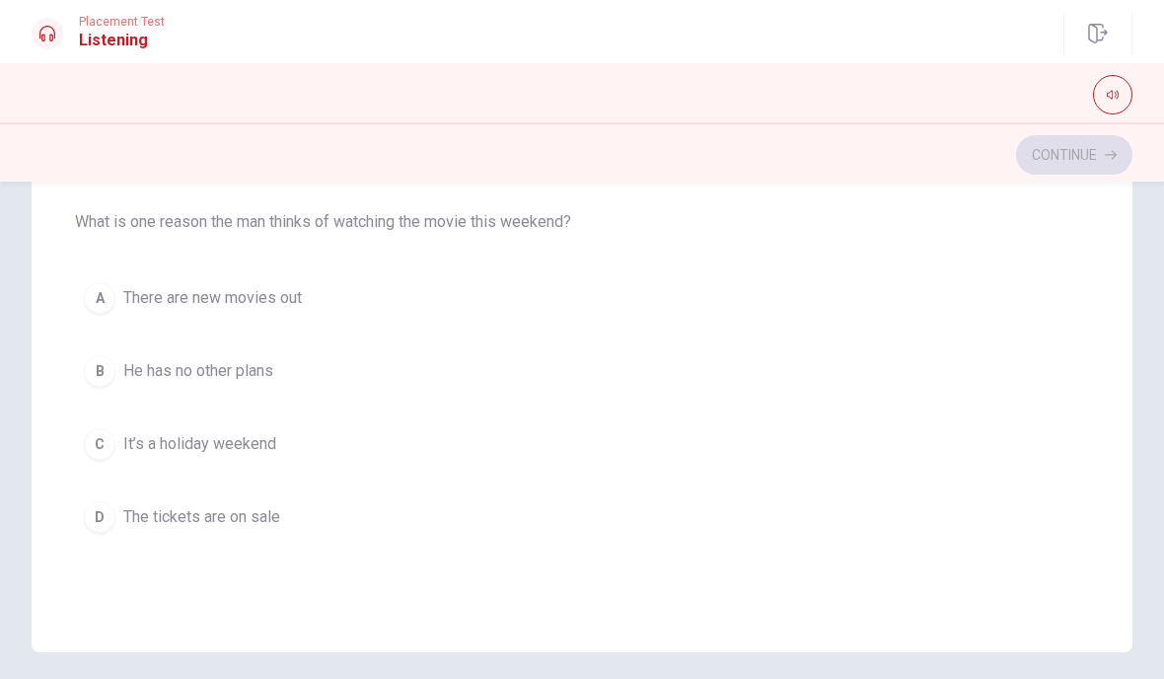
click at [297, 308] on span "There are new movies out" at bounding box center [212, 298] width 179 height 24
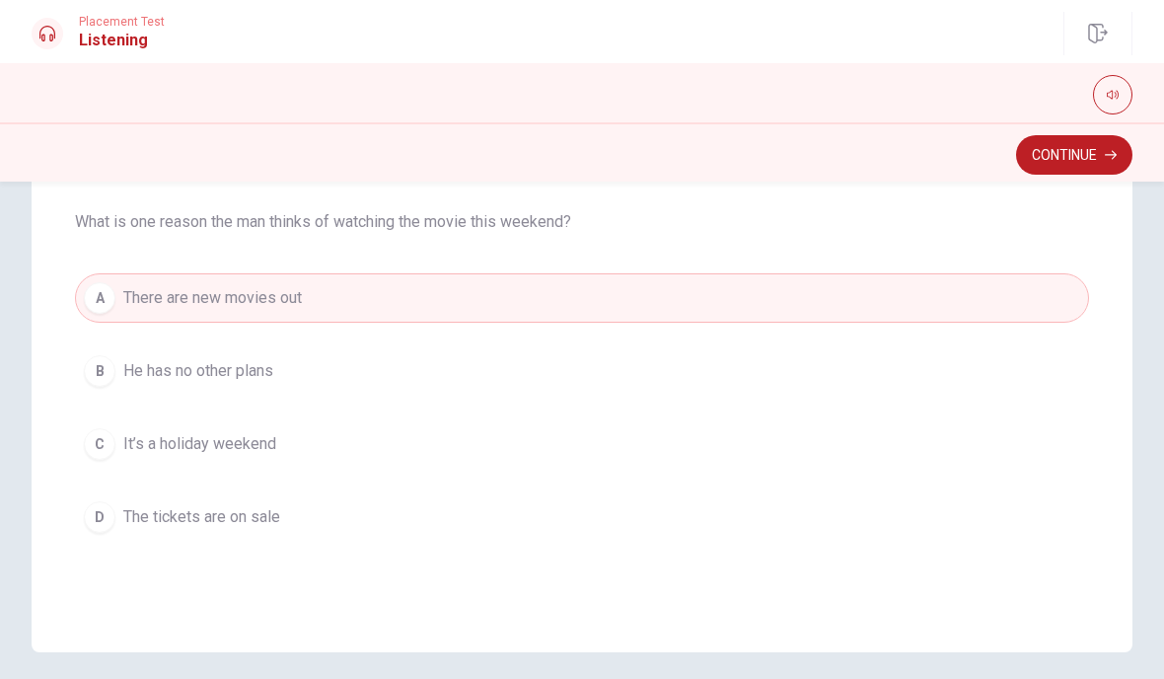
click at [1046, 172] on button "Continue" at bounding box center [1074, 154] width 116 height 39
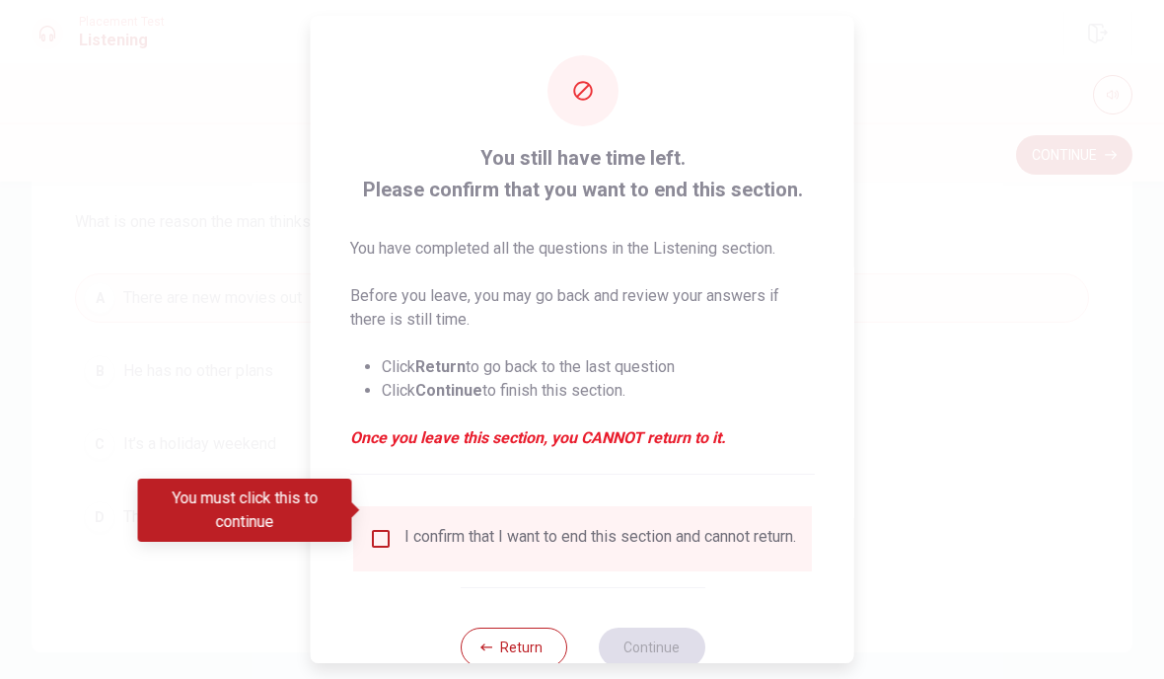
click at [369, 527] on input "You must click this to continue" at bounding box center [381, 539] width 24 height 24
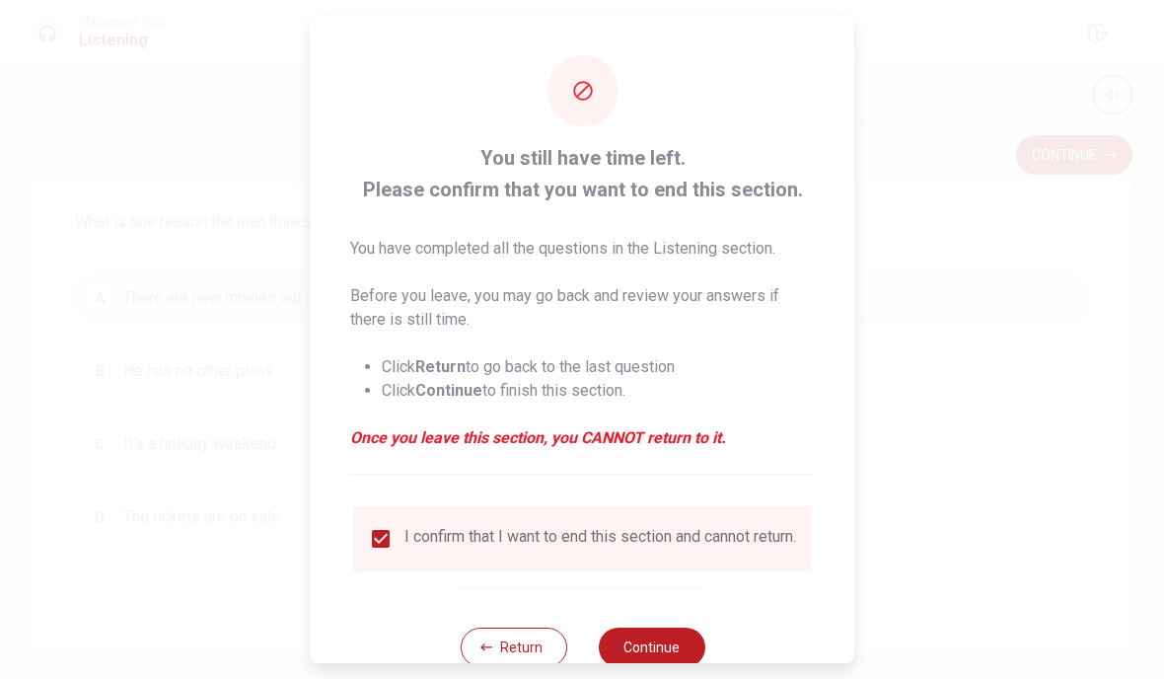
click at [661, 639] on button "Continue" at bounding box center [651, 646] width 107 height 39
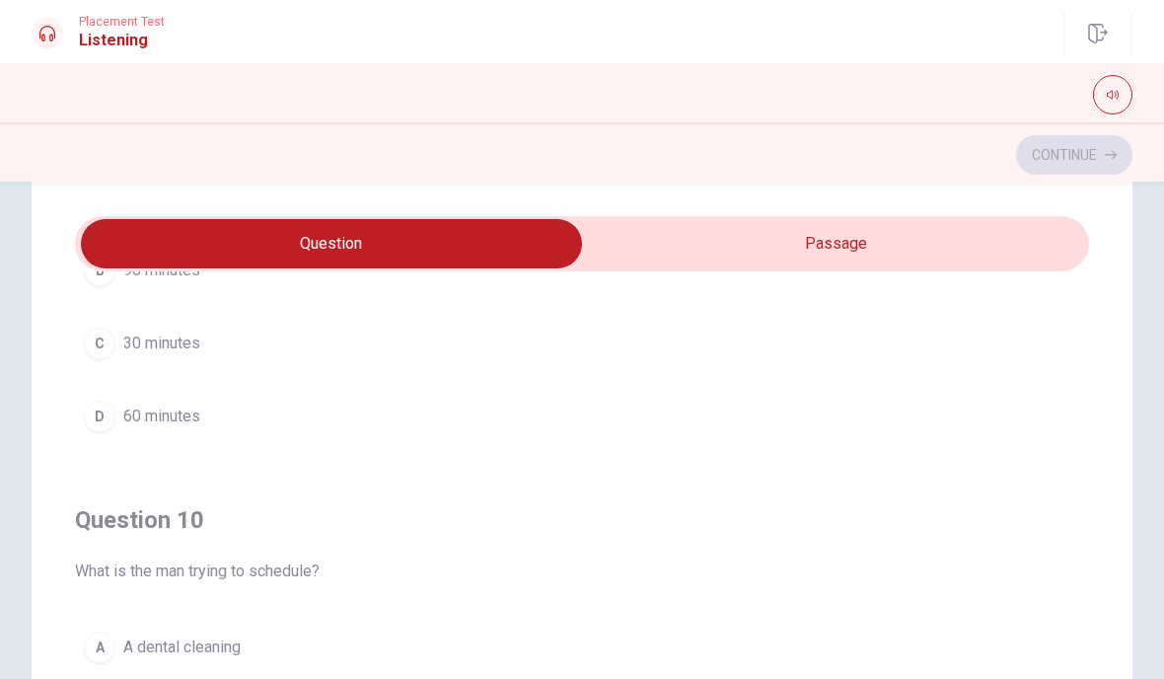
scroll to position [1598, 0]
click at [235, 643] on span "A dental cleaning" at bounding box center [181, 647] width 117 height 24
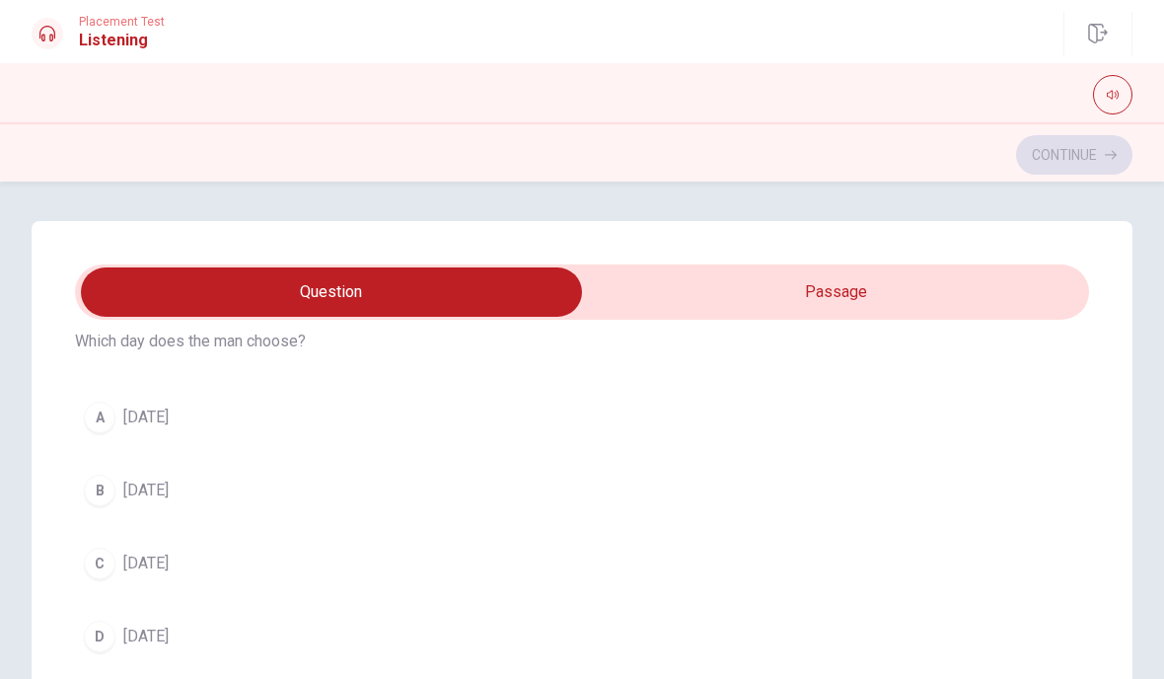
scroll to position [521, 0]
click at [179, 502] on button "B [DATE]" at bounding box center [582, 496] width 1014 height 49
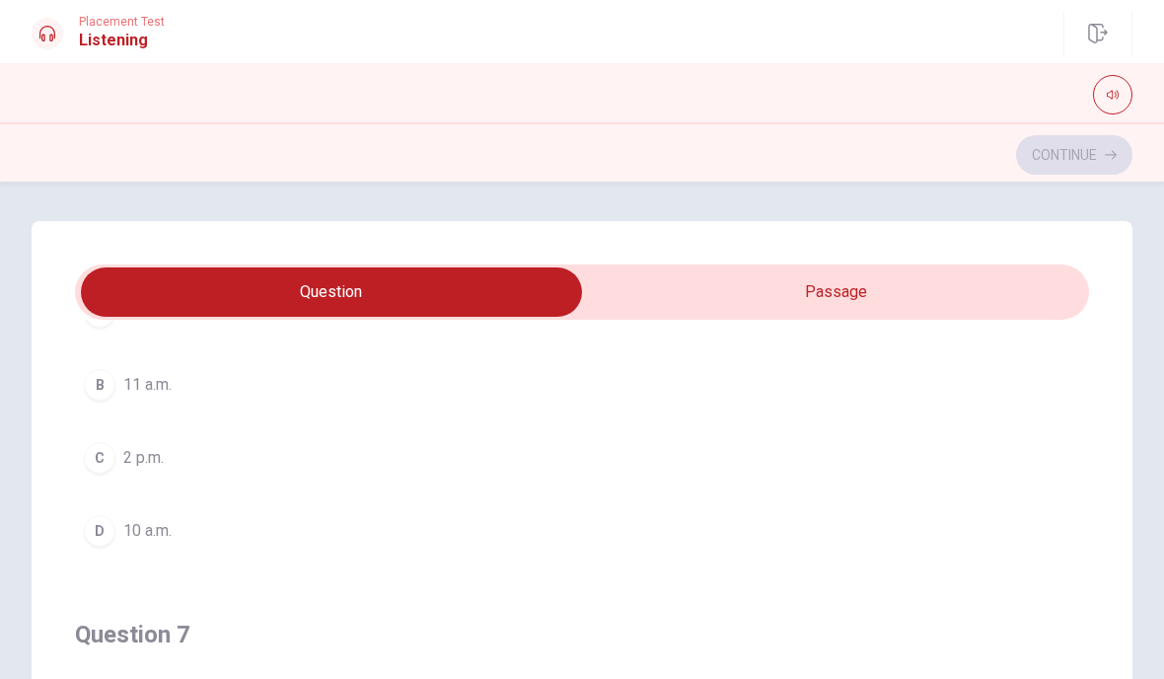
scroll to position [132, 0]
click at [244, 358] on button "A 3 p.m." at bounding box center [582, 361] width 1014 height 49
click at [198, 386] on span "45 minutes" at bounding box center [161, 383] width 77 height 24
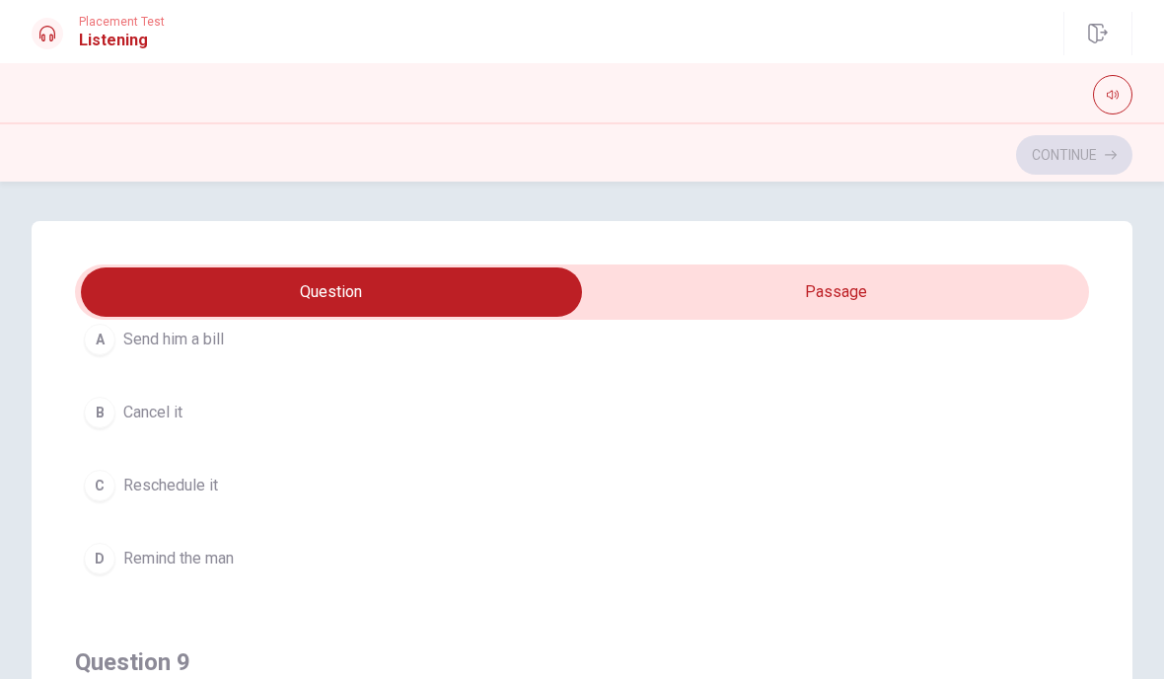
scroll to position [1056, 0]
click at [229, 555] on span "Remind the man" at bounding box center [178, 557] width 110 height 24
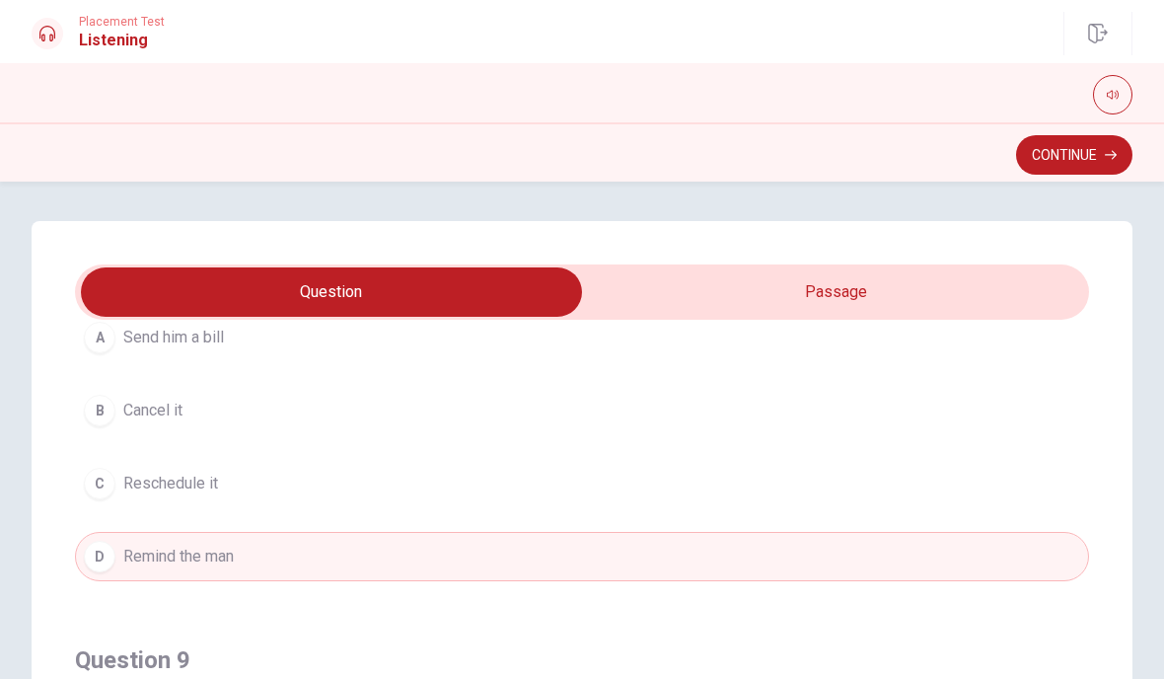
click at [1083, 147] on button "Continue" at bounding box center [1074, 154] width 116 height 39
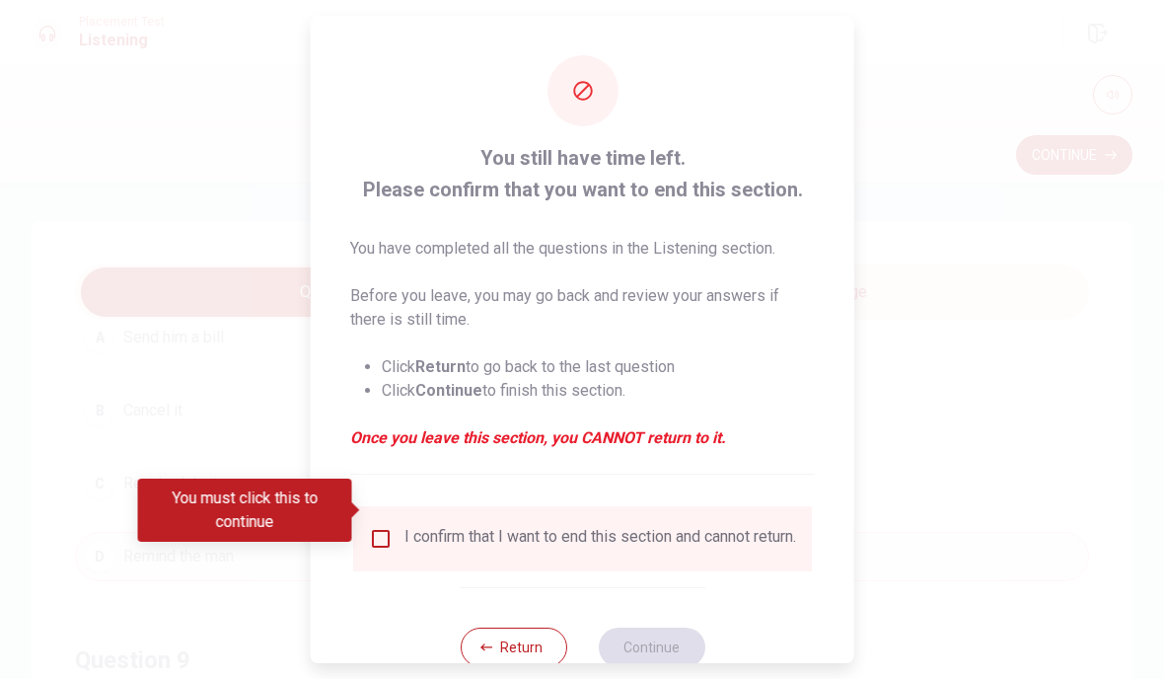
click at [386, 527] on input "You must click this to continue" at bounding box center [381, 539] width 24 height 24
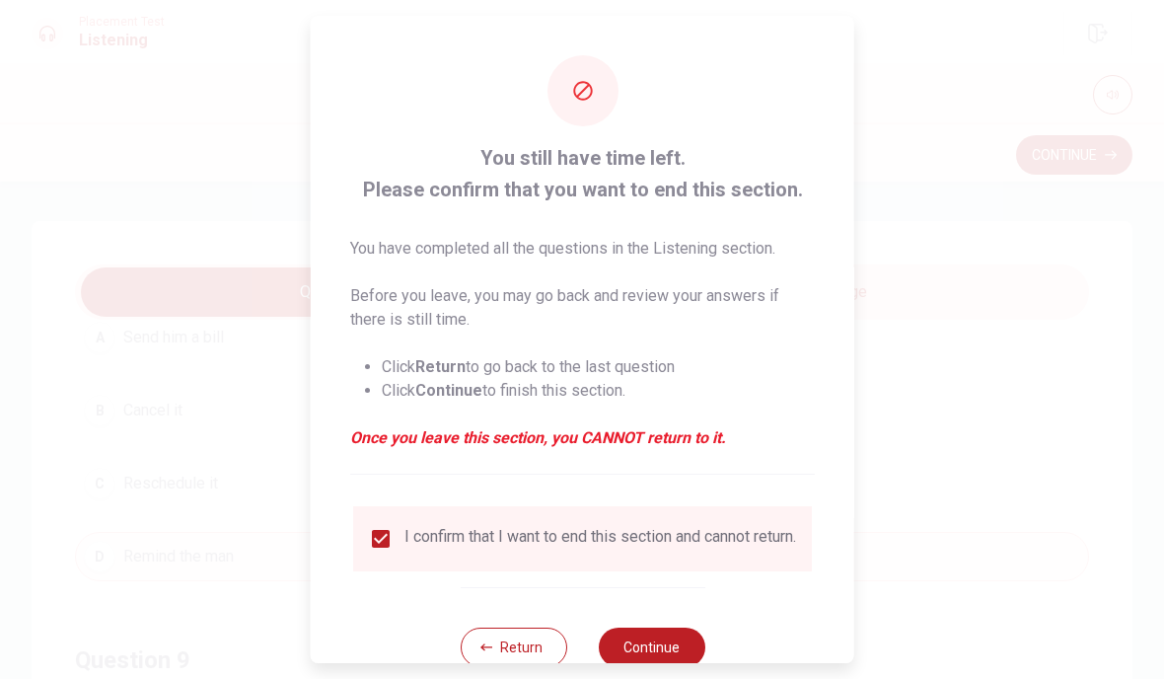
click at [660, 639] on button "Continue" at bounding box center [651, 646] width 107 height 39
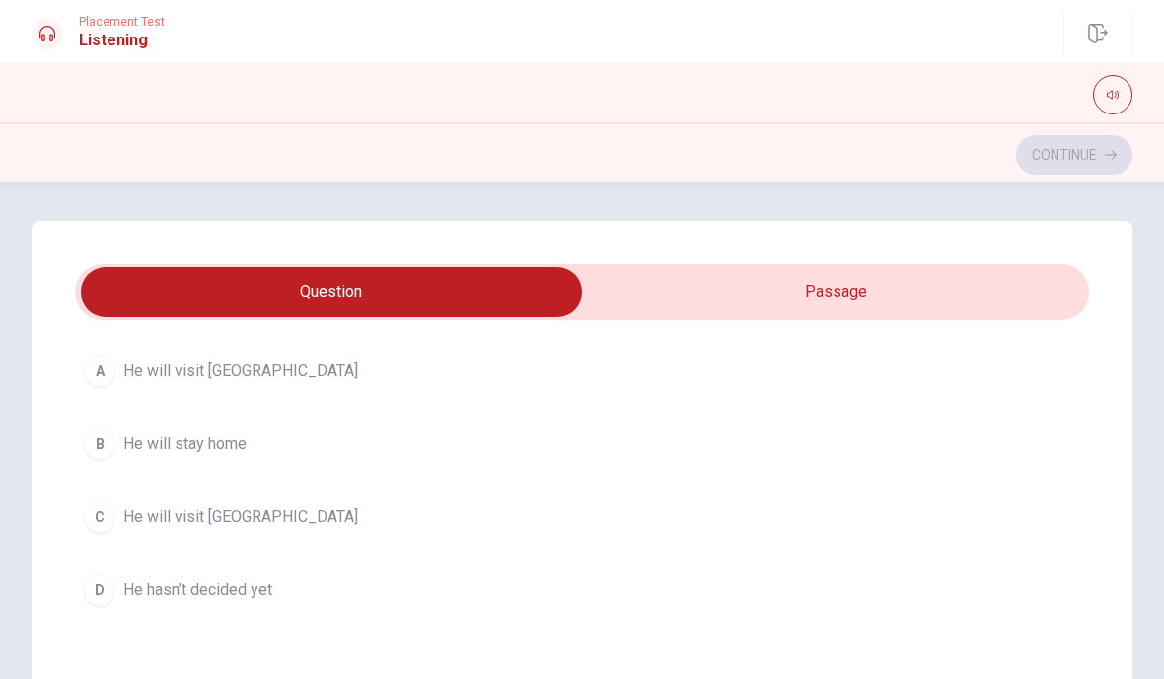
scroll to position [577, 0]
click at [268, 517] on button "C He will visit [GEOGRAPHIC_DATA]" at bounding box center [582, 512] width 1014 height 49
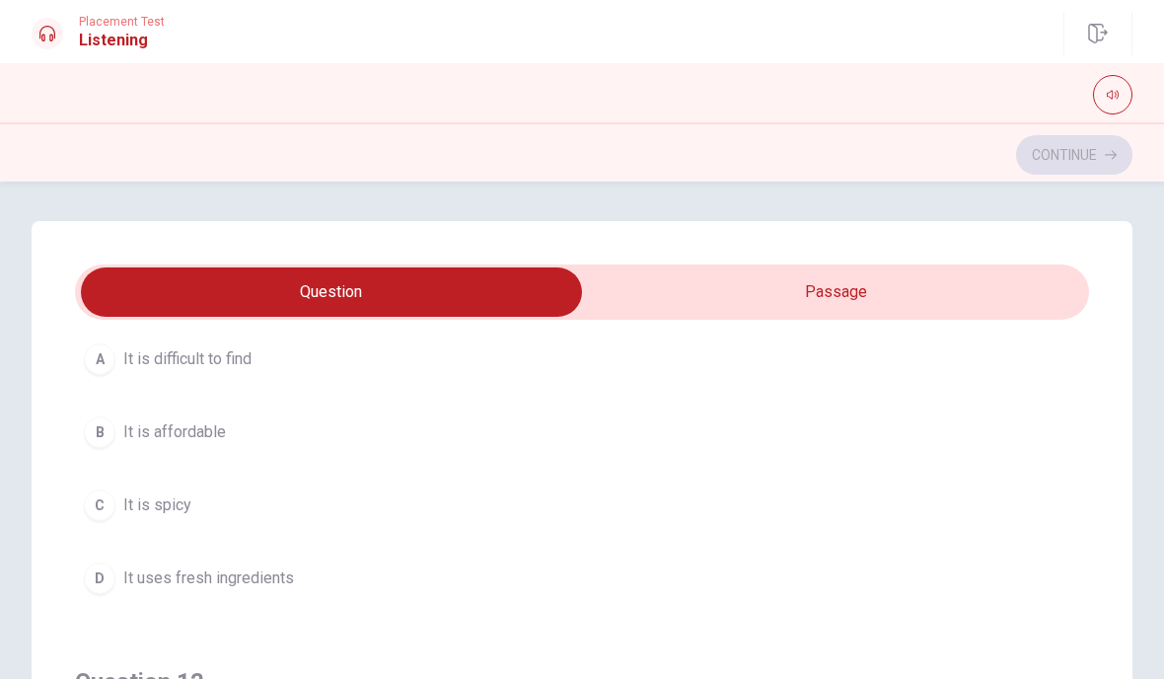
scroll to position [188, 0]
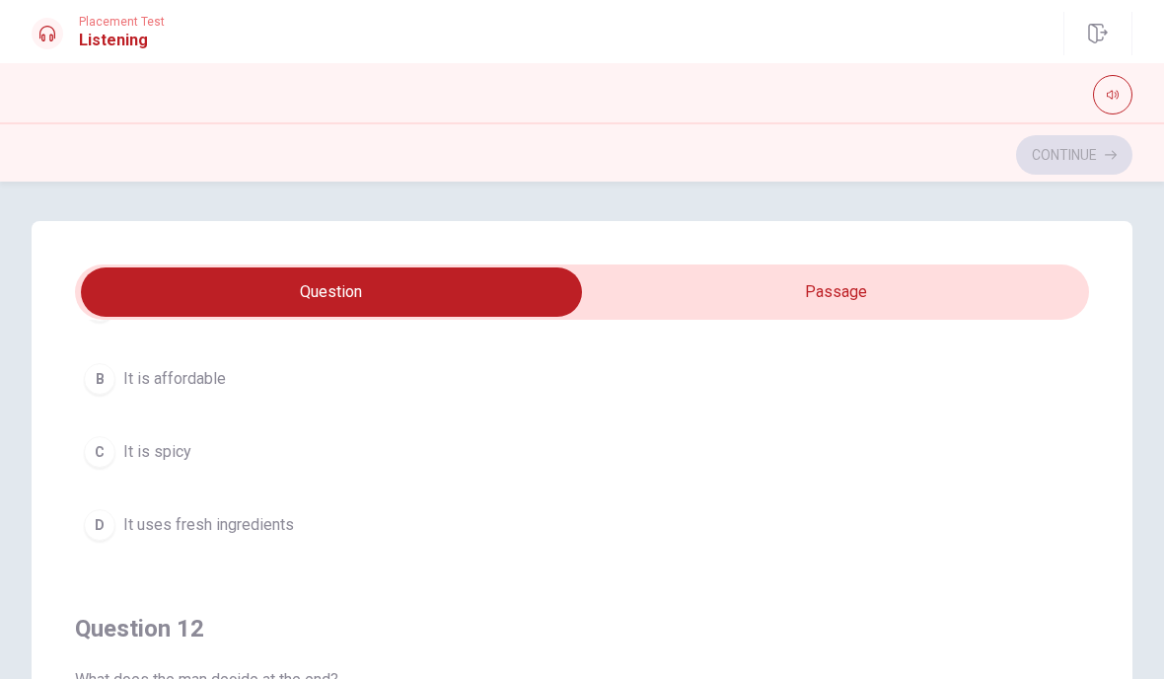
click at [322, 536] on button "D It uses fresh ingredients" at bounding box center [582, 524] width 1014 height 49
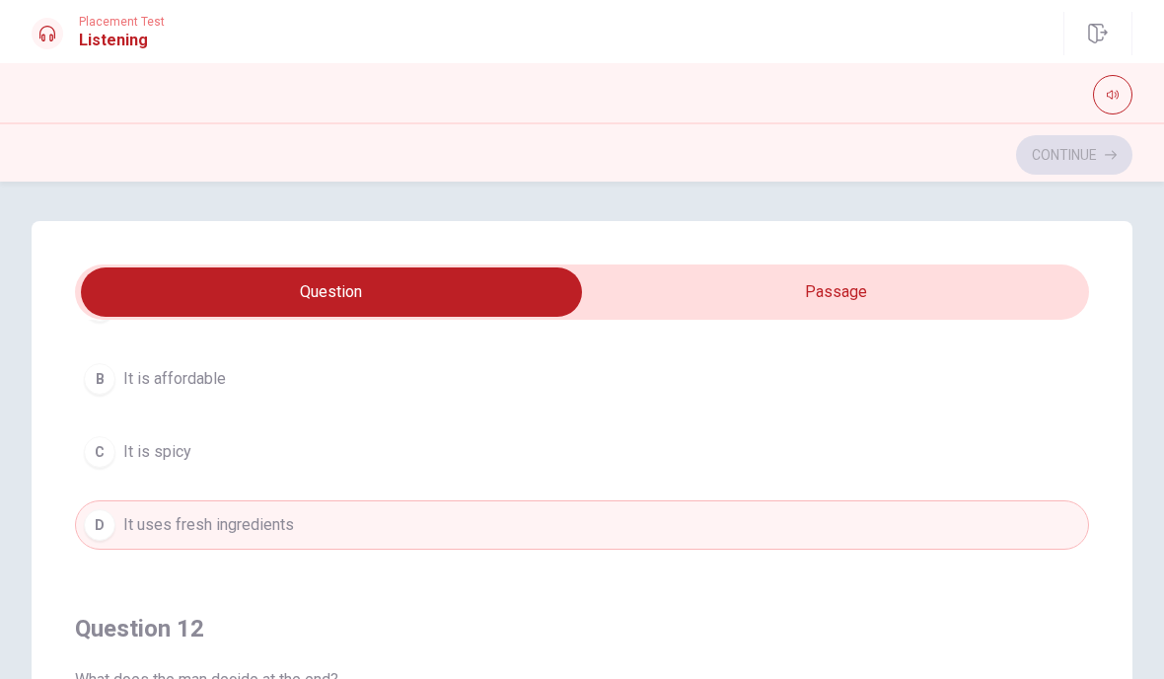
click at [372, 534] on button "D It uses fresh ingredients" at bounding box center [582, 524] width 1014 height 49
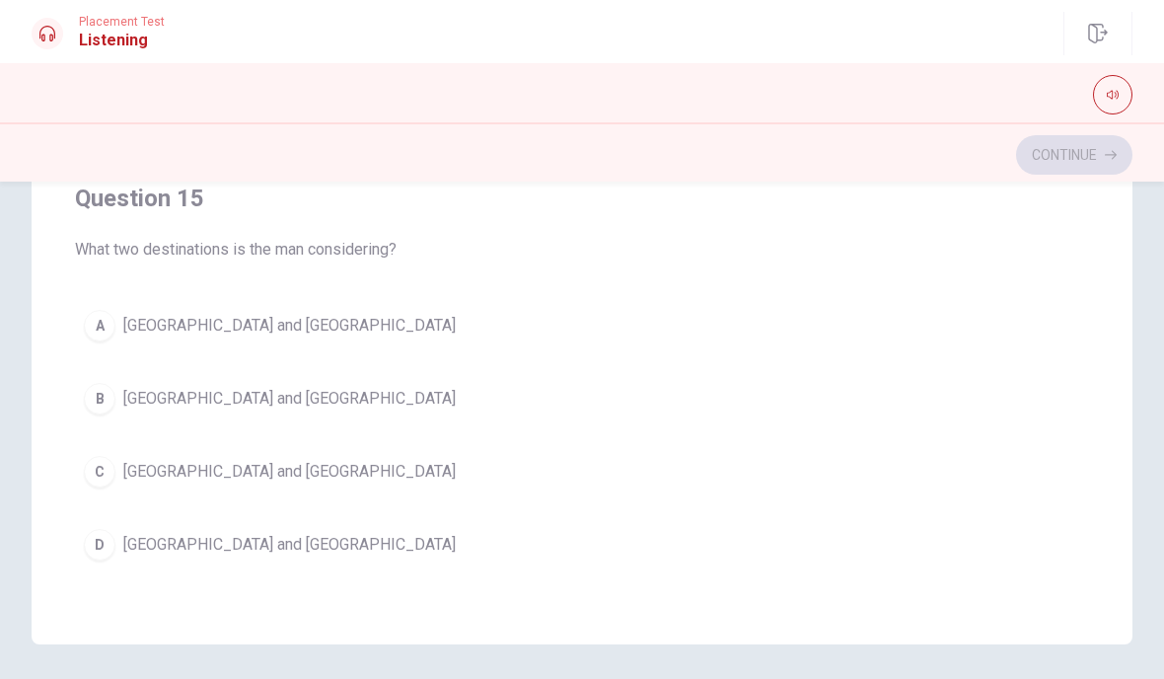
scroll to position [369, 0]
click at [231, 583] on div "Question 15 What two destinations is the man considering? A Turkey and [GEOGRAP…" at bounding box center [582, 377] width 1014 height 450
click at [231, 582] on div "Question 15 What two destinations is the man considering? A Turkey and [GEOGRAP…" at bounding box center [582, 377] width 1014 height 450
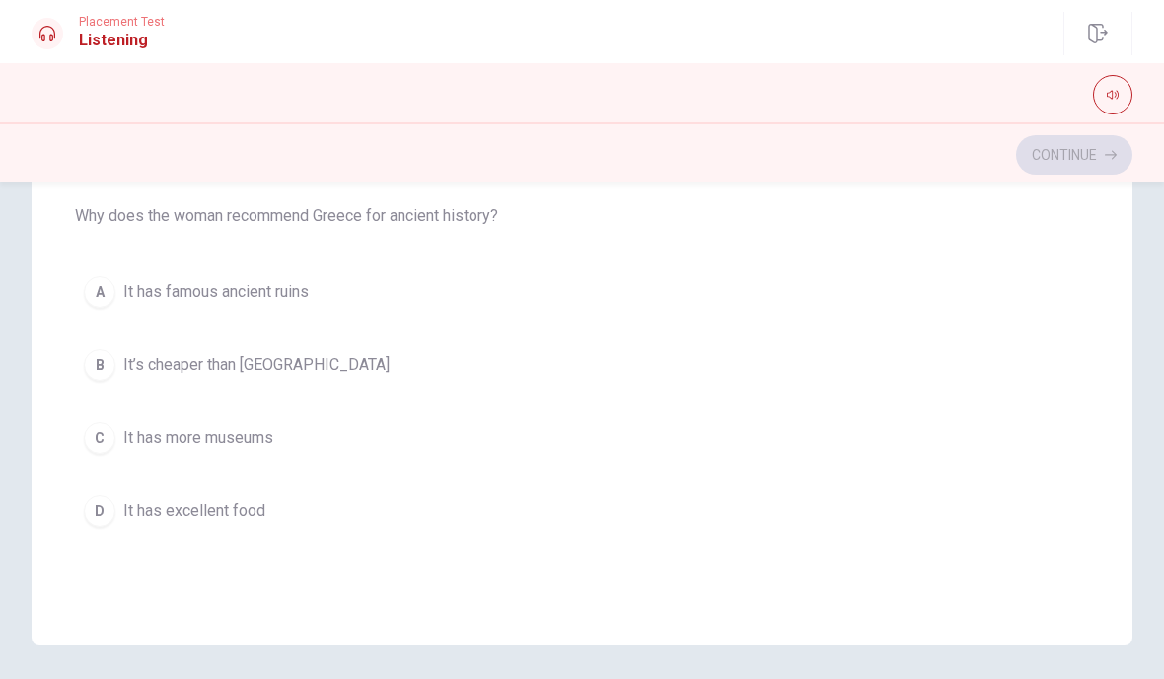
scroll to position [1182, 0]
click at [308, 292] on span "It has famous ancient ruins" at bounding box center [215, 293] width 185 height 24
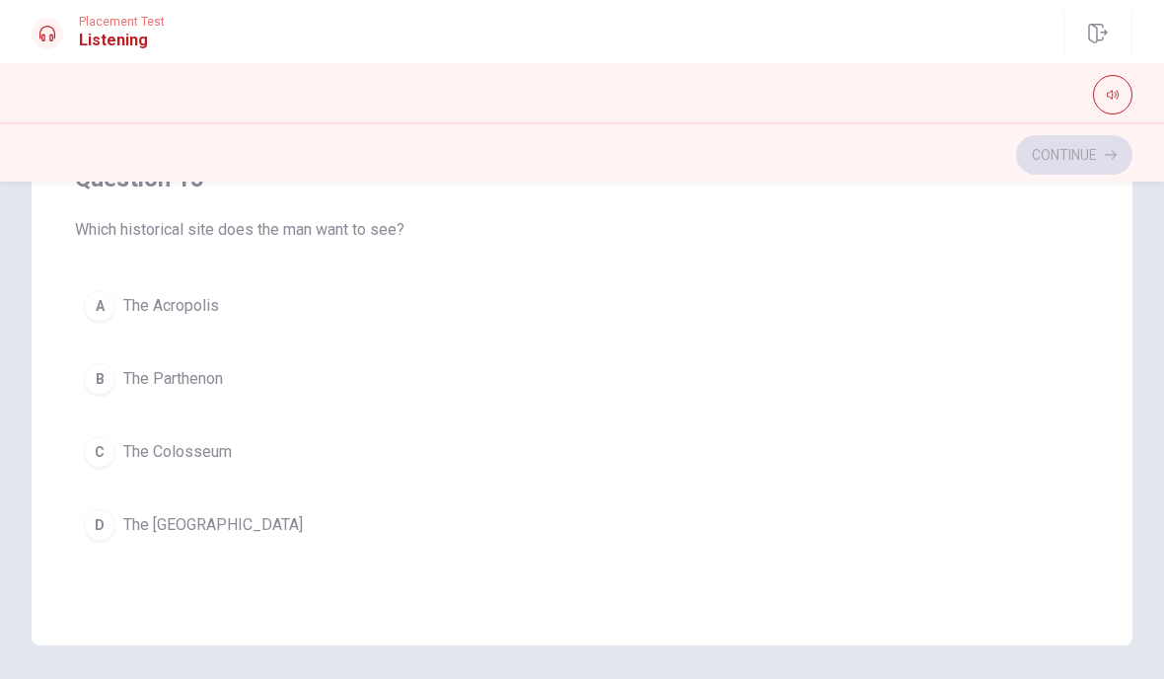
scroll to position [720, 0]
click at [250, 376] on button "B The Parthenon" at bounding box center [582, 377] width 1014 height 49
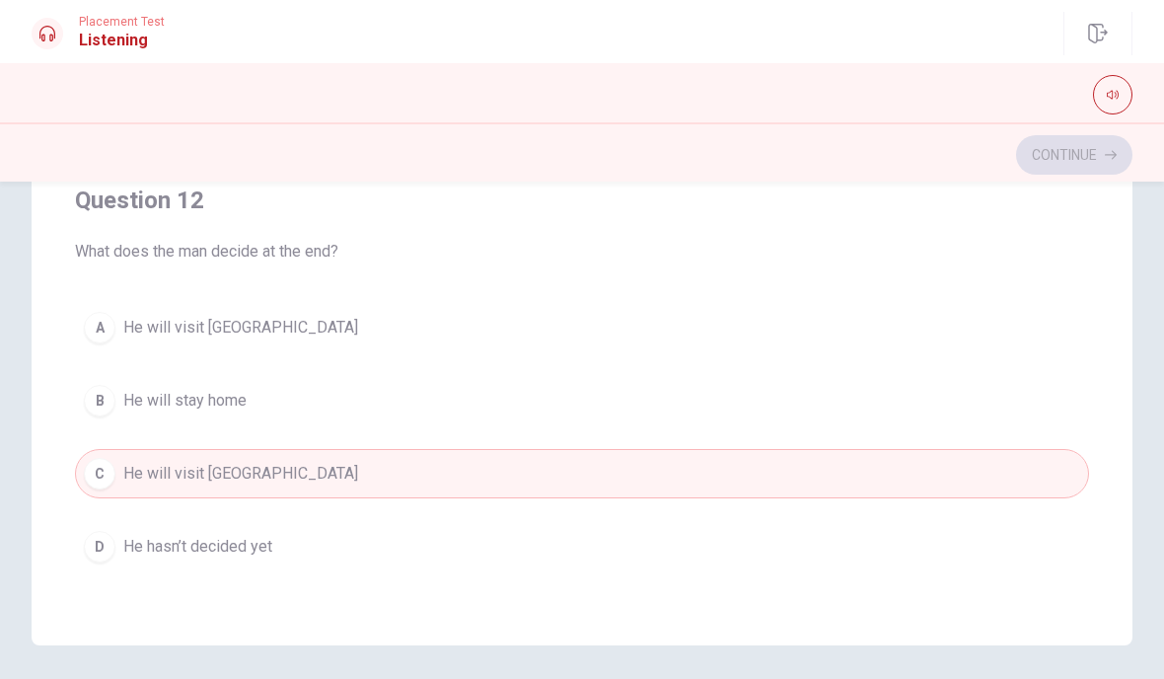
scroll to position [248, 0]
click at [311, 327] on button "A He will visit [GEOGRAPHIC_DATA]" at bounding box center [582, 327] width 1014 height 49
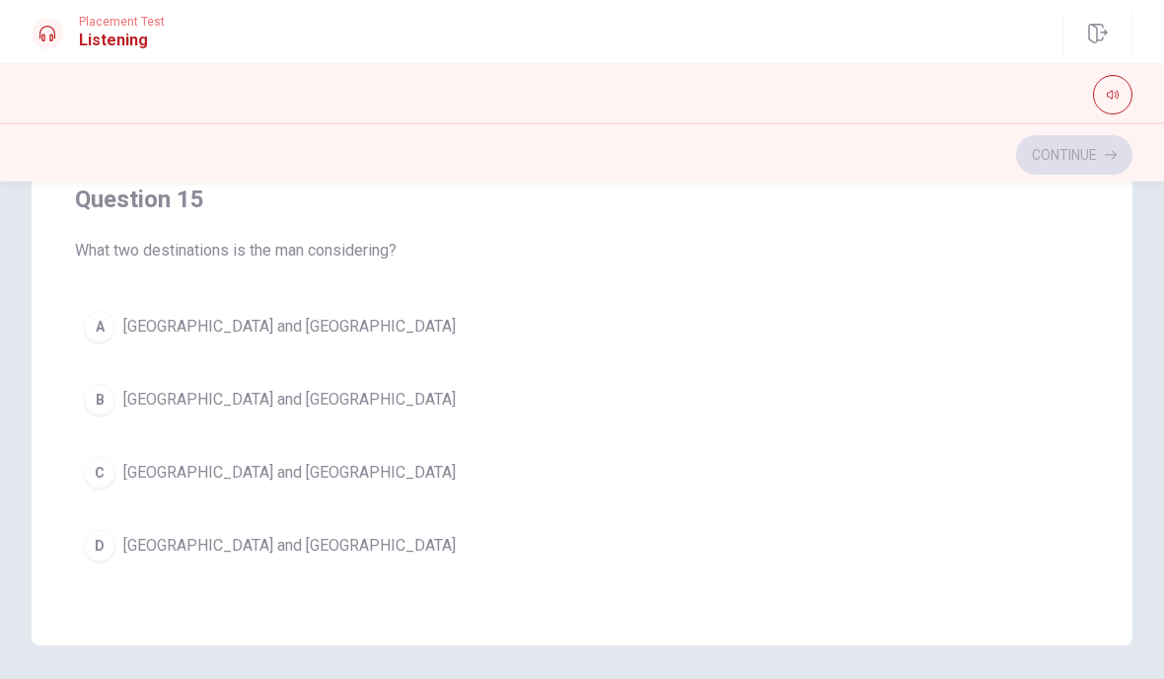
scroll to position [1598, 0]
click at [231, 548] on span "[GEOGRAPHIC_DATA] and [GEOGRAPHIC_DATA]" at bounding box center [289, 546] width 332 height 24
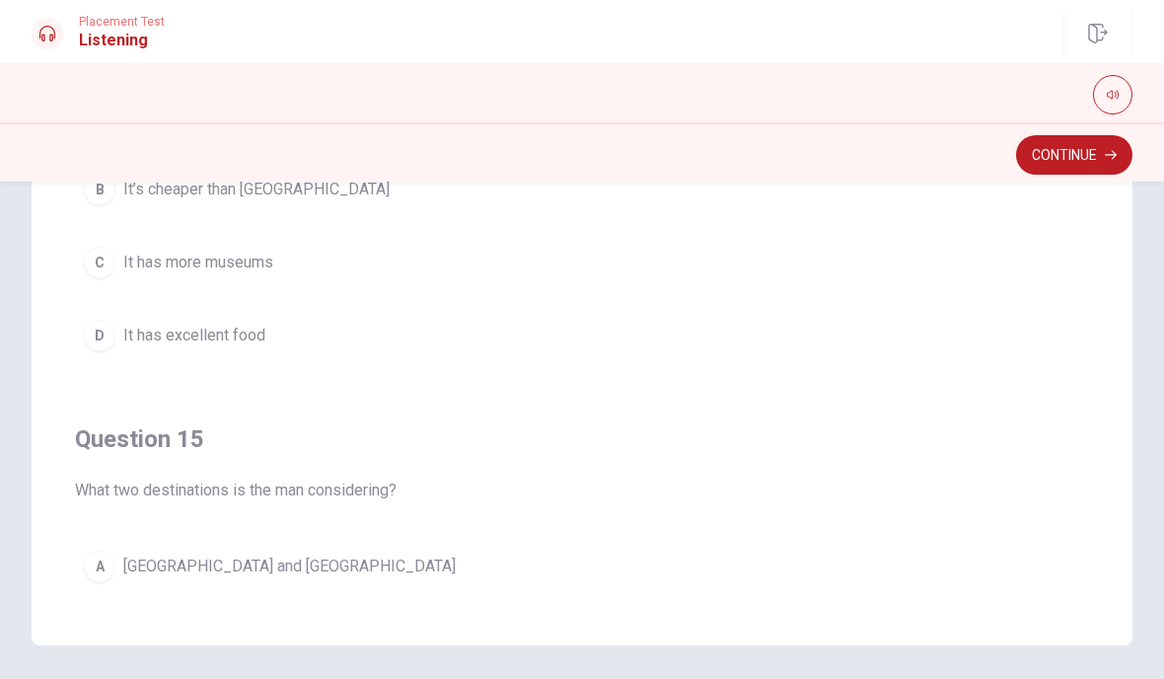
click at [1066, 157] on button "Continue" at bounding box center [1074, 154] width 116 height 39
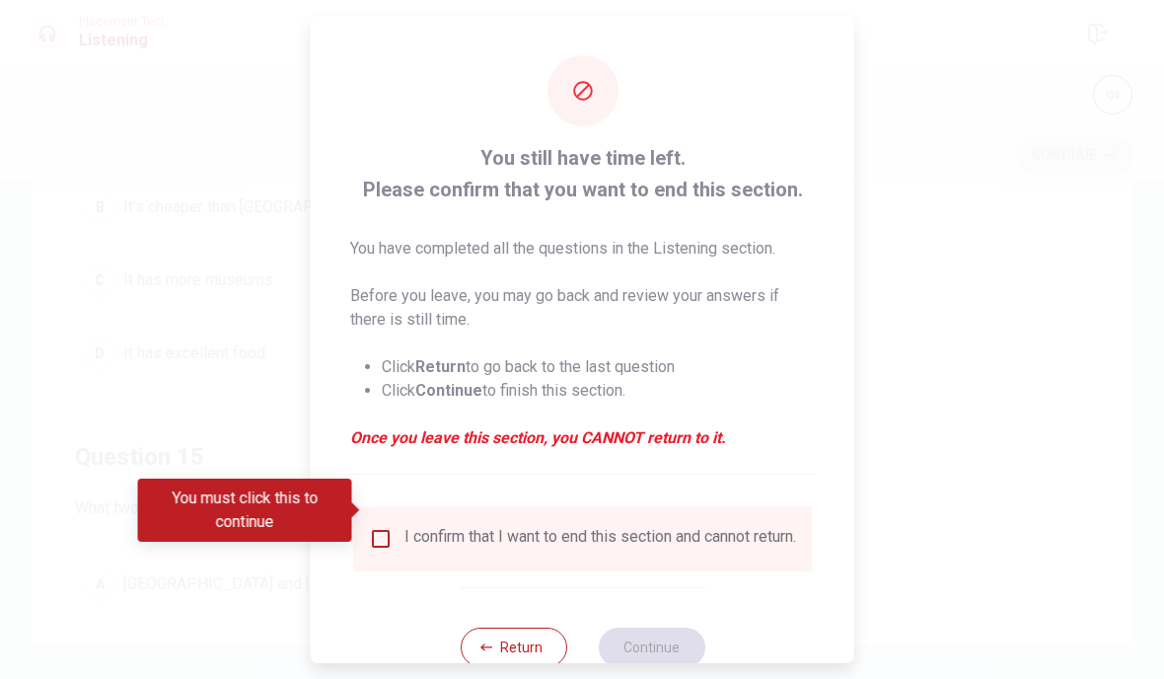
scroll to position [1339, 0]
click at [377, 527] on input "You must click this to continue" at bounding box center [381, 539] width 24 height 24
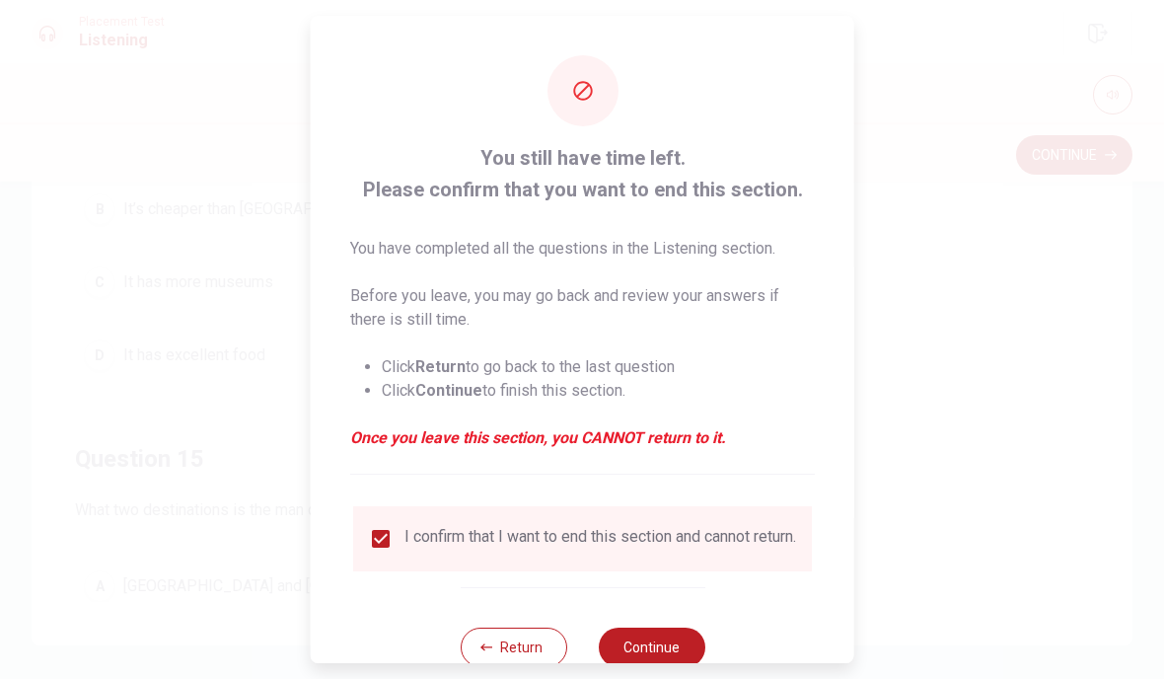
click at [653, 640] on button "Continue" at bounding box center [651, 646] width 107 height 39
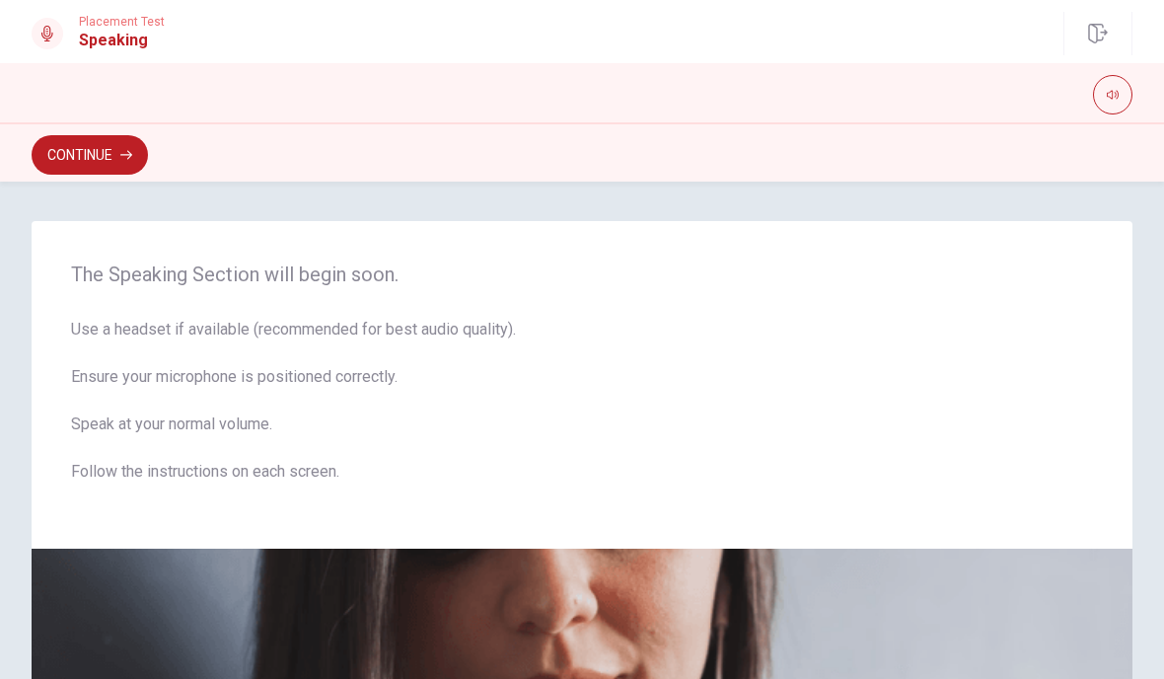
scroll to position [0, 0]
click at [1102, 103] on button "button" at bounding box center [1112, 94] width 39 height 39
click at [126, 158] on icon "button" at bounding box center [126, 155] width 12 height 12
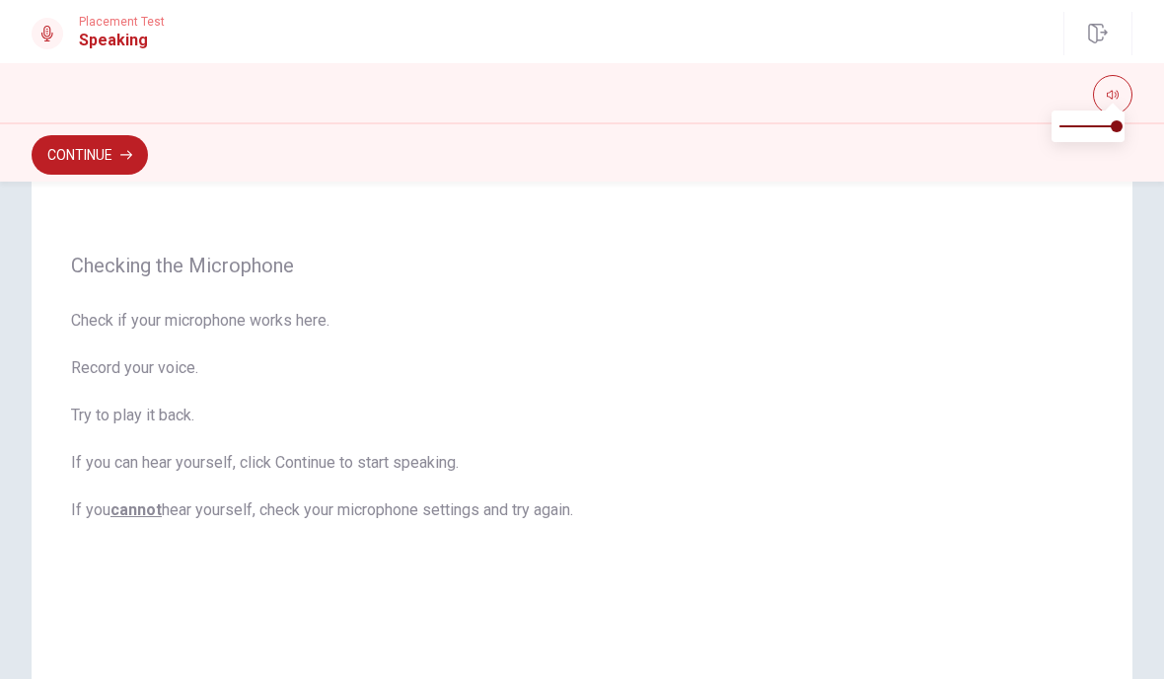
scroll to position [129, 0]
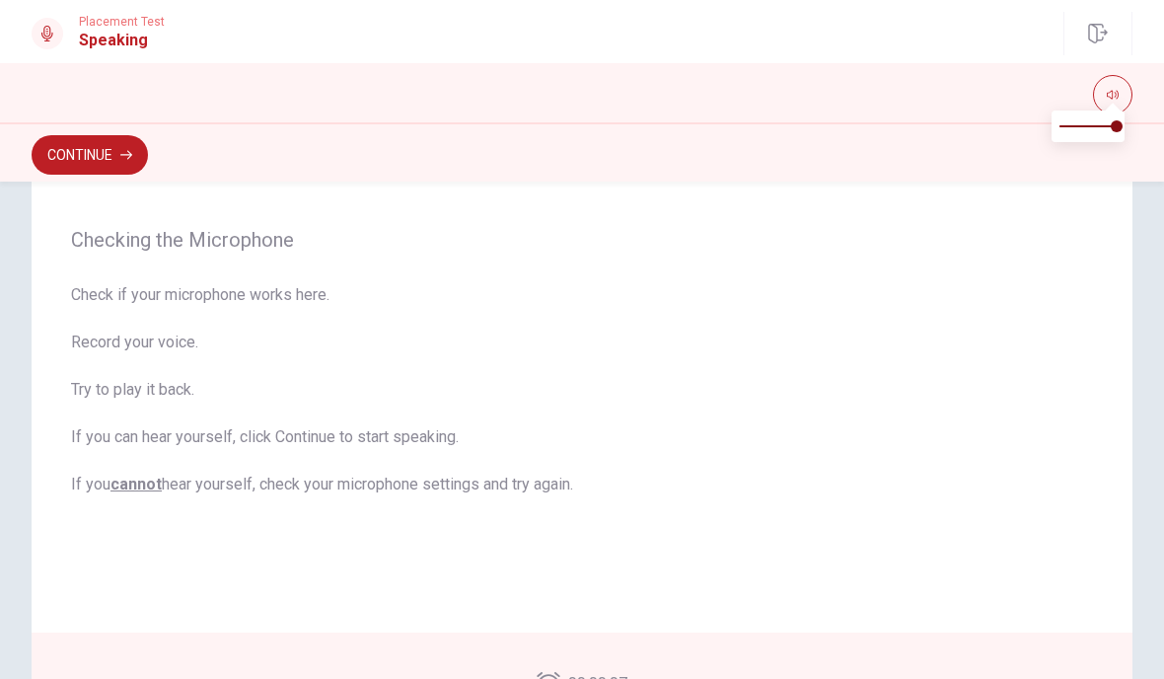
click at [63, 172] on button "Continue" at bounding box center [90, 154] width 116 height 39
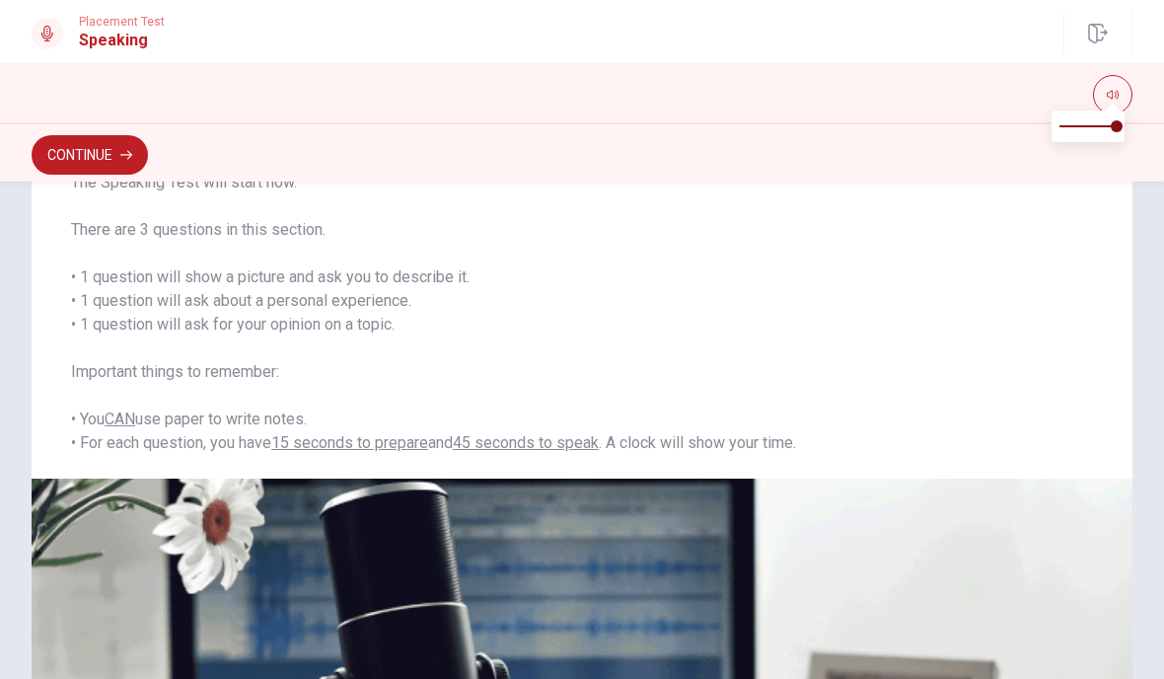
scroll to position [124, 0]
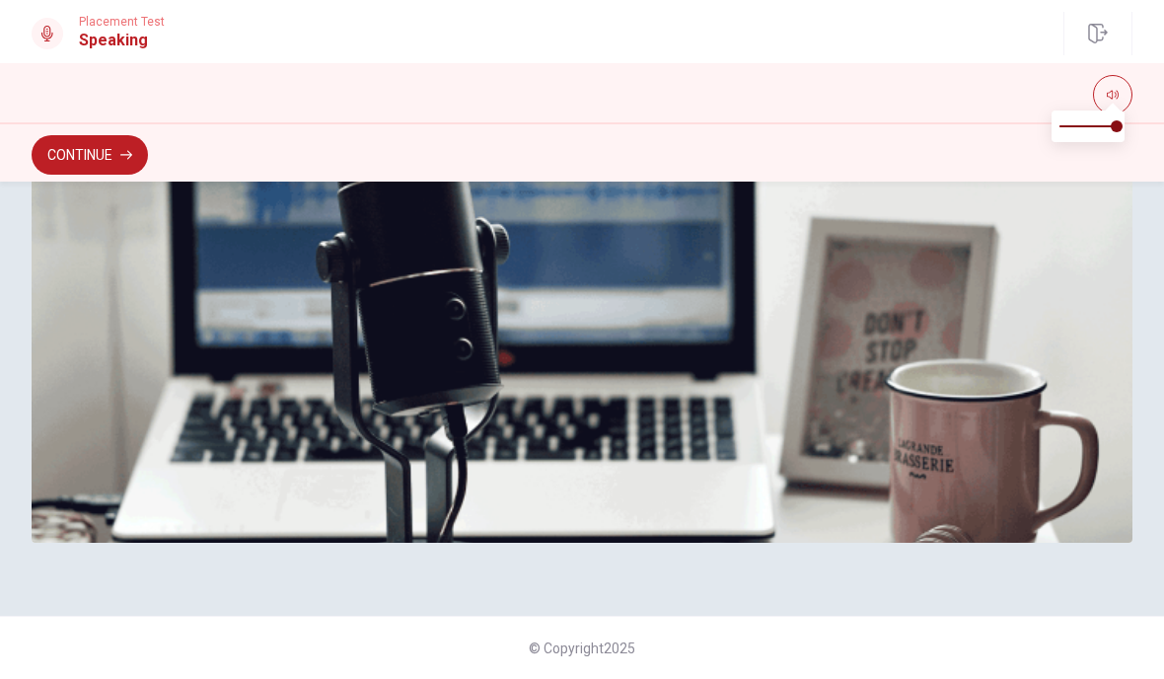
click at [58, 147] on button "Continue" at bounding box center [90, 154] width 116 height 39
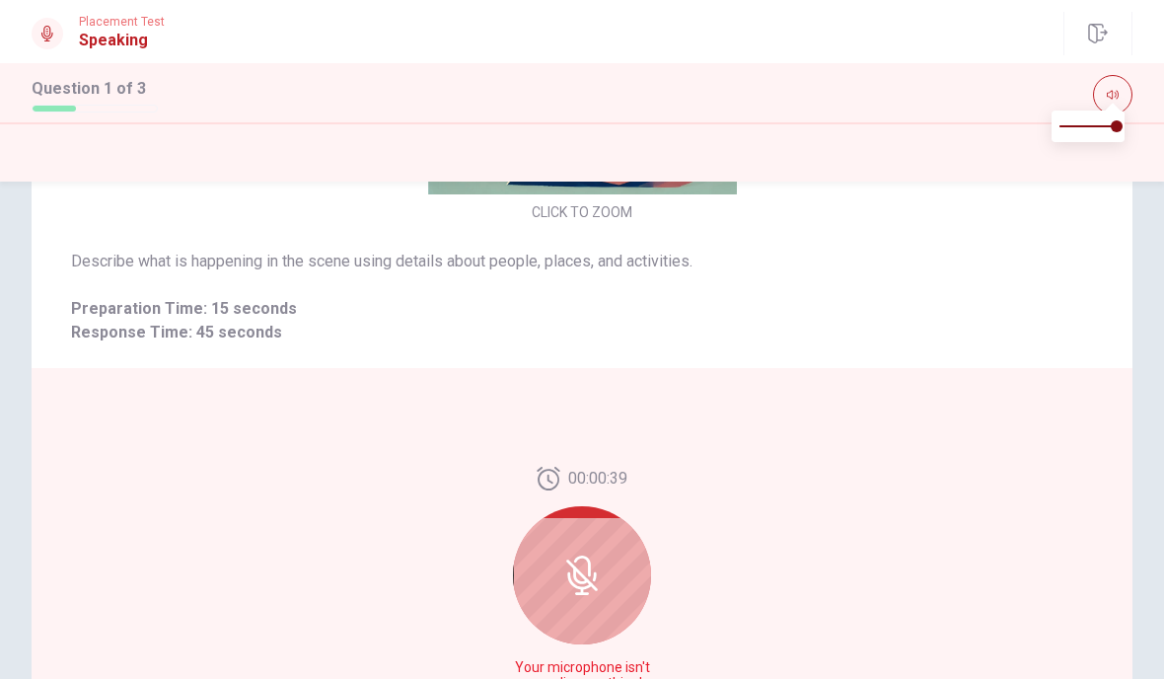
scroll to position [66, 0]
click at [588, 577] on icon at bounding box center [581, 574] width 39 height 39
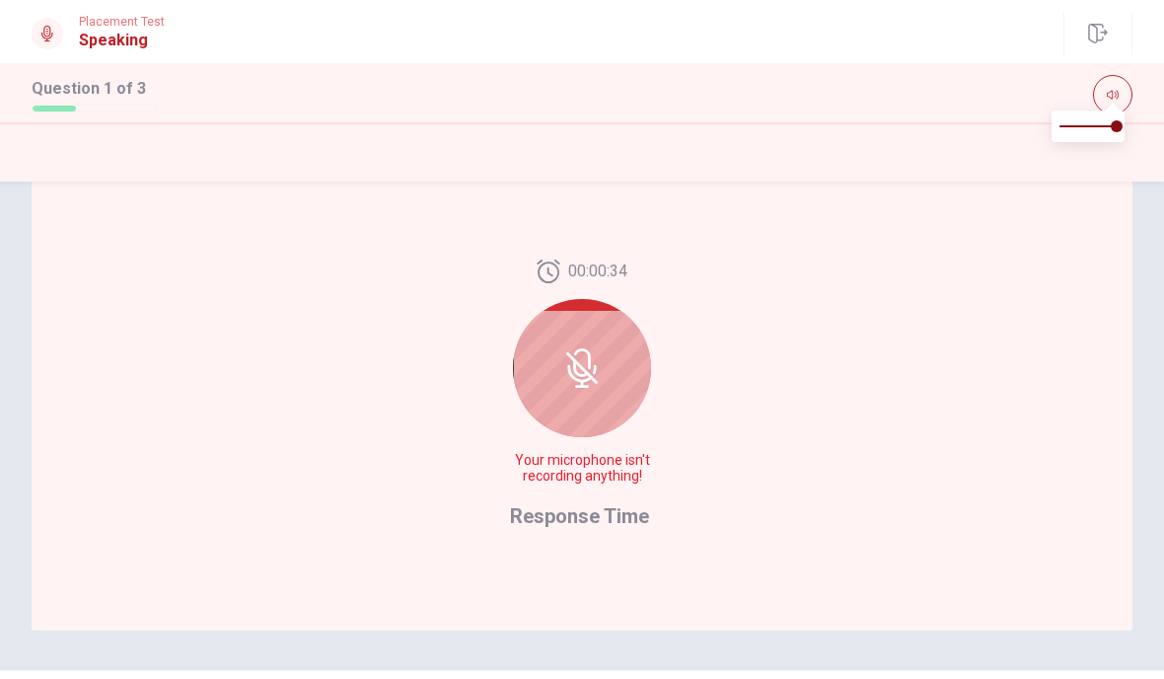
scroll to position [467, 0]
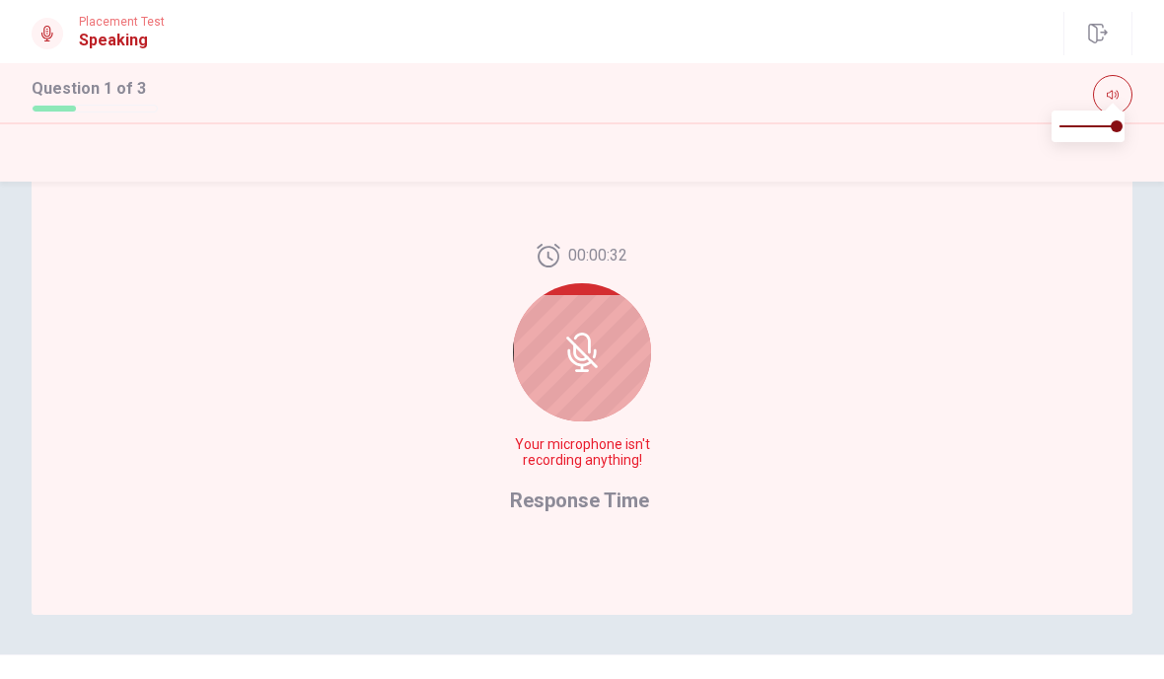
click at [599, 343] on icon at bounding box center [581, 351] width 39 height 39
click at [595, 348] on icon at bounding box center [581, 351] width 39 height 39
click at [601, 350] on icon at bounding box center [581, 351] width 39 height 39
click at [641, 329] on div at bounding box center [582, 352] width 138 height 138
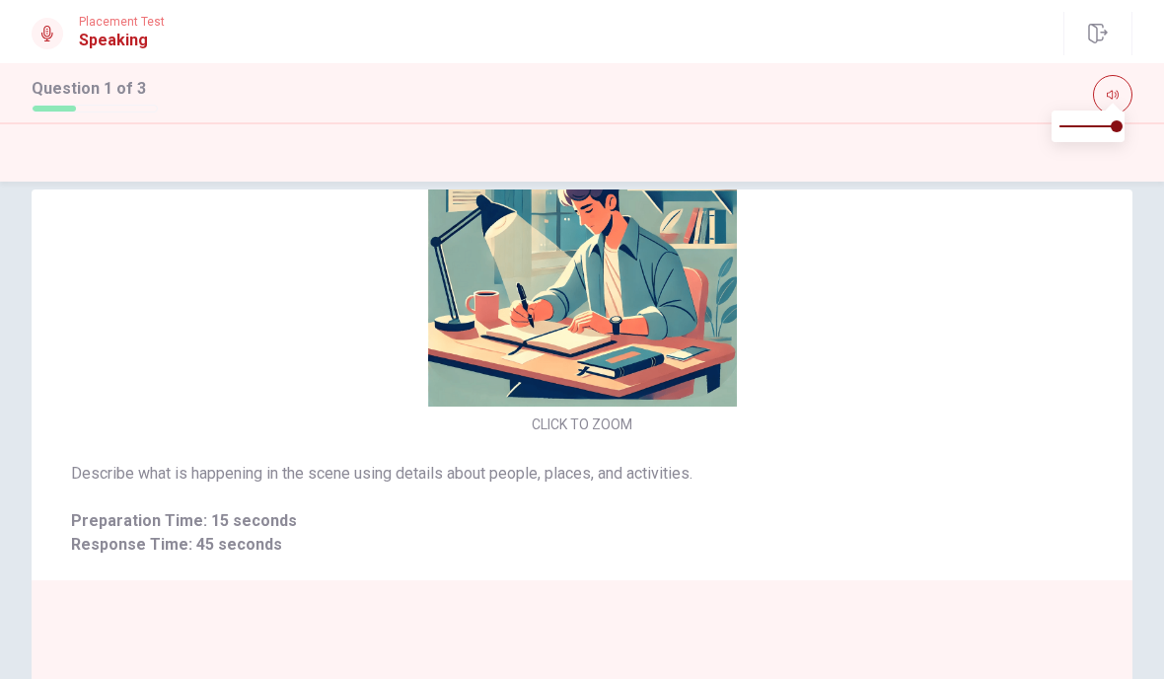
click at [776, 436] on div "CLICK TO ZOOM" at bounding box center [582, 268] width 1101 height 340
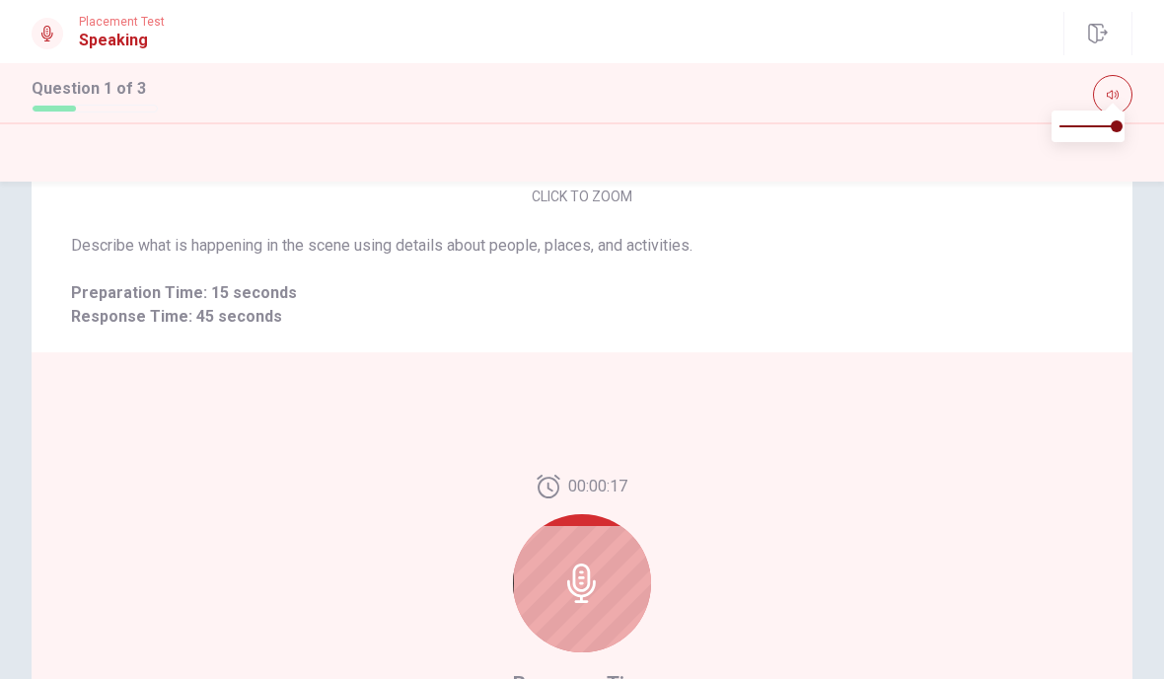
scroll to position [264, 0]
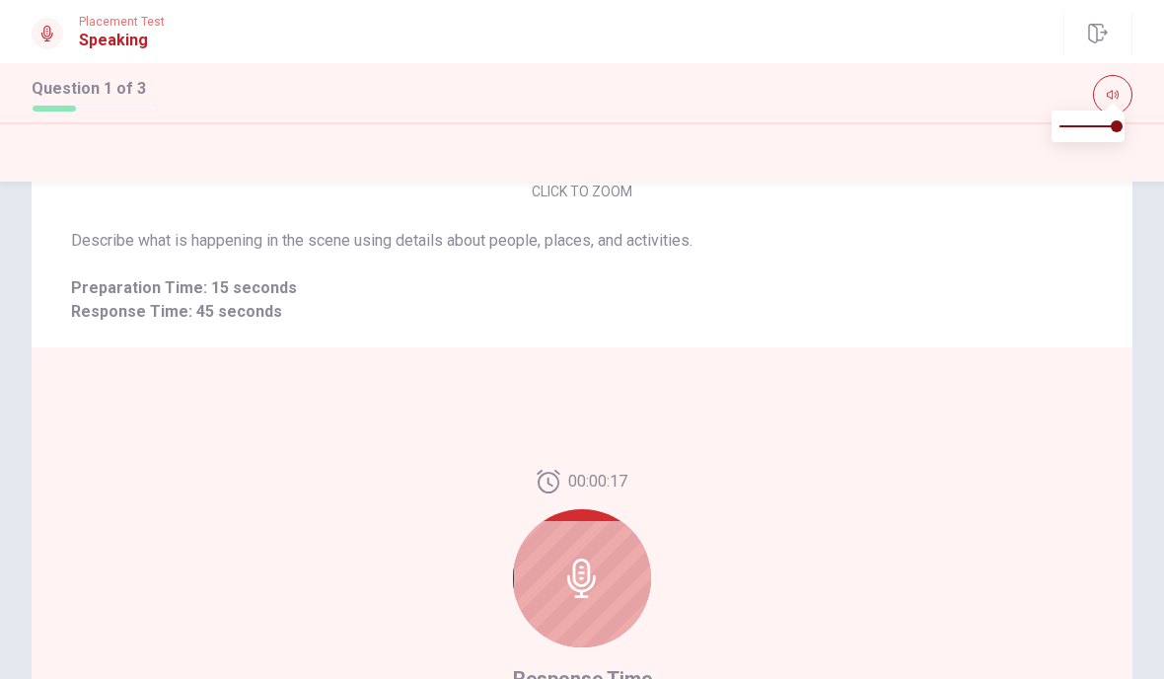
click at [601, 571] on icon at bounding box center [581, 577] width 39 height 39
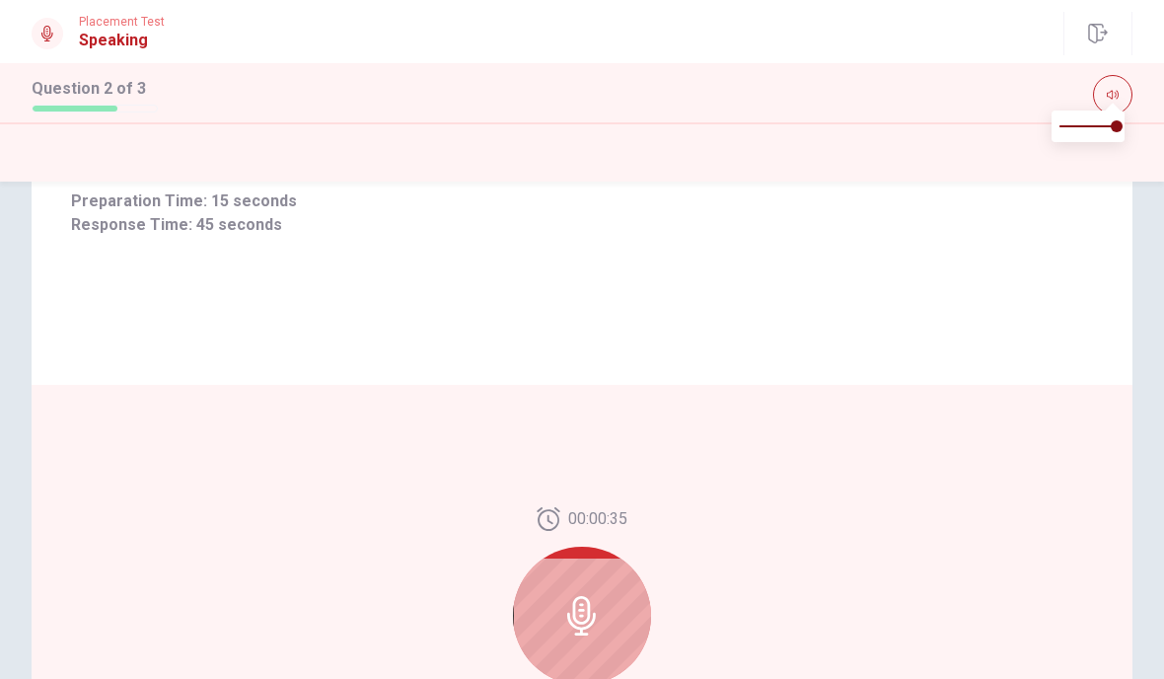
scroll to position [229, 0]
click at [591, 599] on icon at bounding box center [581, 613] width 39 height 39
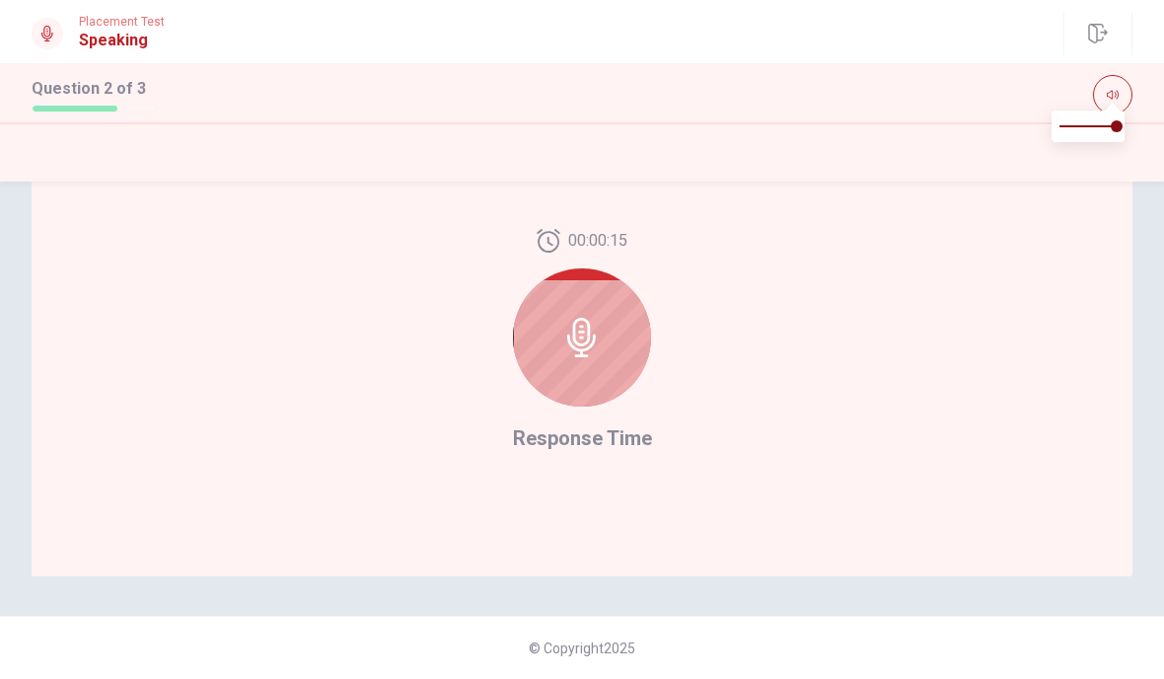
scroll to position [505, 0]
click at [609, 445] on span "Response Time" at bounding box center [582, 438] width 139 height 24
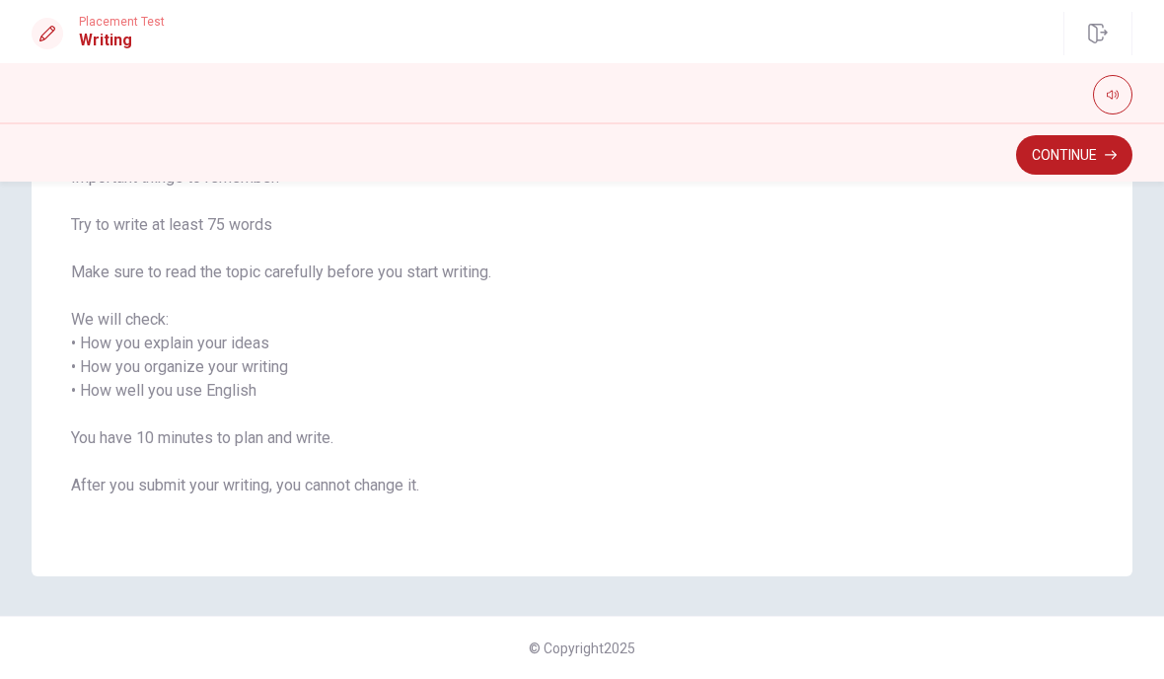
scroll to position [229, 0]
click at [1089, 167] on button "Continue" at bounding box center [1074, 154] width 116 height 39
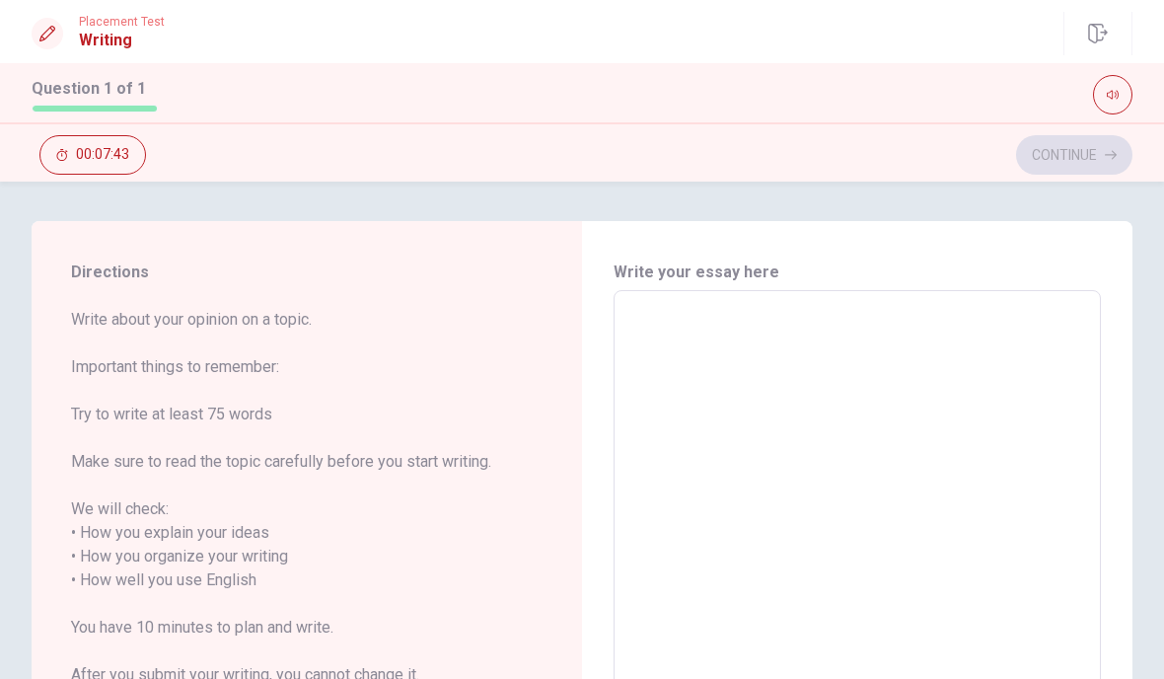
scroll to position [0, 0]
click at [840, 334] on textarea at bounding box center [857, 580] width 460 height 547
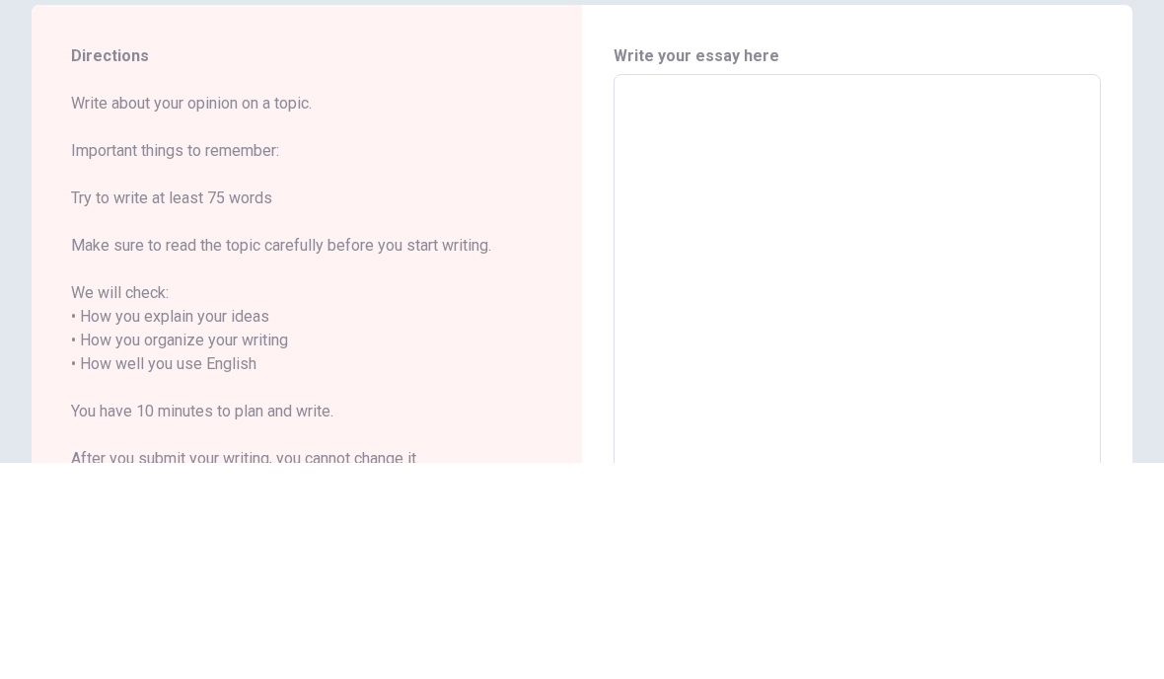
type textarea "9"
type textarea "x"
type textarea "M"
type textarea "x"
type textarea "My"
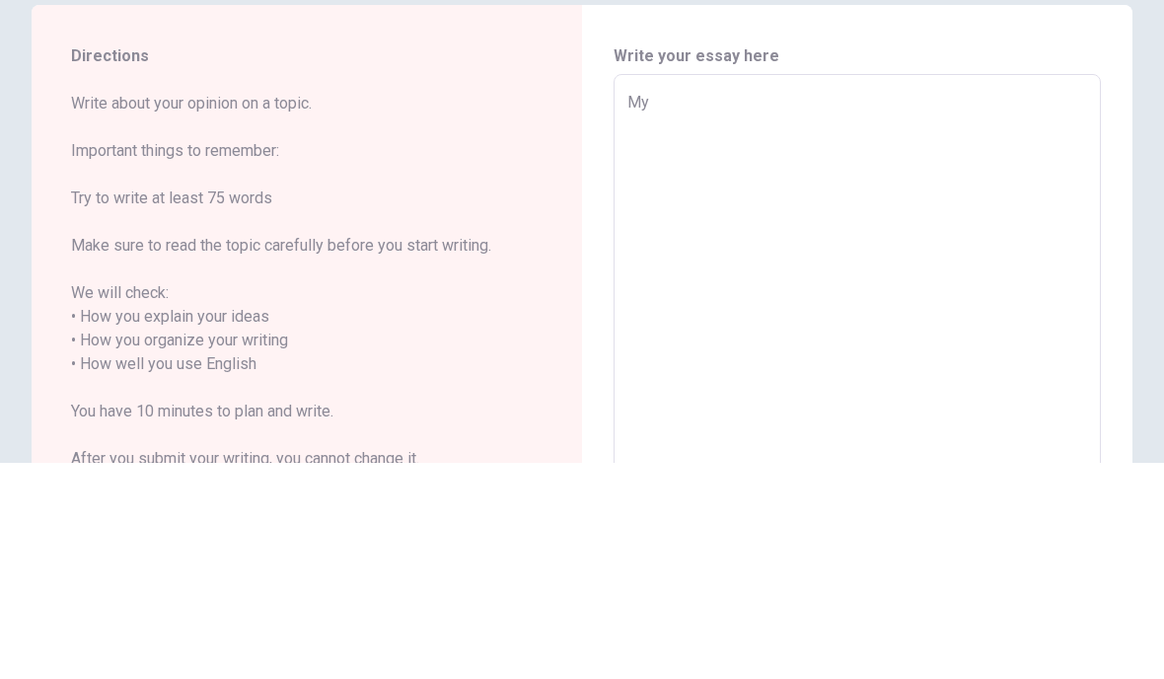
type textarea "x"
type textarea "My"
type textarea "x"
type textarea "My h"
type textarea "x"
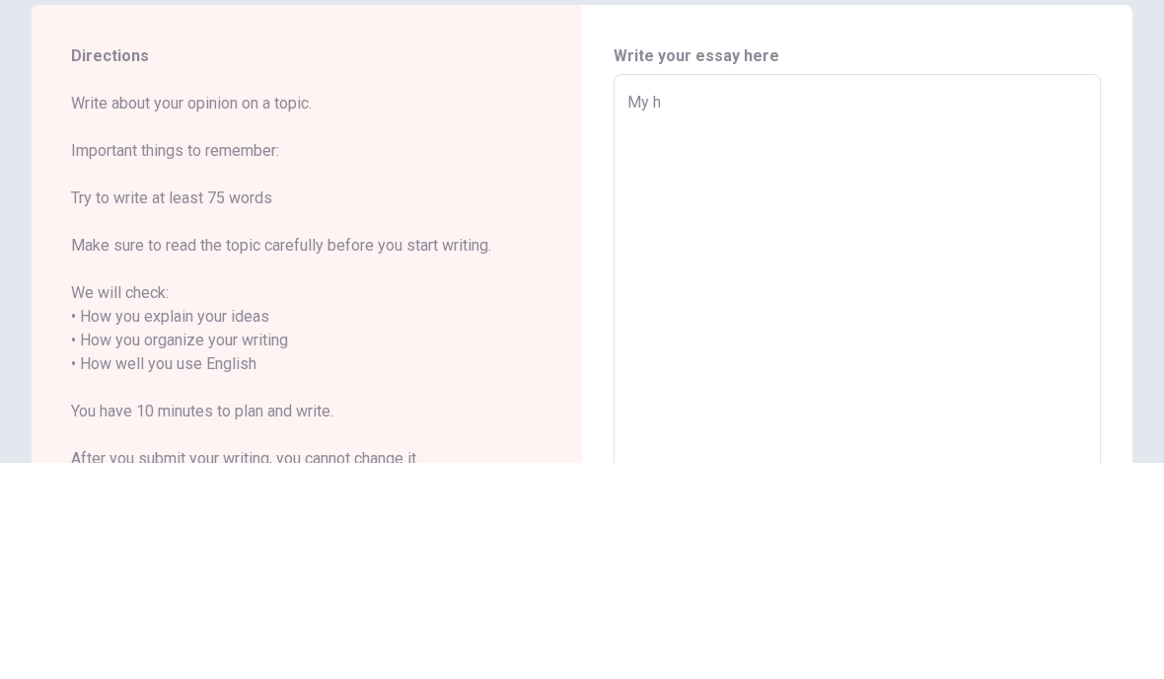
type textarea "My hu"
type textarea "x"
type textarea "My hus"
type textarea "x"
type textarea "My husb"
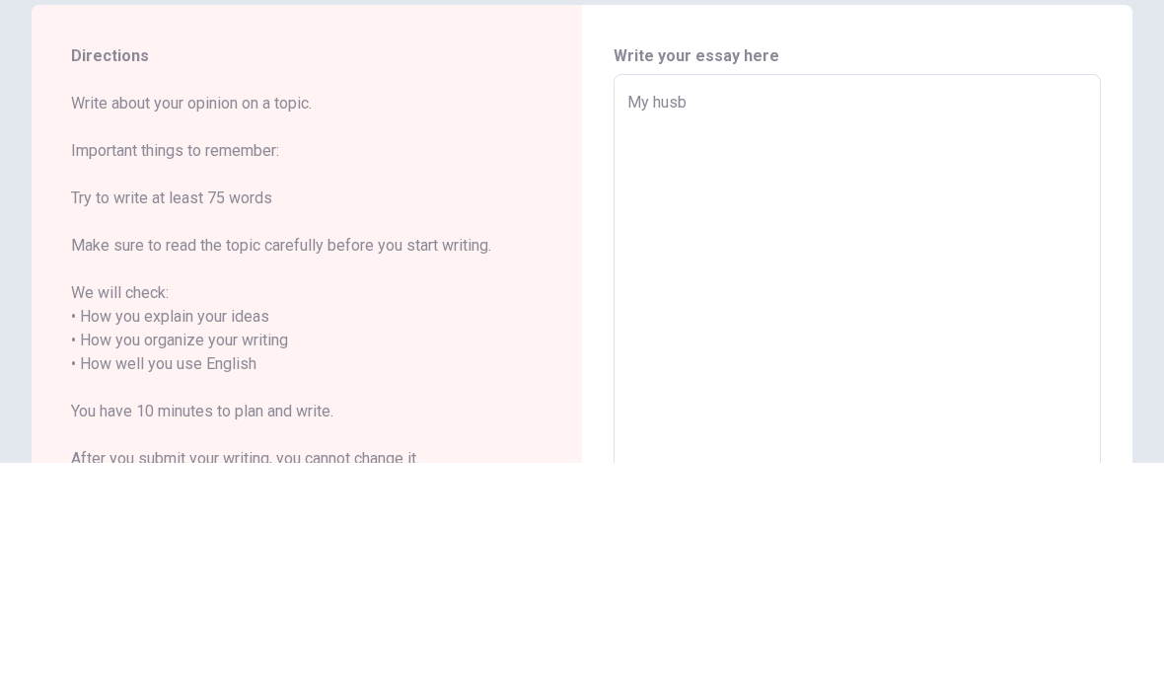
type textarea "x"
type textarea "My husba"
type textarea "x"
type textarea "My husban"
type textarea "x"
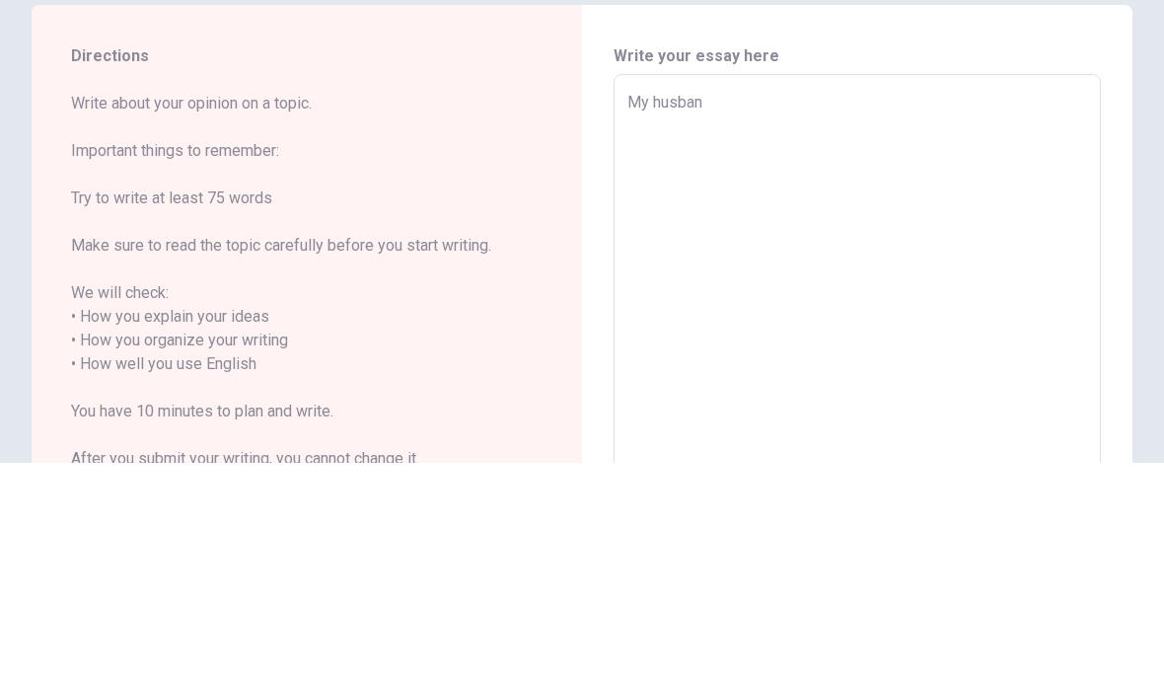
type textarea "My husband"
type textarea "x"
type textarea "My husband"
type textarea "x"
type textarea "My husband i"
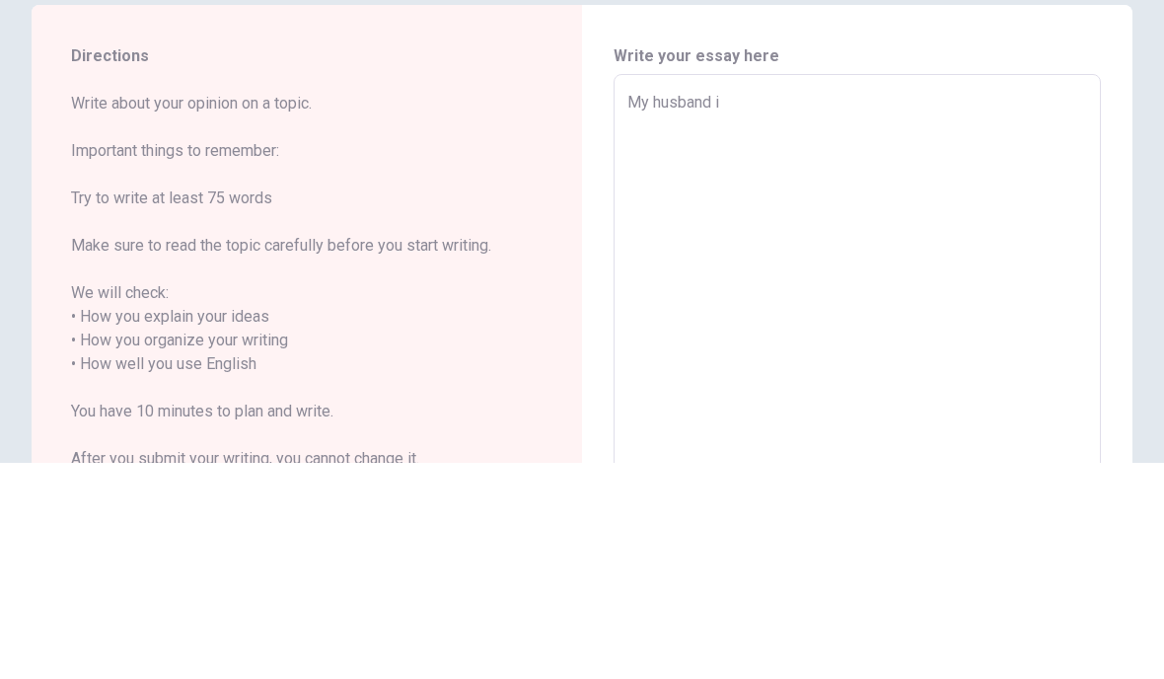
type textarea "x"
type textarea "My husband is"
type textarea "x"
type textarea "My husband is"
type textarea "x"
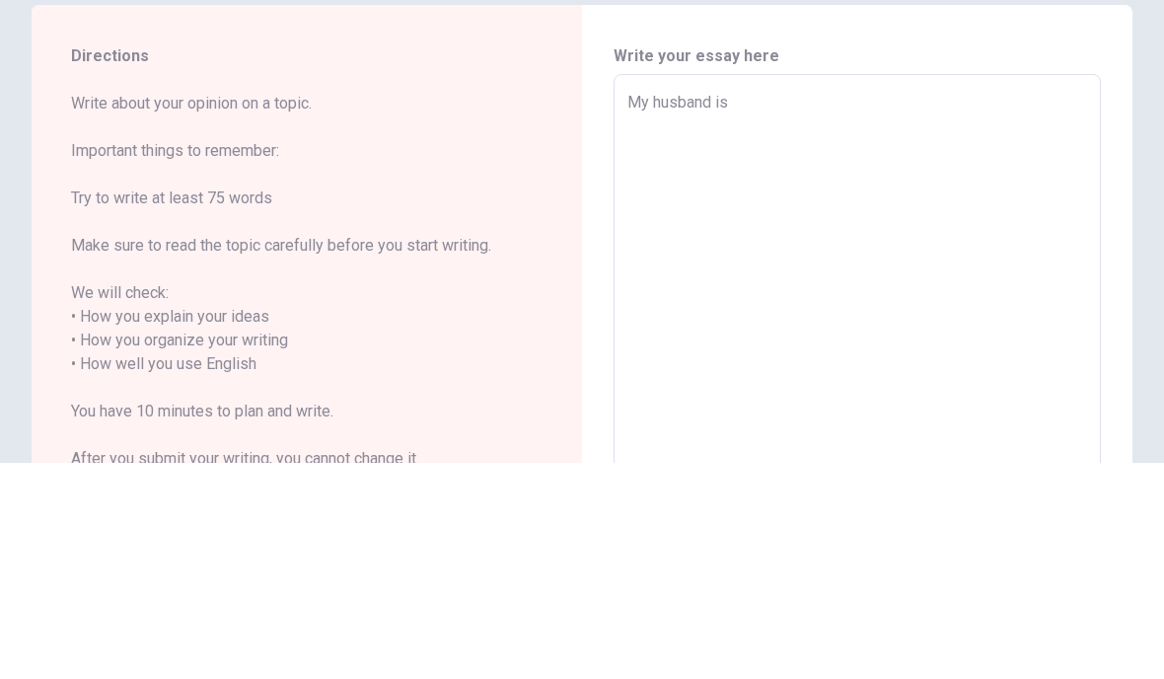
type textarea "My husband is t"
type textarea "x"
type textarea "My husband is th"
type textarea "x"
type textarea "My husband is the"
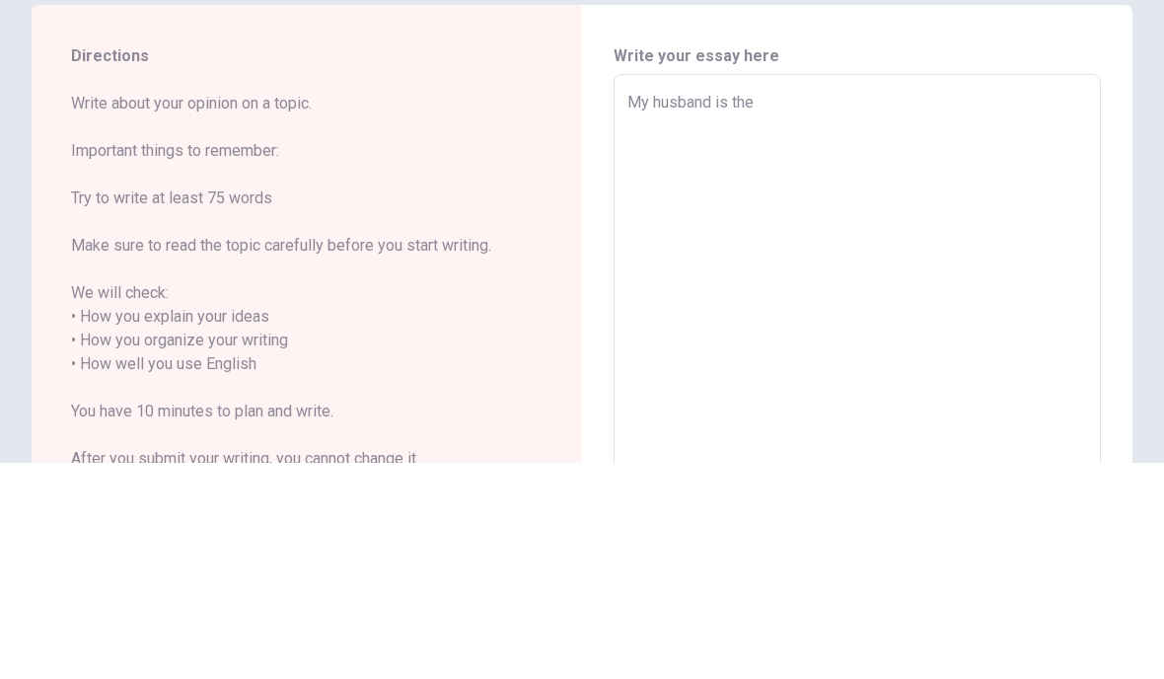
type textarea "x"
type textarea "My husband is the"
type textarea "x"
type textarea "My husband is the p"
type textarea "x"
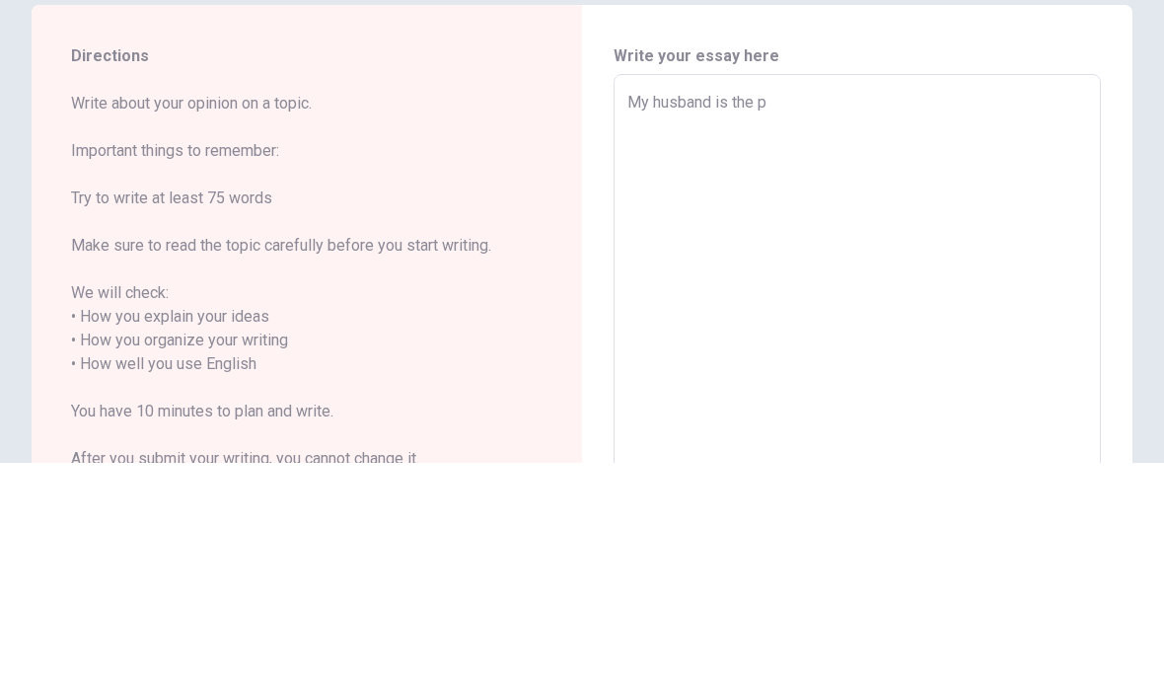
type textarea "My husband is the pe"
type textarea "x"
type textarea "My husband is the per"
type textarea "x"
type textarea "My husband is the pers"
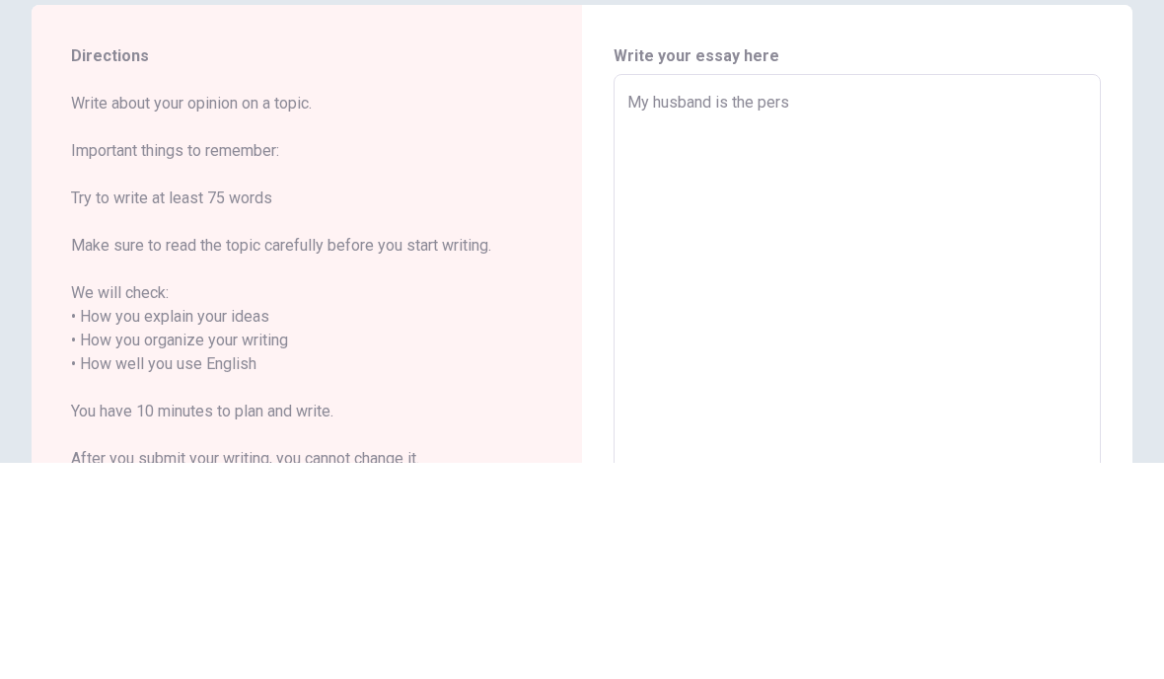
type textarea "x"
type textarea "My husband is the persi"
type textarea "x"
type textarea "My husband is the pers"
type textarea "x"
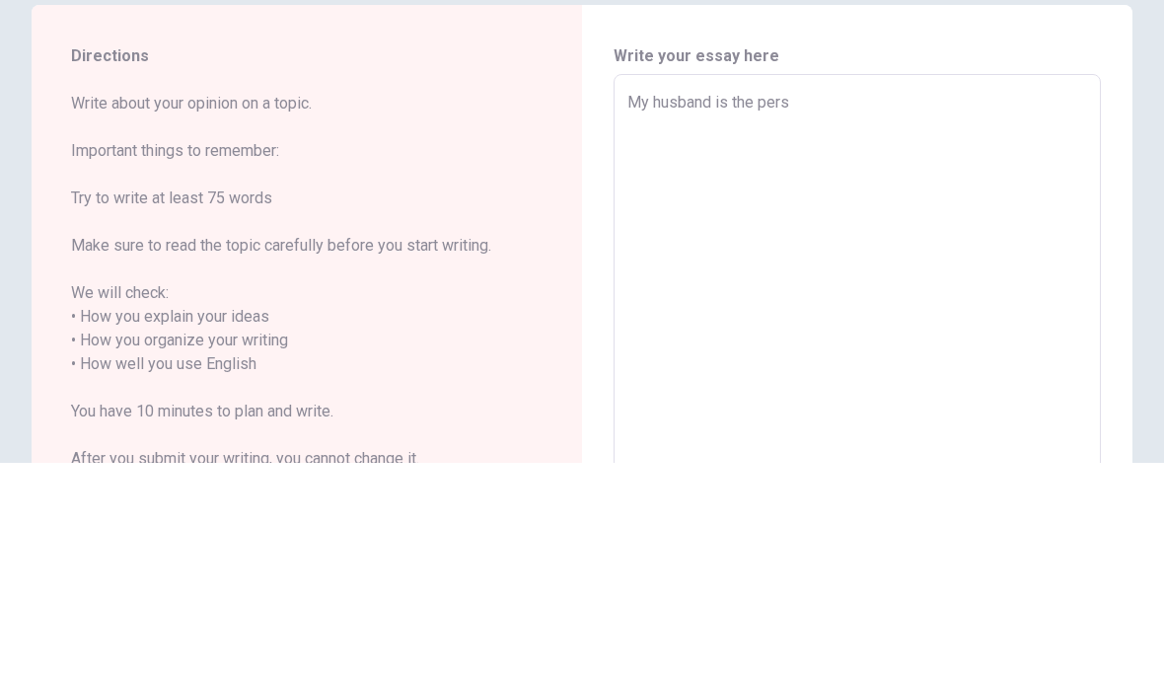
type textarea "My husband is the perso"
type textarea "x"
type textarea "My husband is the person"
type textarea "x"
type textarea "My husband is the person"
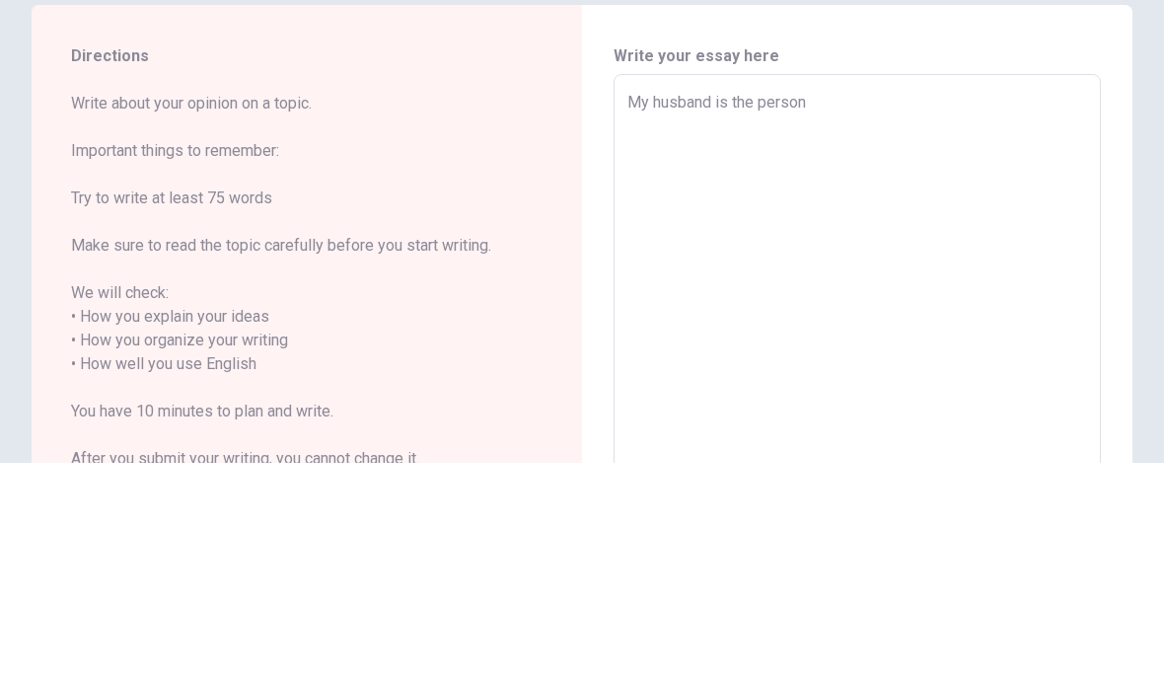
type textarea "x"
type textarea "My husband is the person w"
type textarea "x"
type textarea "My husband is the person wh"
type textarea "x"
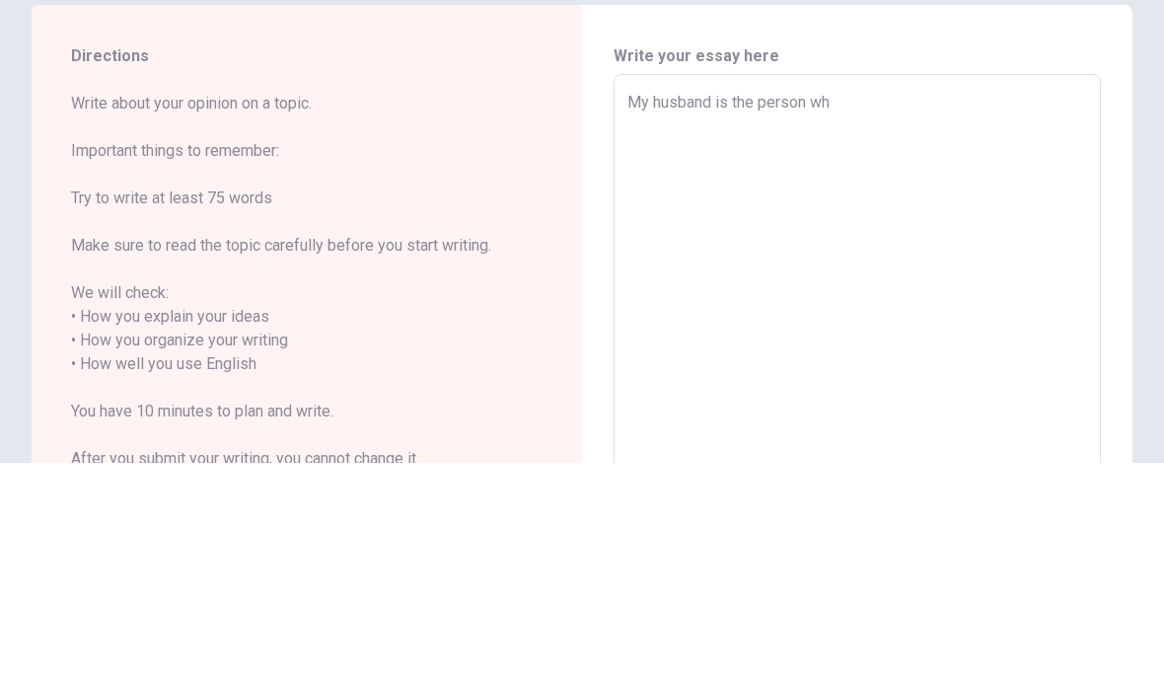
type textarea "My husband is the person who"
type textarea "x"
type textarea "My husband is the person who"
type textarea "x"
type textarea "My husband is the person who i"
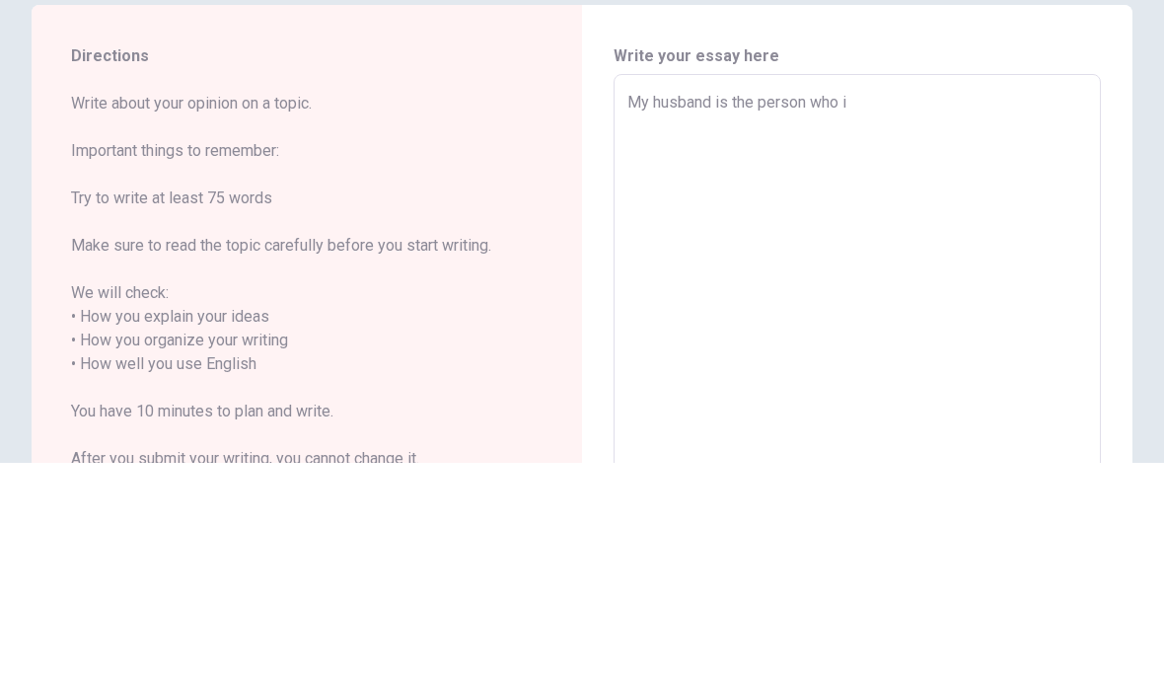
type textarea "x"
type textarea "My husband is the person who in"
type textarea "x"
type textarea "My husband is the person who ins"
type textarea "x"
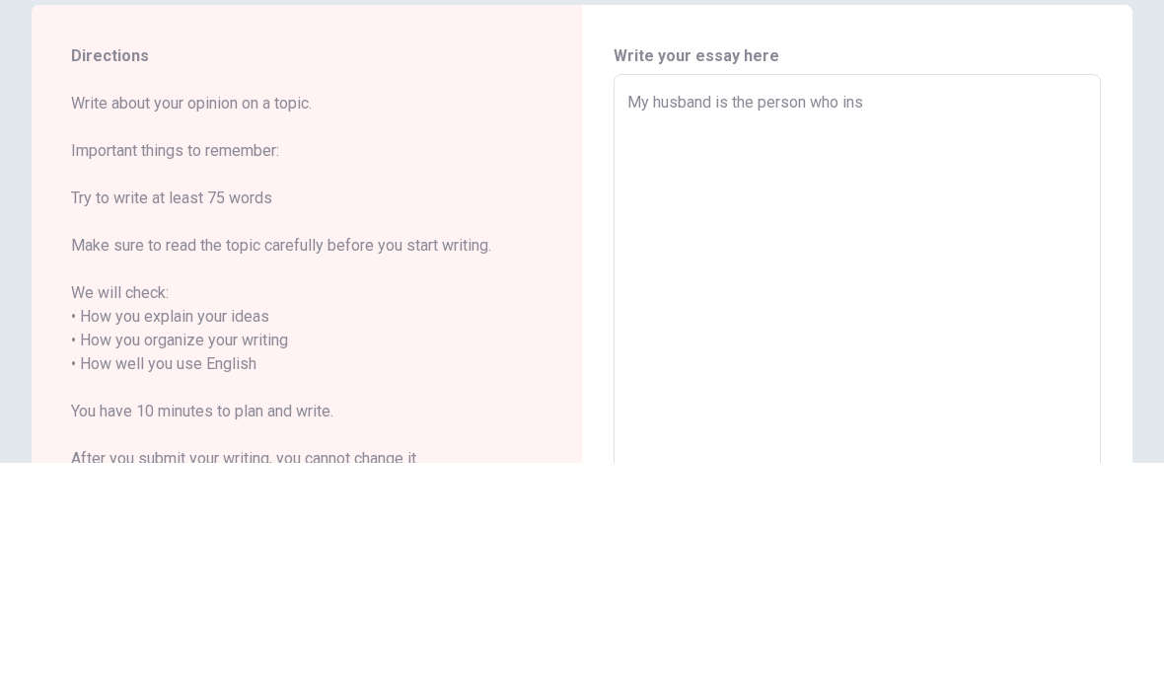
type textarea "My husband is the person who insp"
type textarea "x"
type textarea "My husband is the person who inspi"
type textarea "x"
type textarea "My husband is the person who inspir"
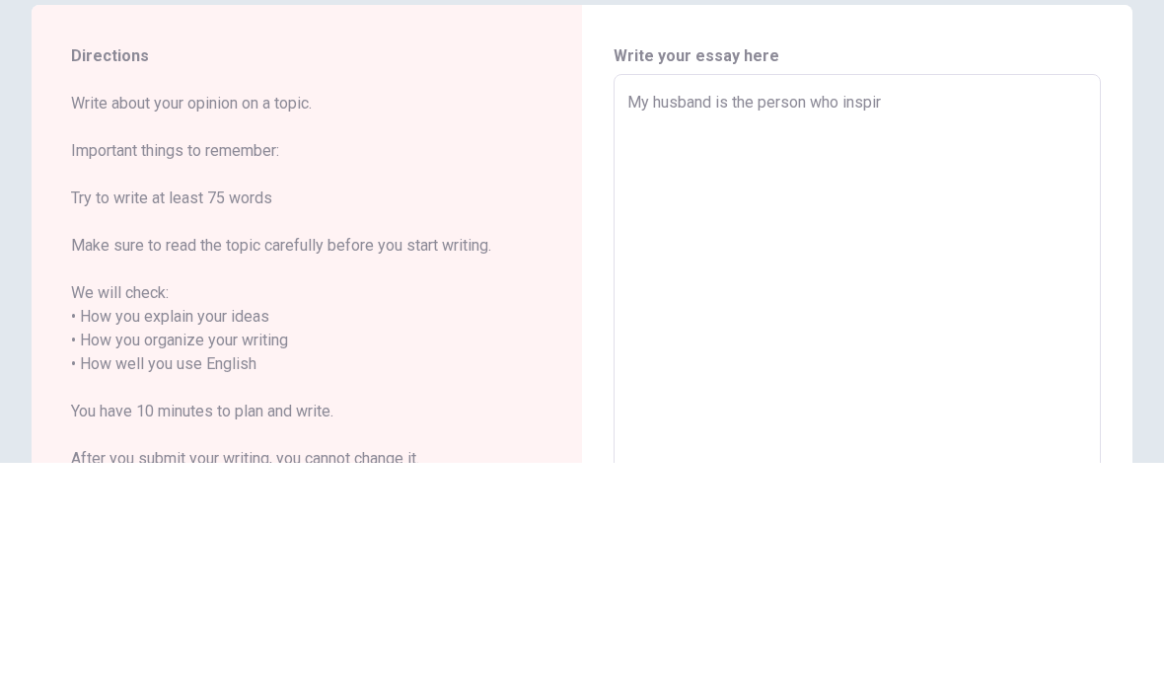
type textarea "x"
type textarea "My husband is the person who inspire"
type textarea "x"
type textarea "My husband is the person who inspires"
type textarea "x"
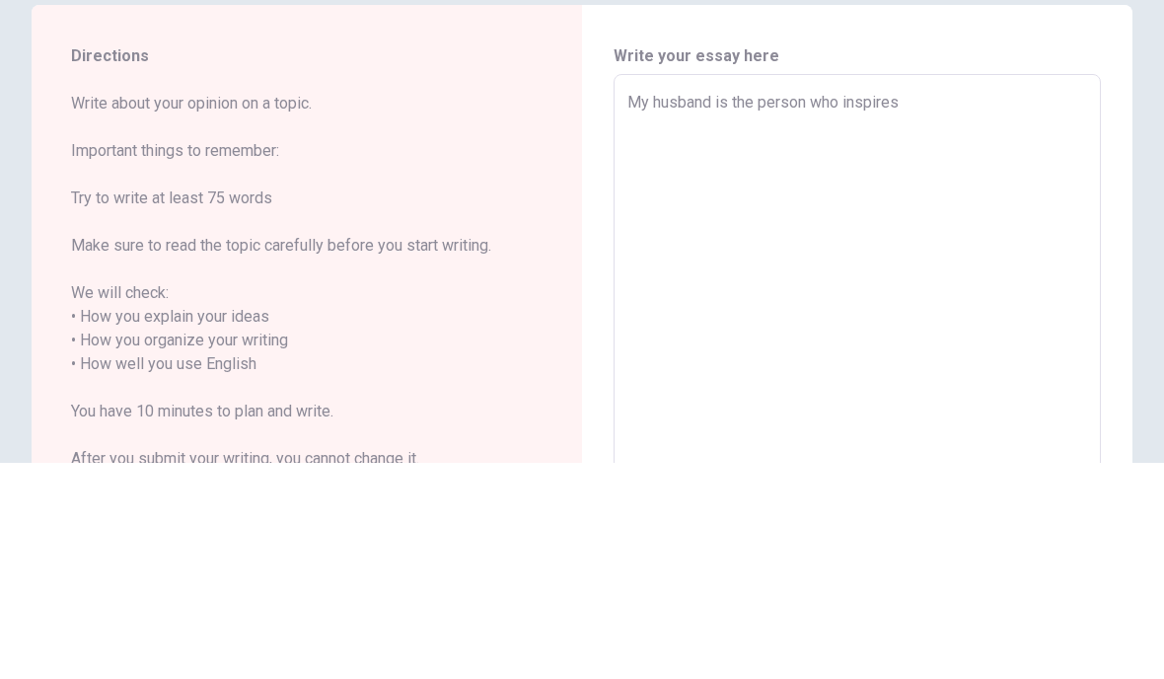
type textarea "My husband is the person who inspires"
type textarea "x"
type textarea "My husband is the person who inspires m"
type textarea "x"
type textarea "My husband is the person who inspires me"
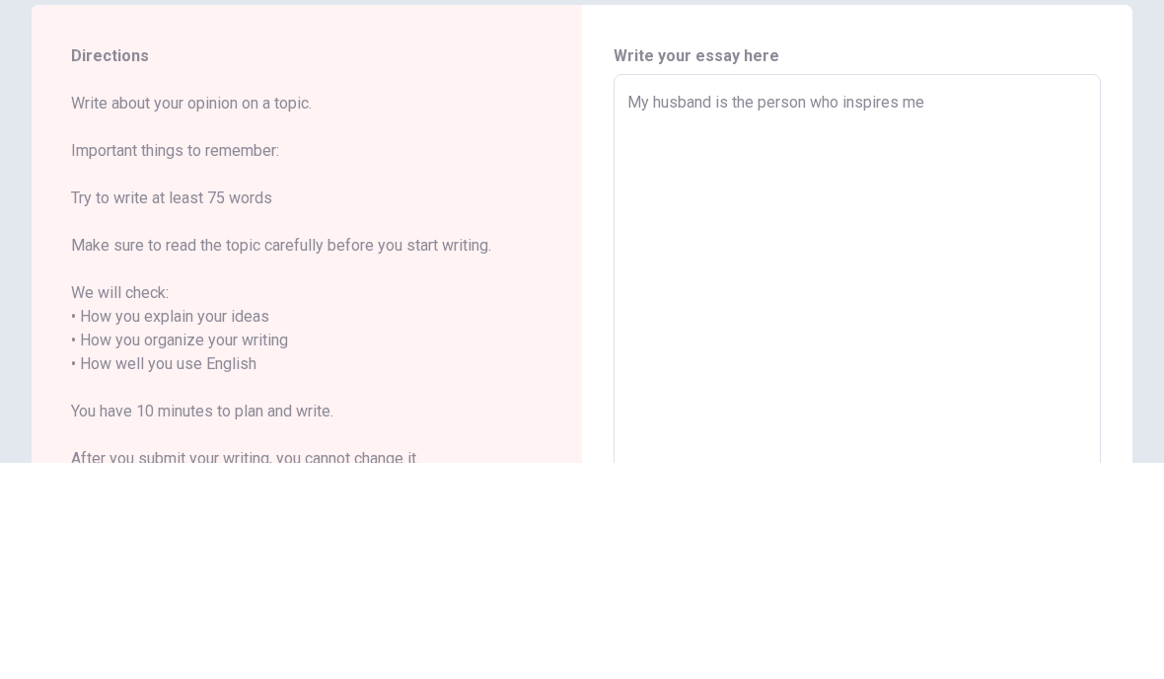
type textarea "x"
type textarea "My husband is the person who inspires me"
type textarea "x"
type textarea "My husband is the person who inspires me t"
type textarea "x"
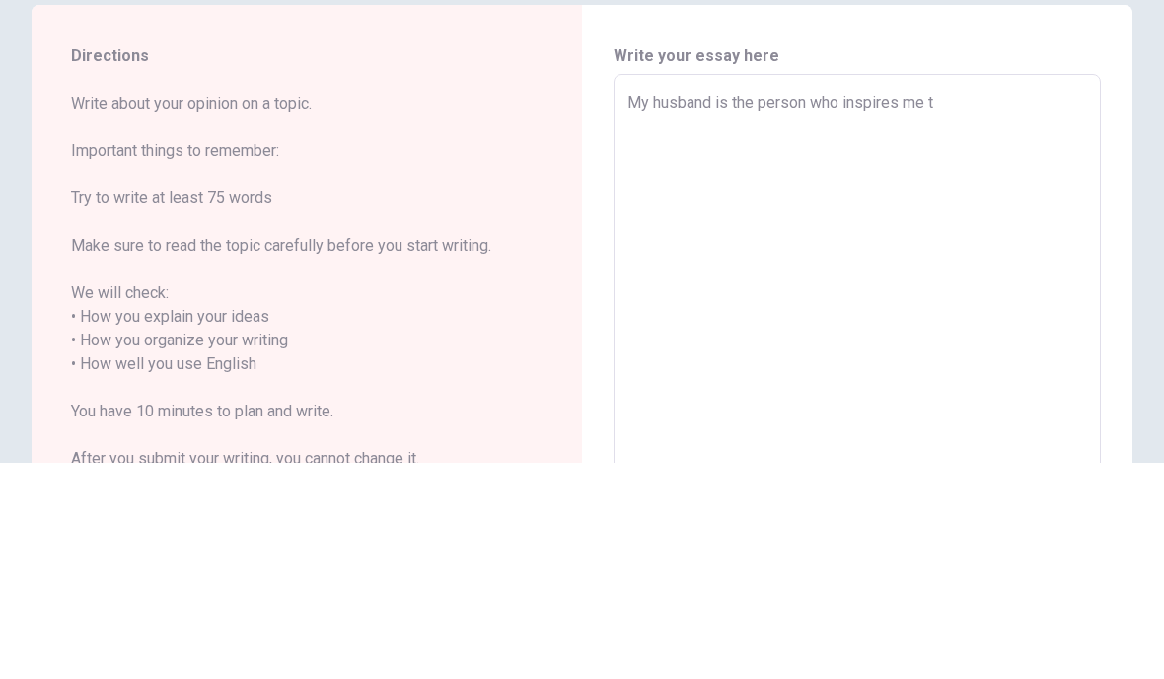
type textarea "My husband is the person who inspires me th"
type textarea "x"
type textarea "My husband is the person who inspires me the"
type textarea "x"
type textarea "My husband is the person who inspires me the"
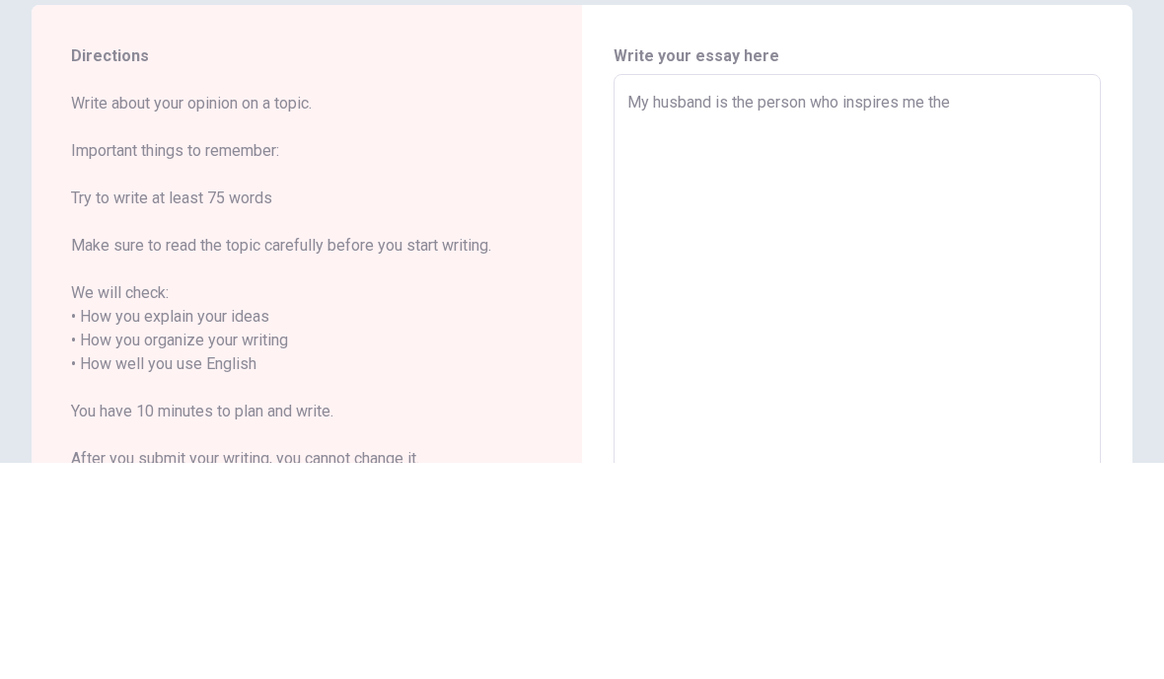
type textarea "x"
type textarea "My husband is the person who inspires me the m"
type textarea "x"
type textarea "My husband is the person who inspires me the mo"
type textarea "x"
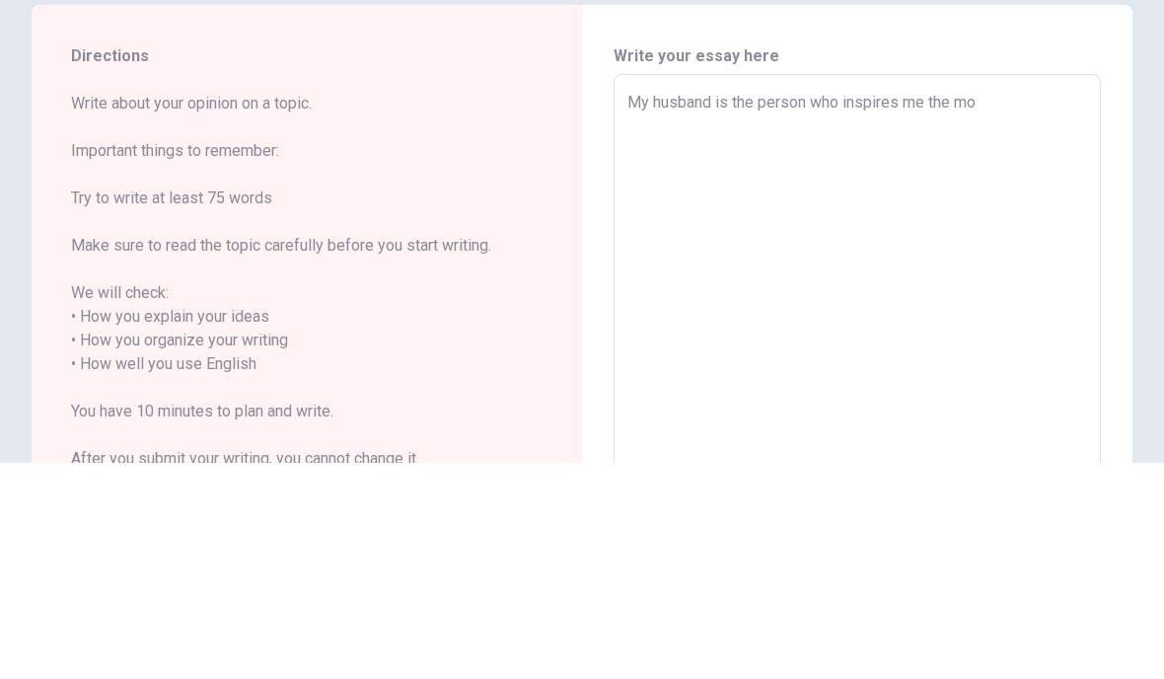
type textarea "My husband is the person who inspires me the [DEMOGRAPHIC_DATA]"
type textarea "x"
type textarea "My husband is the person who inspires me the most"
type textarea "x"
type textarea "My husband is the person who inspires me the most"
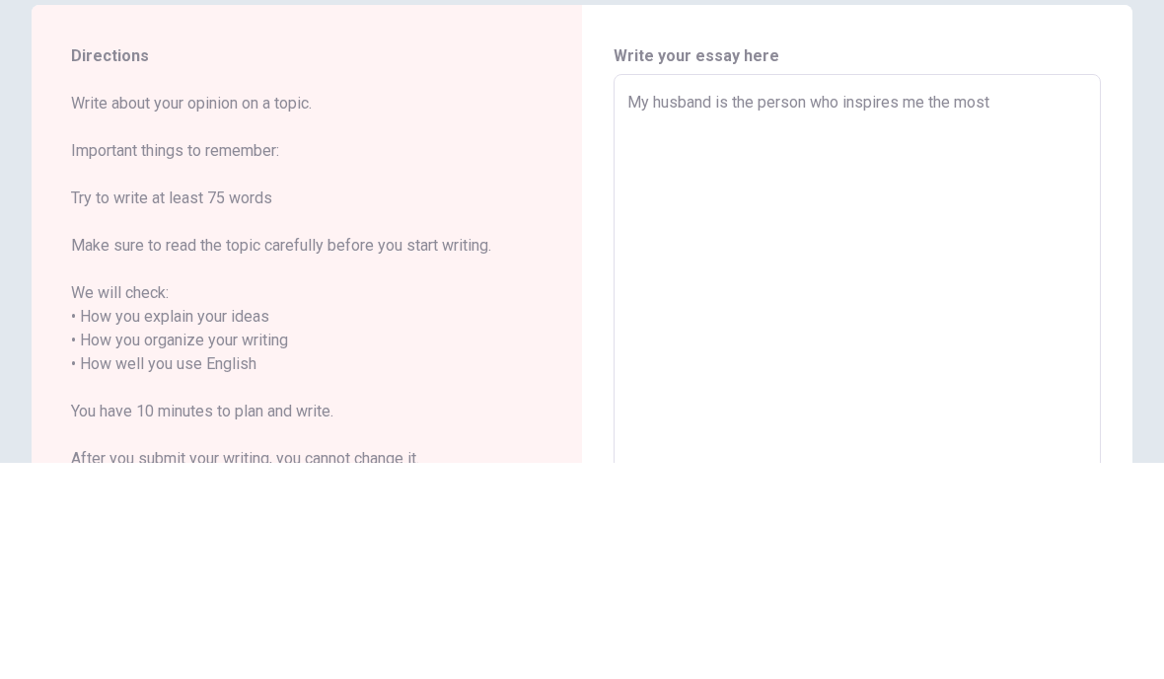
type textarea "x"
type textarea "My husband is the person who inspires me the most"
type textarea "x"
type textarea "My husband is the person who inspires me the most."
type textarea "x"
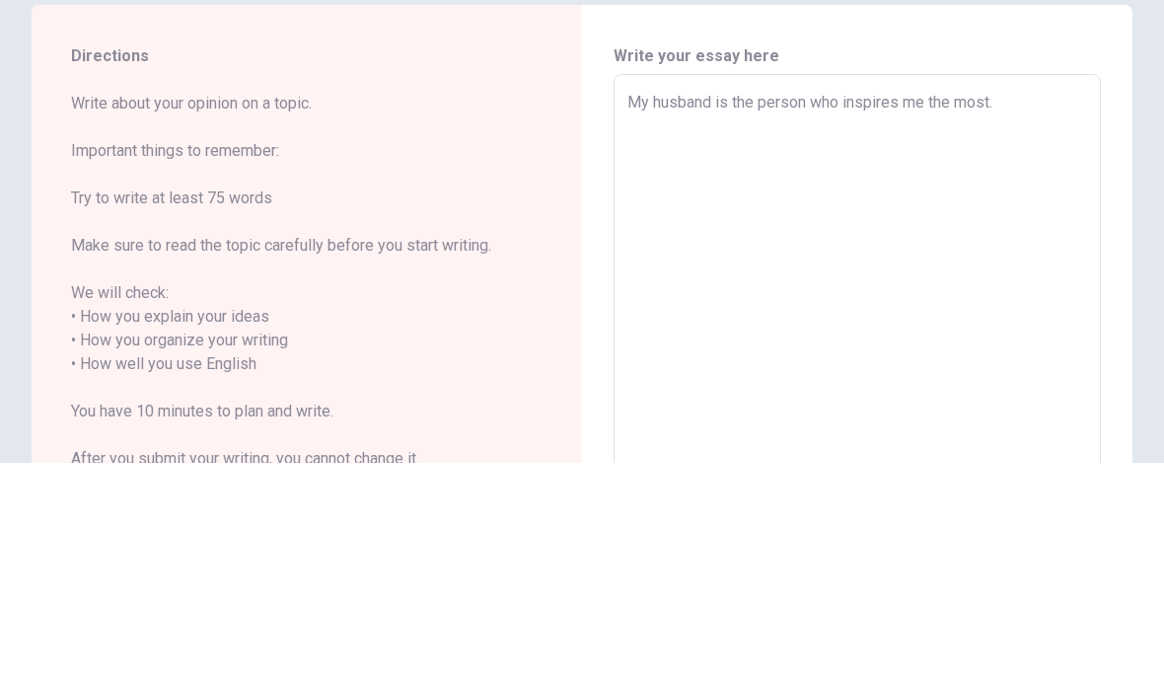
type textarea "My husband is the person who inspires me the most."
type textarea "x"
type textarea "My husband is the person who inspires me the most. S"
type textarea "x"
type textarea "My husband is the person who inspires me the most. Si"
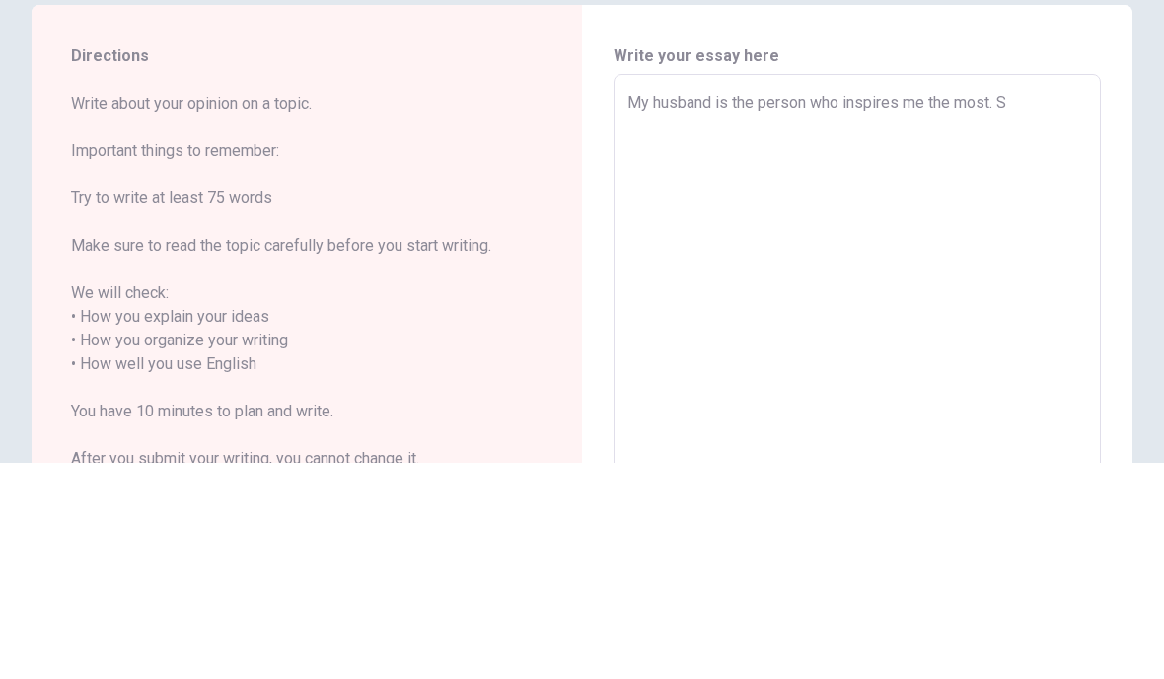
type textarea "x"
type textarea "My husband is the person who inspires me the most. Sin"
type textarea "x"
type textarea "My husband is the person who inspires me the most. Sin"
type textarea "x"
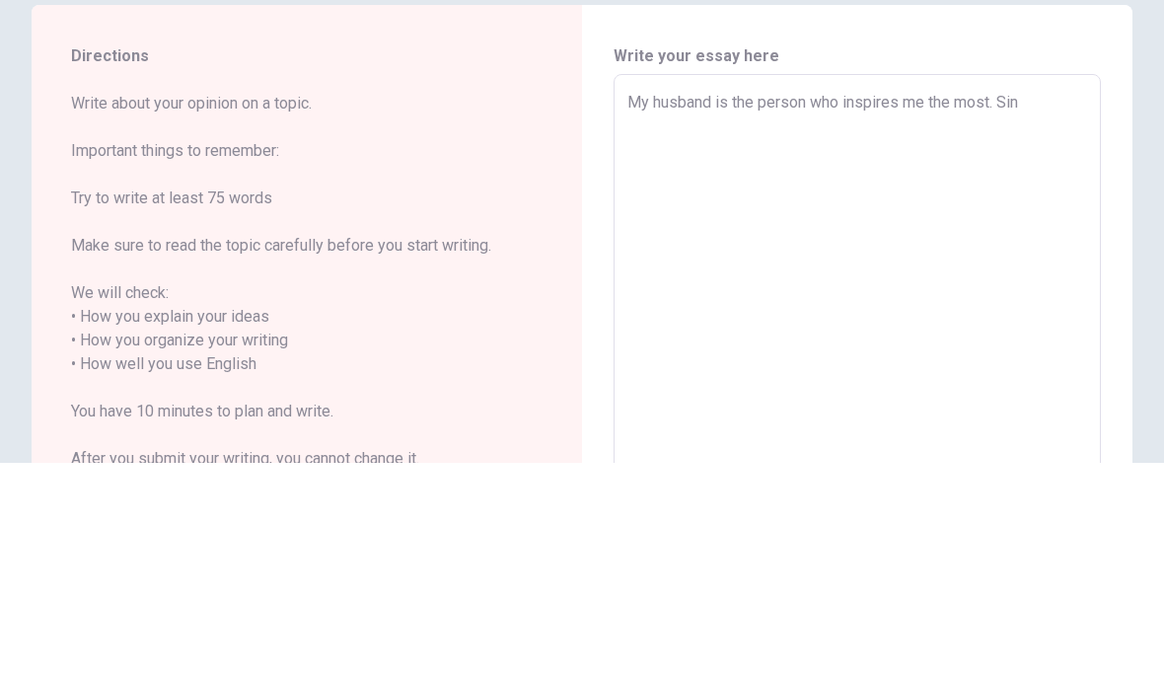
type textarea "My husband is the person who inspires me the most. Sin e"
type textarea "x"
type textarea "My husband is the person who inspires me the most. Sin e"
type textarea "x"
type textarea "My husband is the person who inspires me the most. Sin e"
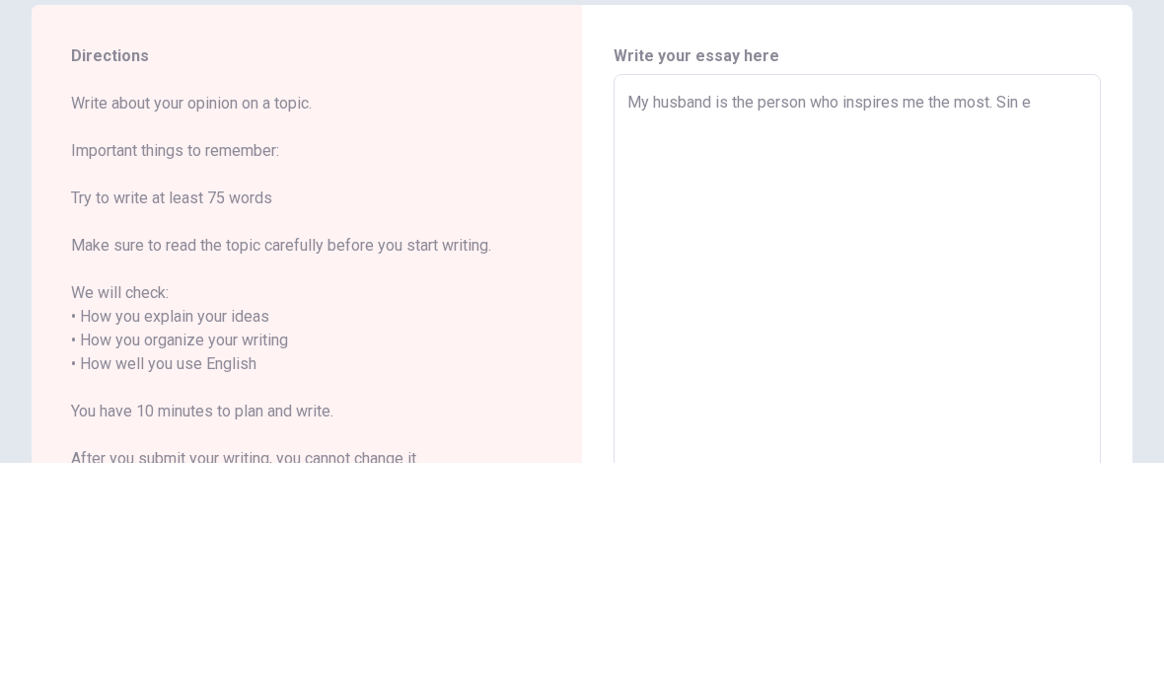
type textarea "x"
type textarea "My husband is the person who inspires me the most. Sin"
type textarea "x"
type textarea "My husband is the person who inspires me the most. Sin"
type textarea "x"
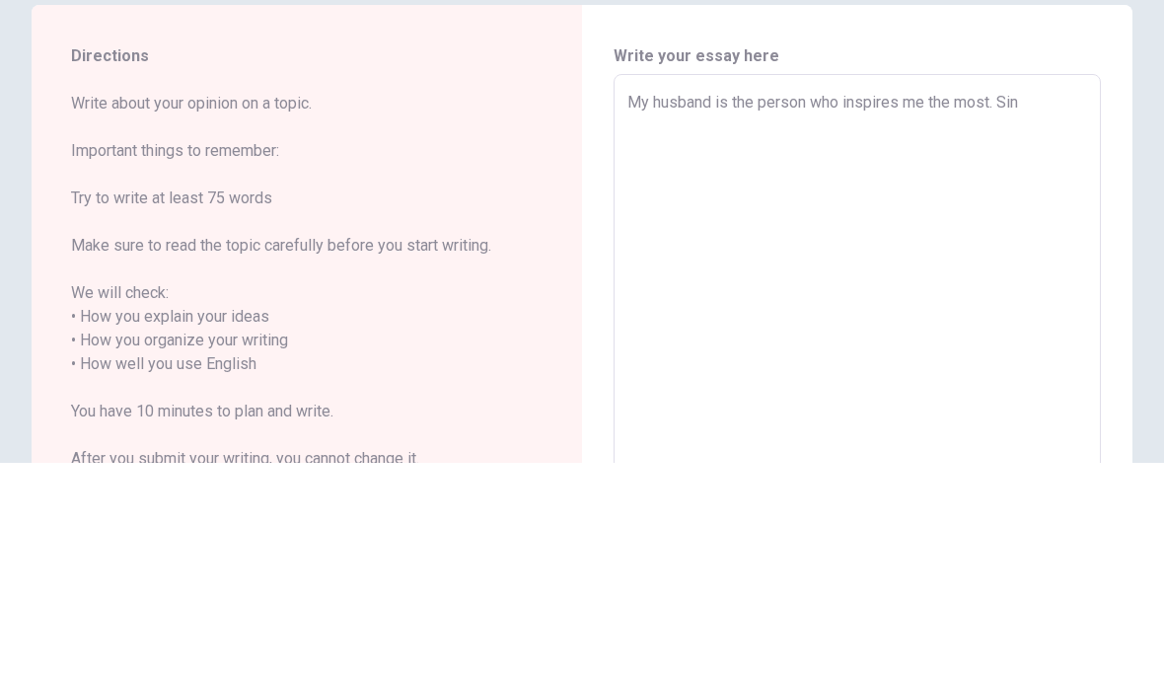
type textarea "My husband is the person who inspires me the most. Si"
type textarea "x"
type textarea "My husband is the person who inspires me the most. Sin"
type textarea "x"
type textarea "My husband is the person who inspires me the most. Sinc"
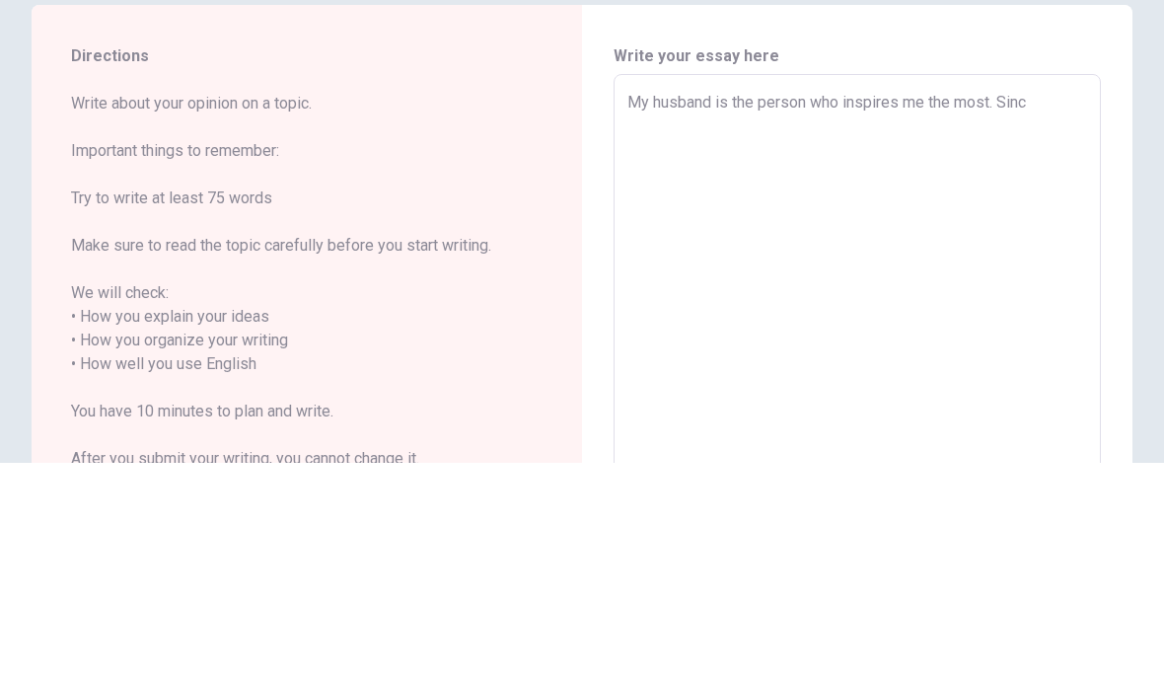
type textarea "x"
type textarea "My husband is the person who inspires me the most. Since"
type textarea "x"
type textarea "My husband is the person who inspires me the most. Since"
type textarea "x"
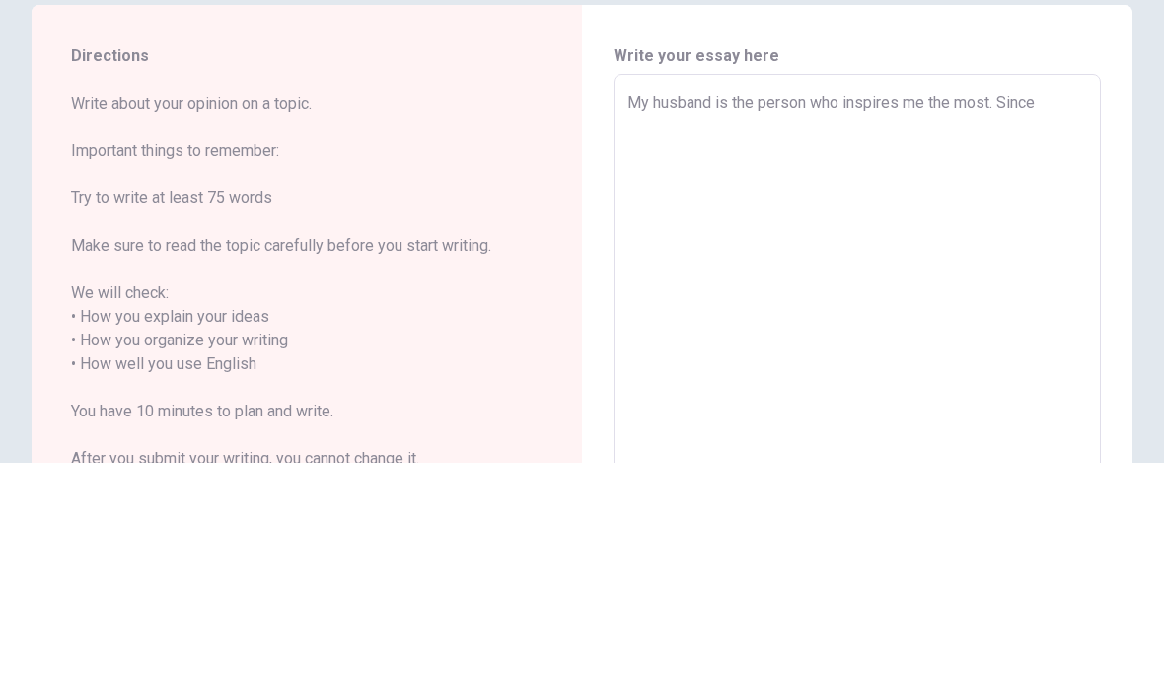
type textarea "My husband is the person who inspires me the most. Since i"
type textarea "x"
type textarea "My husband is the person who inspires me the most. Since i"
type textarea "x"
type textarea "My husband is the person who inspires me the most. Since i m"
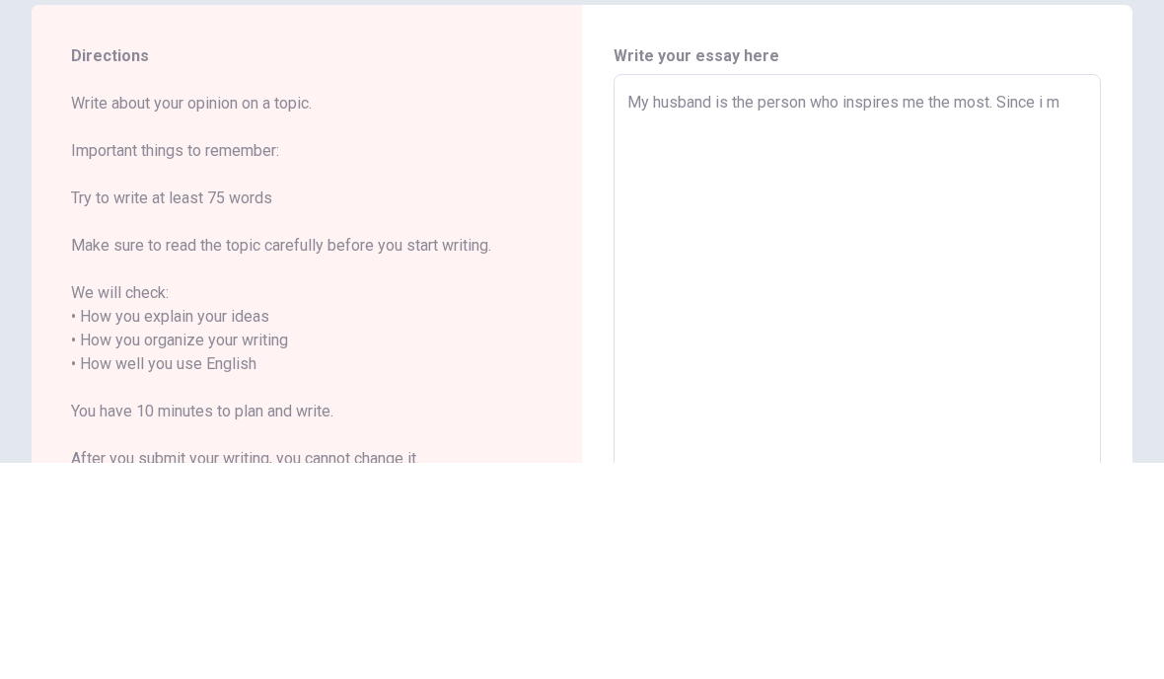
type textarea "x"
type textarea "My husband is the person who inspires me the most. Since i me"
type textarea "x"
type textarea "My husband is the person who inspires me the most. Since i met"
type textarea "x"
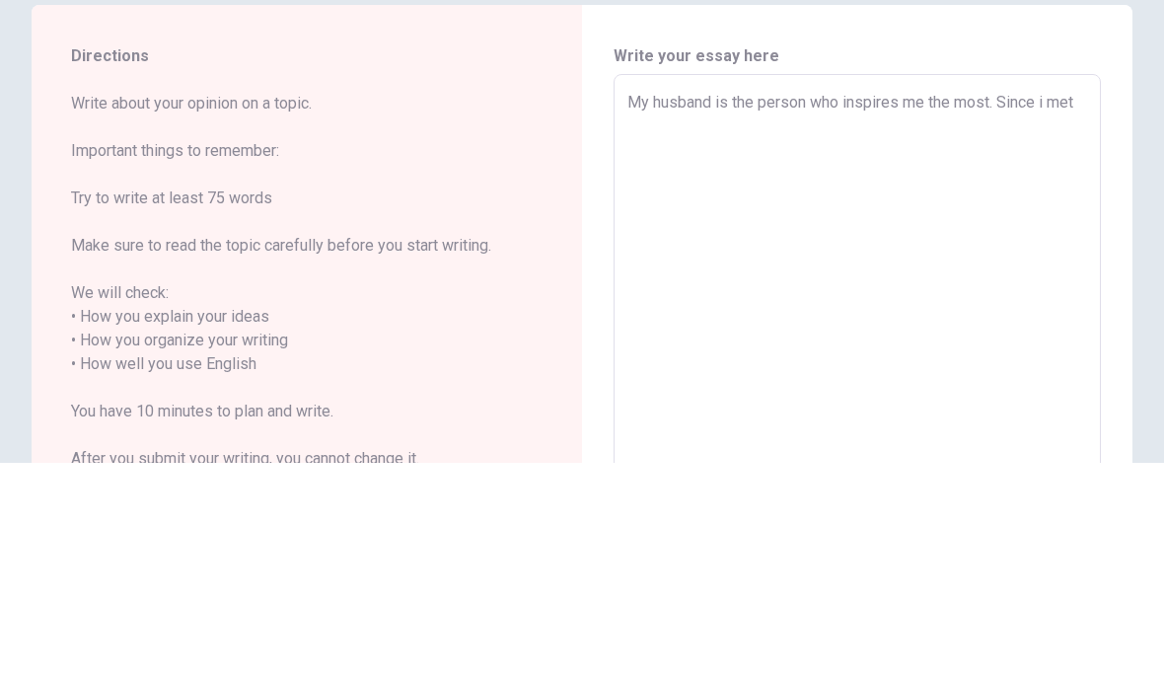
type textarea "My husband is the person who inspires me the most. Since i met"
type textarea "x"
type textarea "My husband is the person who inspires me the most. Since i met h"
type textarea "x"
type textarea "My husband is the person who inspires me the most. Since i met hi"
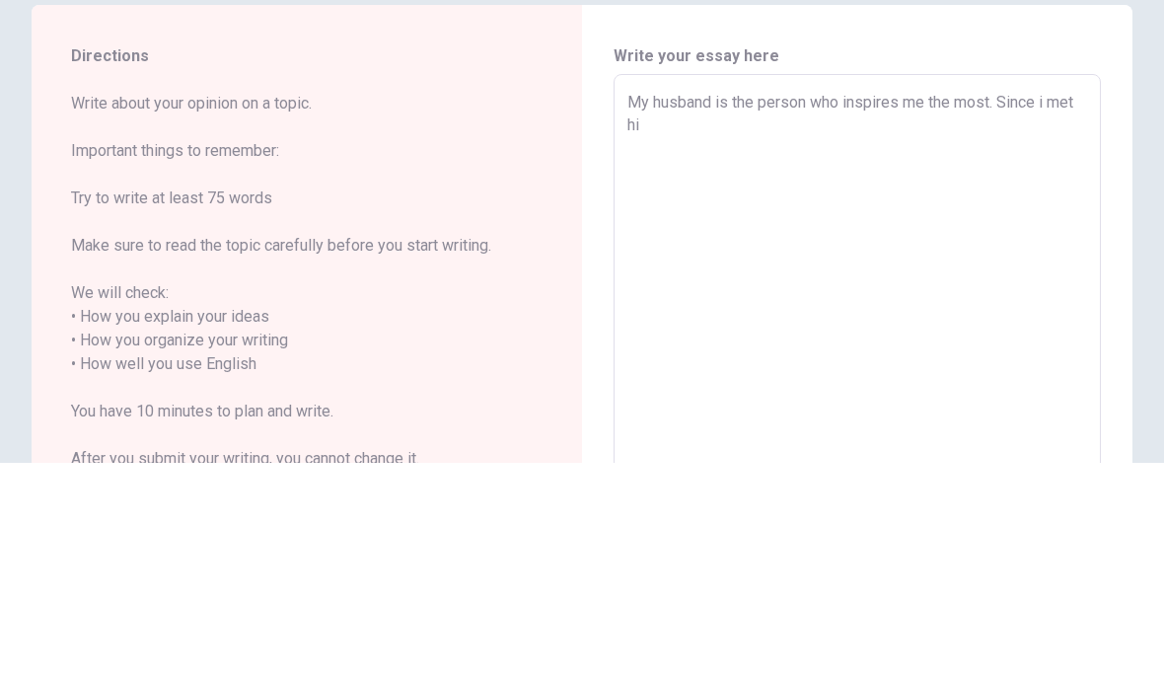
type textarea "x"
type textarea "My husband is the person who inspires me the most. Since i met him"
type textarea "x"
type textarea "My husband is the person who inspires me the most. Since i met him!"
type textarea "x"
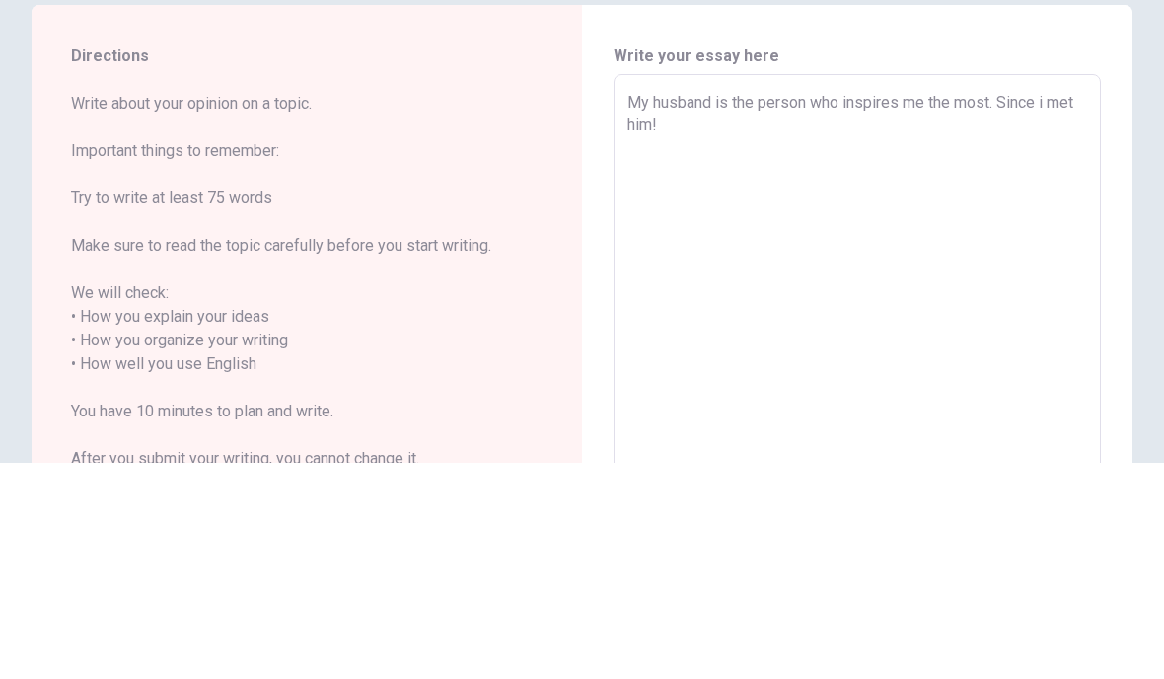
type textarea "My husband is the person who inspires me the most. Since i met him"
type textarea "x"
type textarea "My husband is the person who inspires me the most. Since i met him,"
type textarea "x"
type textarea "My husband is the person who inspires me the most. Since i met him,"
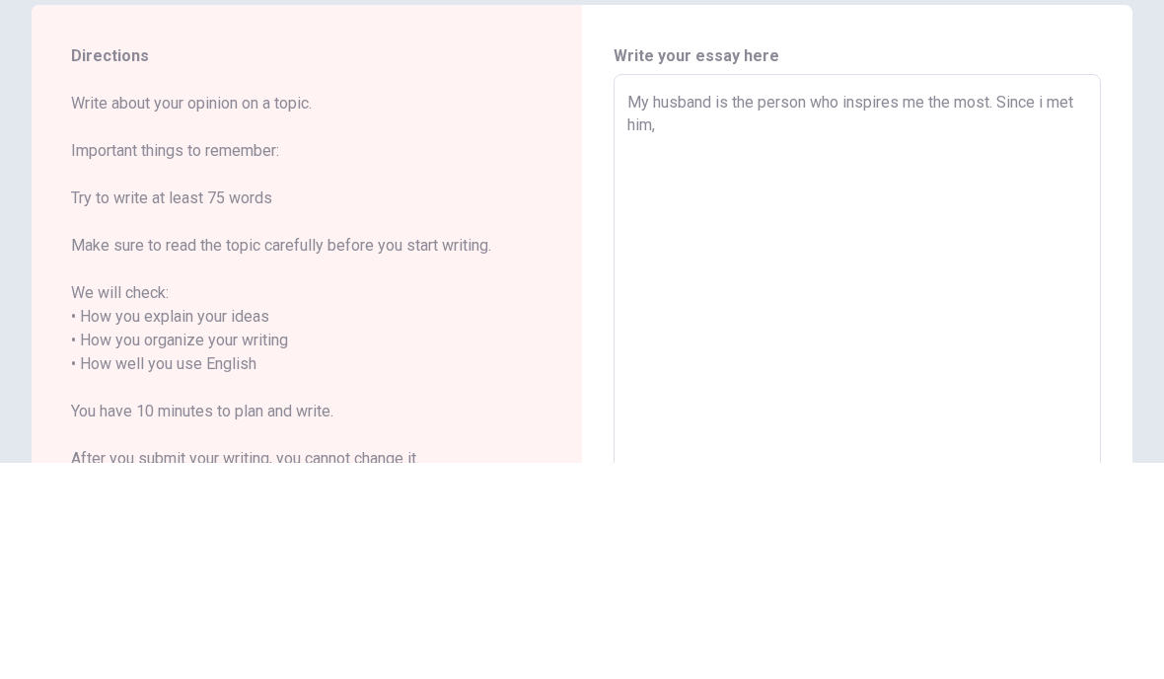
type textarea "x"
type textarea "My husband is the person who inspires me the most. Since i met him, h"
type textarea "x"
type textarea "My husband is the person who inspires me the most. Since i met him, he"
type textarea "x"
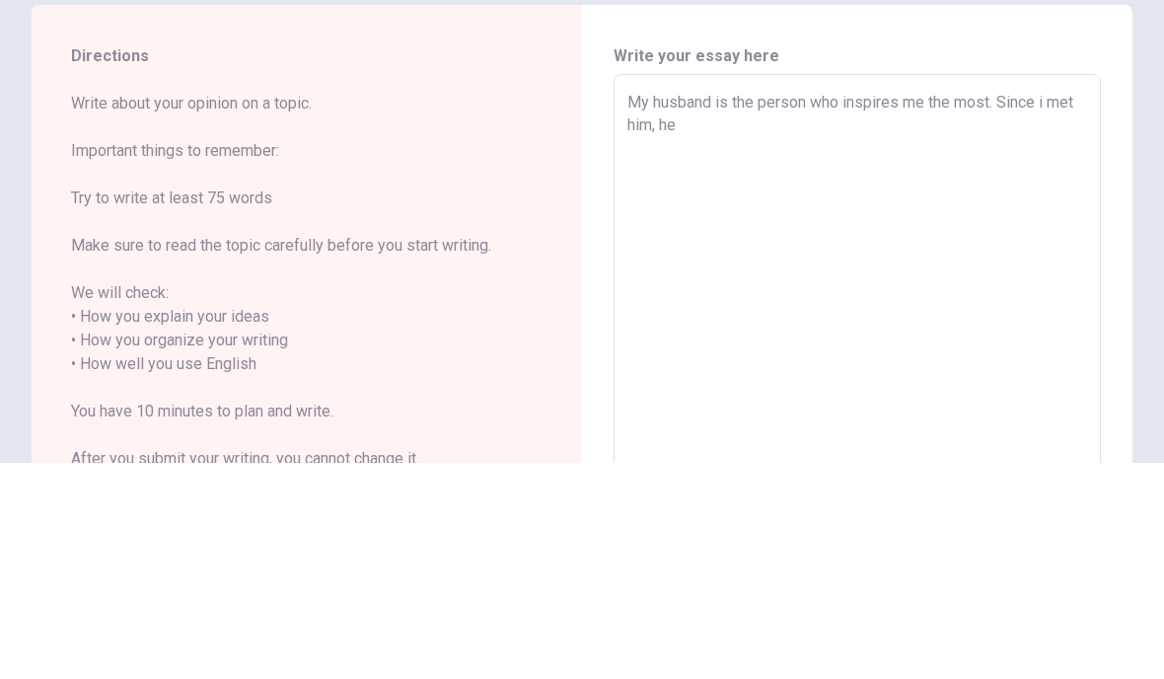
type textarea "My husband is the person who inspires me the most. Since i met him, he"
type textarea "x"
type textarea "My husband is the person who inspires me the most. Since i met him, he h"
type textarea "x"
type textarea "My husband is the person who inspires me the most. Since i met him, he ha"
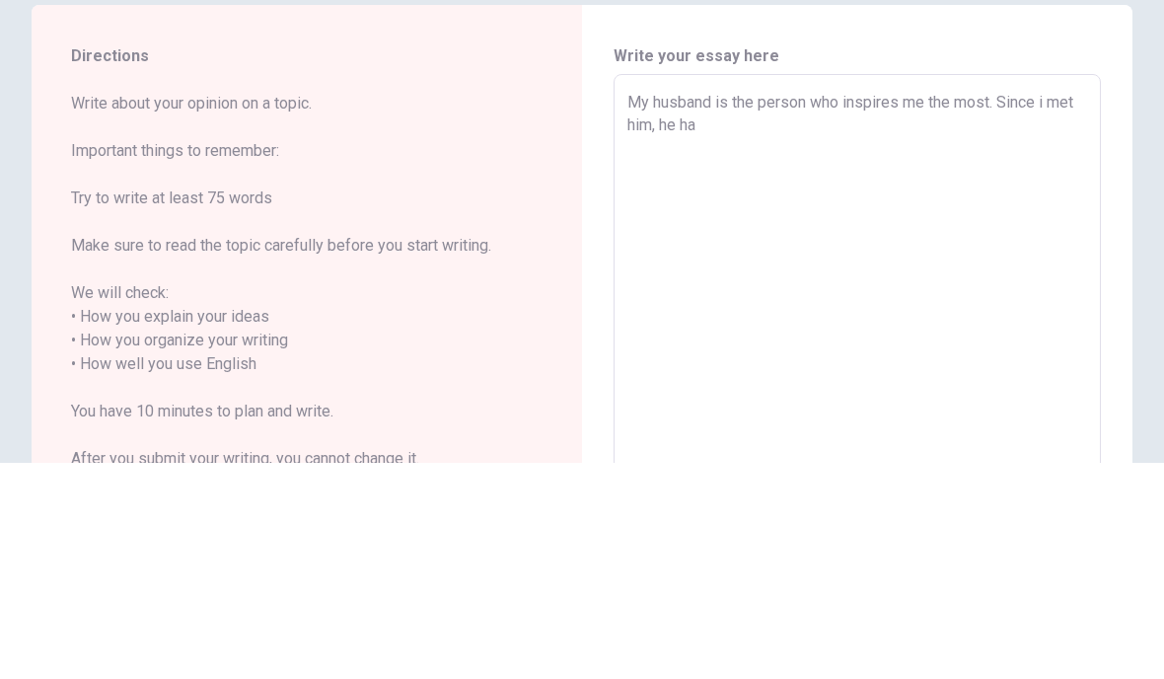
type textarea "x"
type textarea "My husband is the person who inspires me the most. Since i met him, he has"
type textarea "x"
type textarea "My husband is the person who inspires me the most. Since i met him, he has"
type textarea "x"
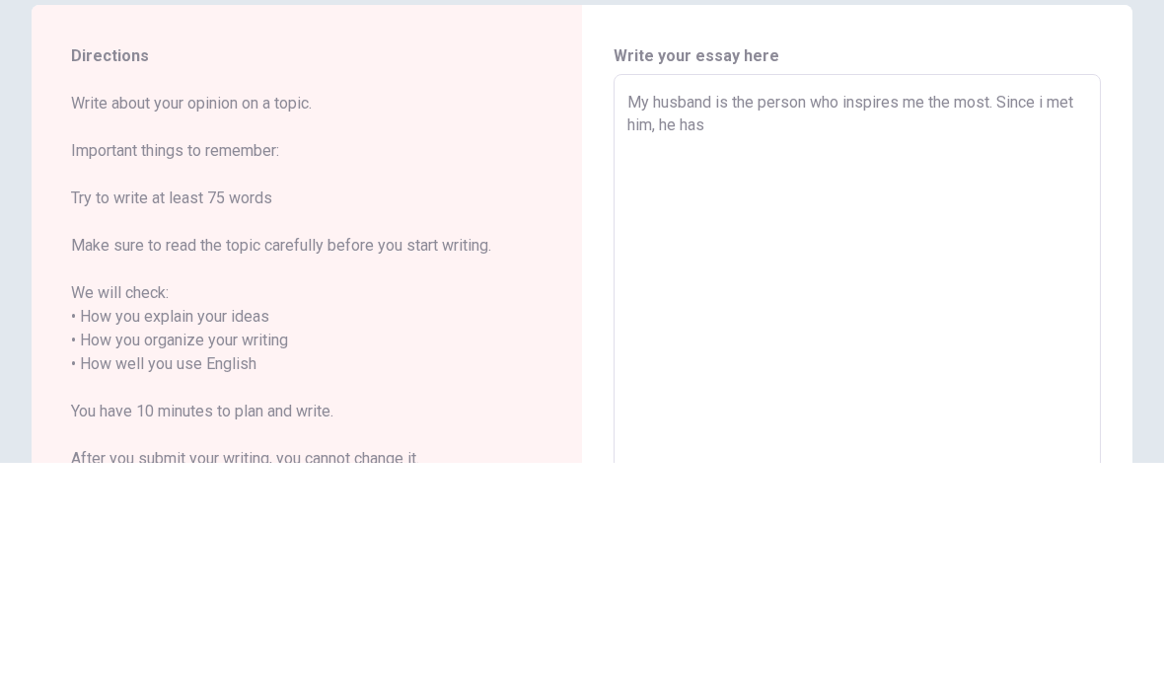
type textarea "My husband is the person who inspires me the most. Since i met him, he has h"
type textarea "x"
type textarea "My husband is the person who inspires me the most. Since i met him, he has he"
type textarea "x"
type textarea "My husband is the person who inspires me the most. Since i met him, he has hel"
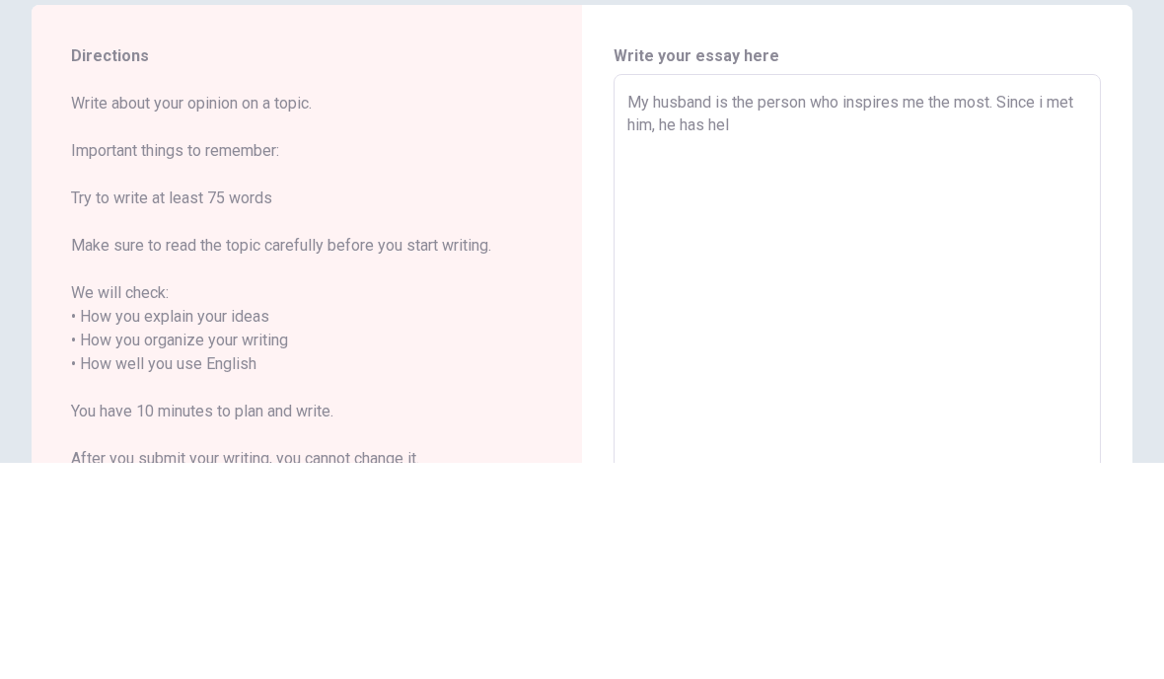
type textarea "x"
type textarea "My husband is the person who inspires me the most. Since i met him, he has help"
type textarea "x"
type textarea "My husband is the person who inspires me the most. Since i met him, he has helpe"
type textarea "x"
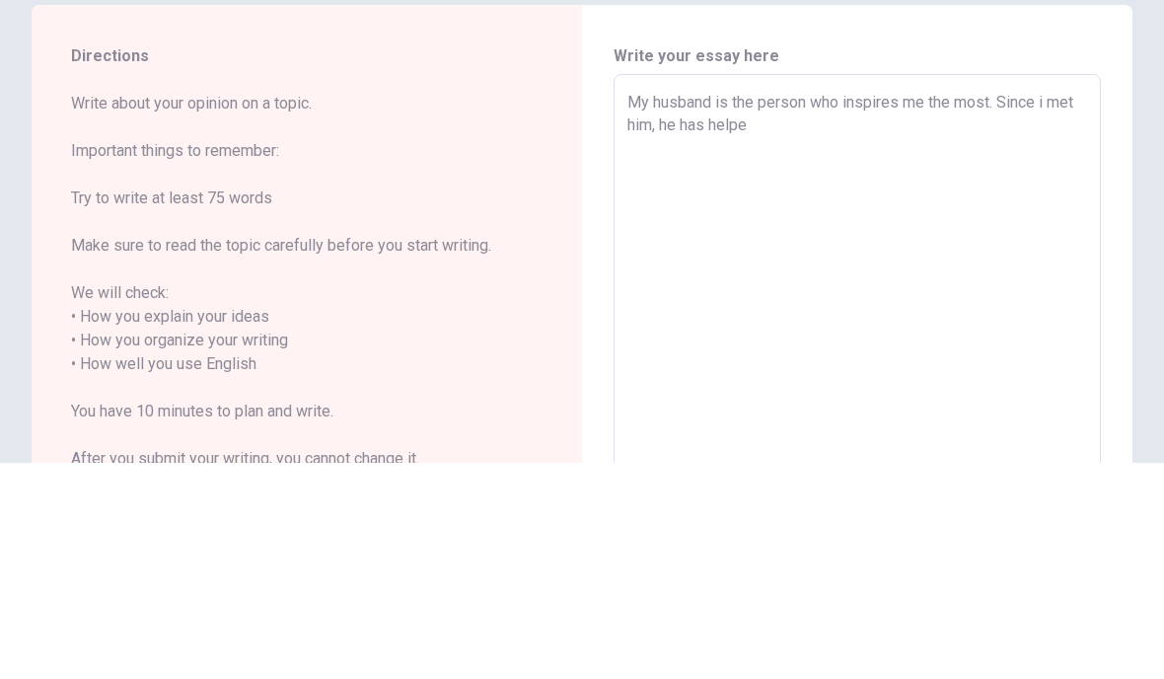
type textarea "My husband is the person who inspires me the most. Since i met him, he has help…"
type textarea "x"
type textarea "My husband is the person who inspires me the most. Since i met him, he has help…"
type textarea "x"
type textarea "My husband is the person who inspires me the most. Since i met him, he has help…"
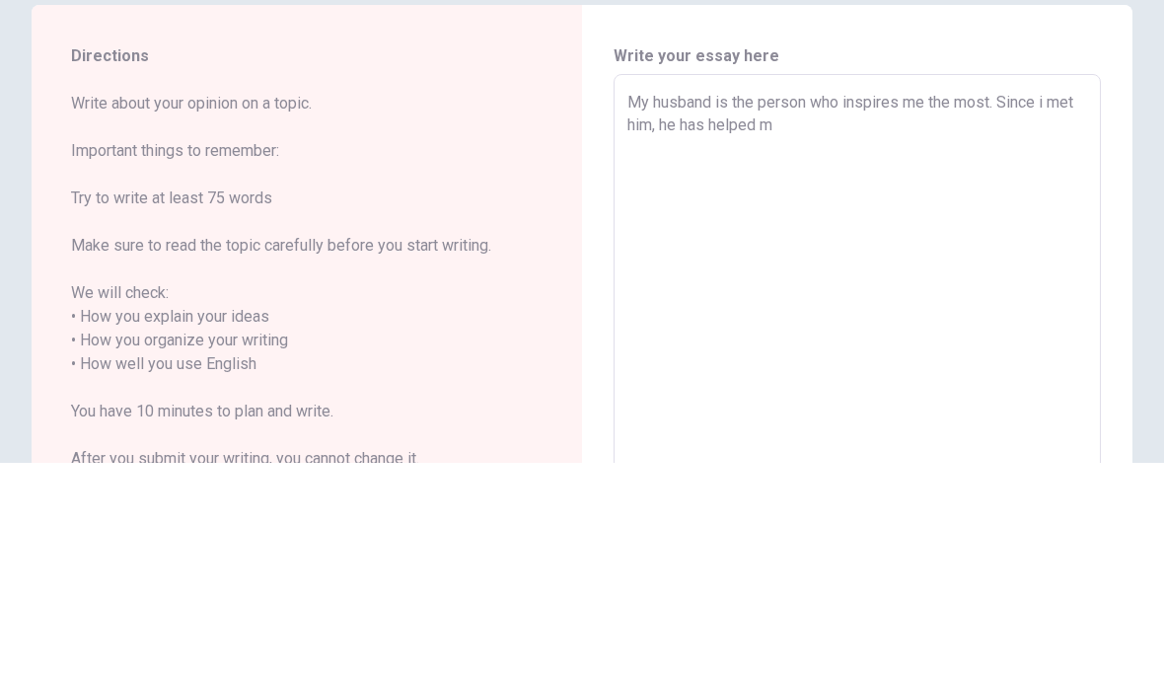
type textarea "x"
type textarea "My husband is the person who inspires me the most. Since i met him, he has help…"
type textarea "x"
type textarea "My husband is the person who inspires me the most. Since i met him, he has help…"
type textarea "x"
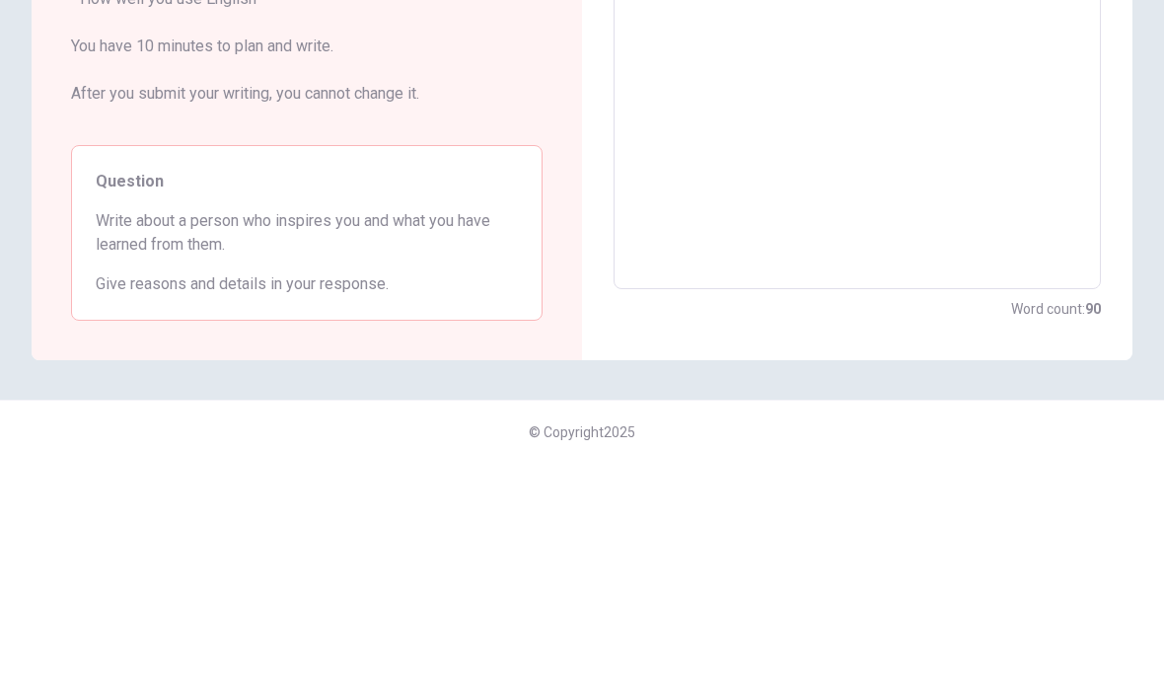
scroll to position [365, 0]
click at [940, 73] on textarea "My husband is the person who inspires me the most. Since i met him, he has help…" at bounding box center [857, 215] width 460 height 547
click at [914, 130] on textarea "My husband is the person who inspires me the most. Since i met him, he has help…" at bounding box center [857, 215] width 460 height 547
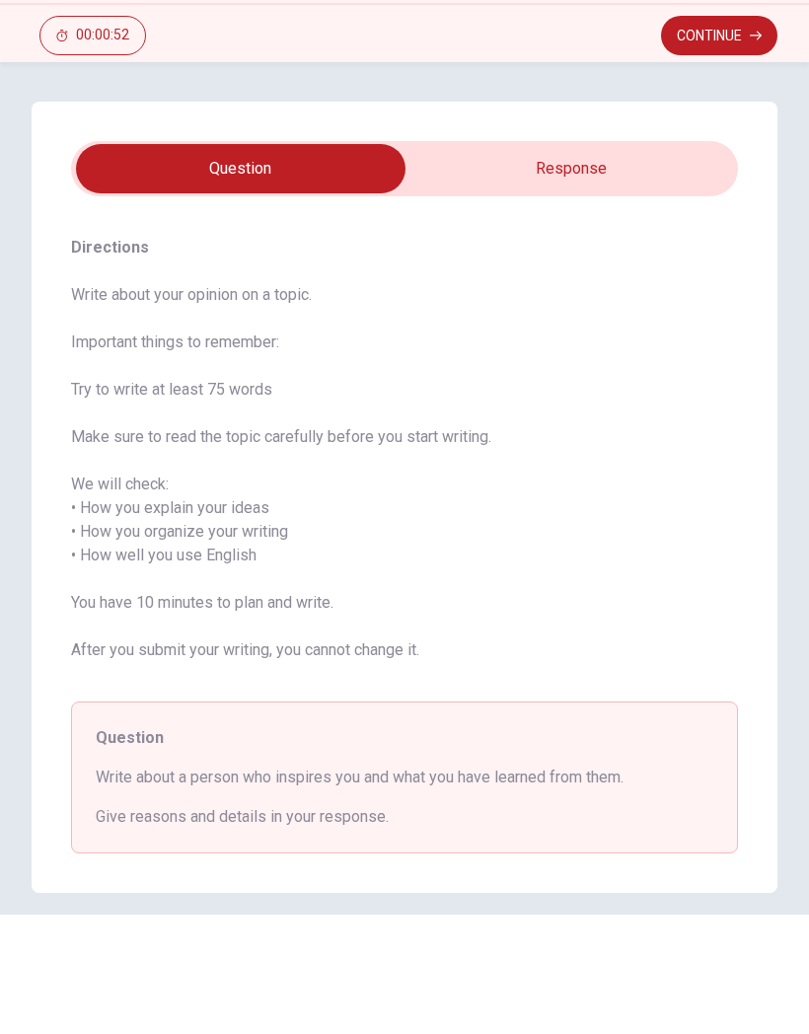
scroll to position [0, 0]
click at [752, 149] on icon "button" at bounding box center [756, 155] width 12 height 12
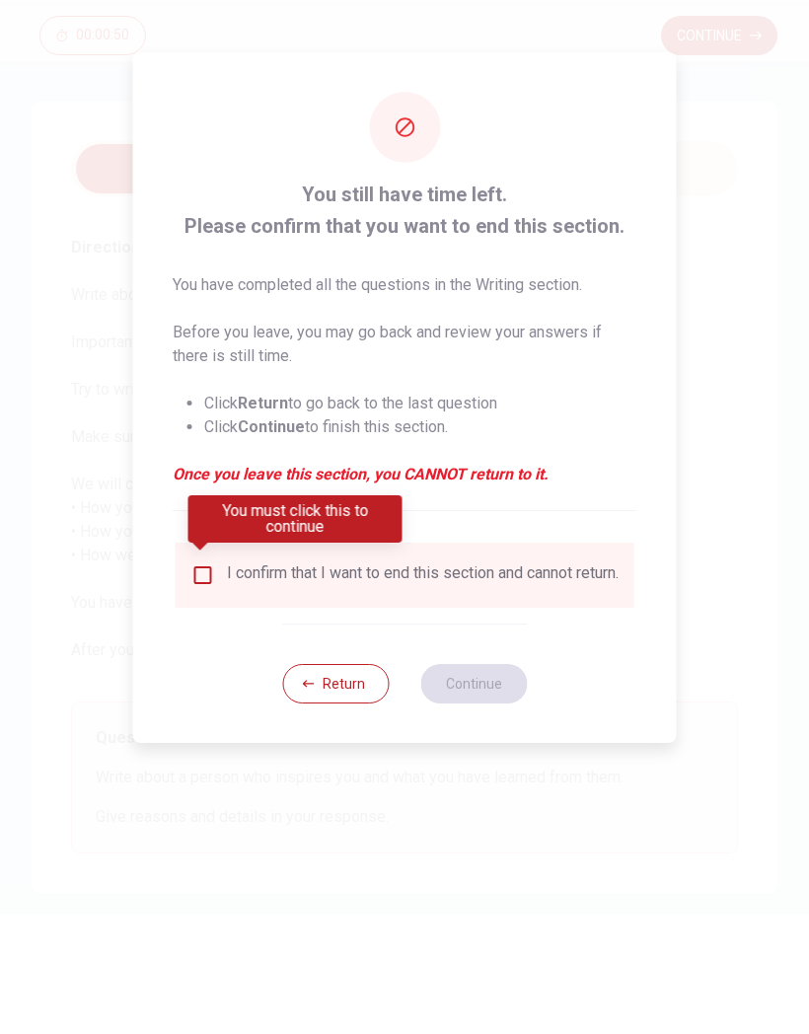
click at [197, 678] on input "You must click this to continue" at bounding box center [203, 695] width 24 height 24
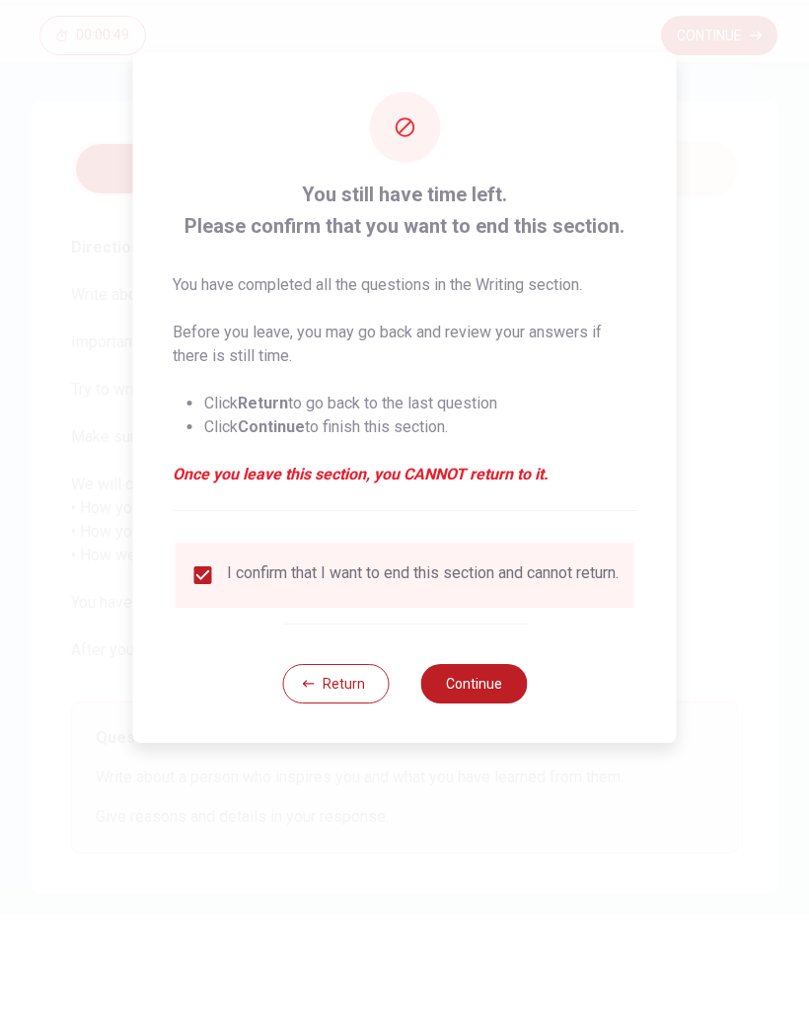
click at [499, 678] on button "Continue" at bounding box center [473, 802] width 107 height 39
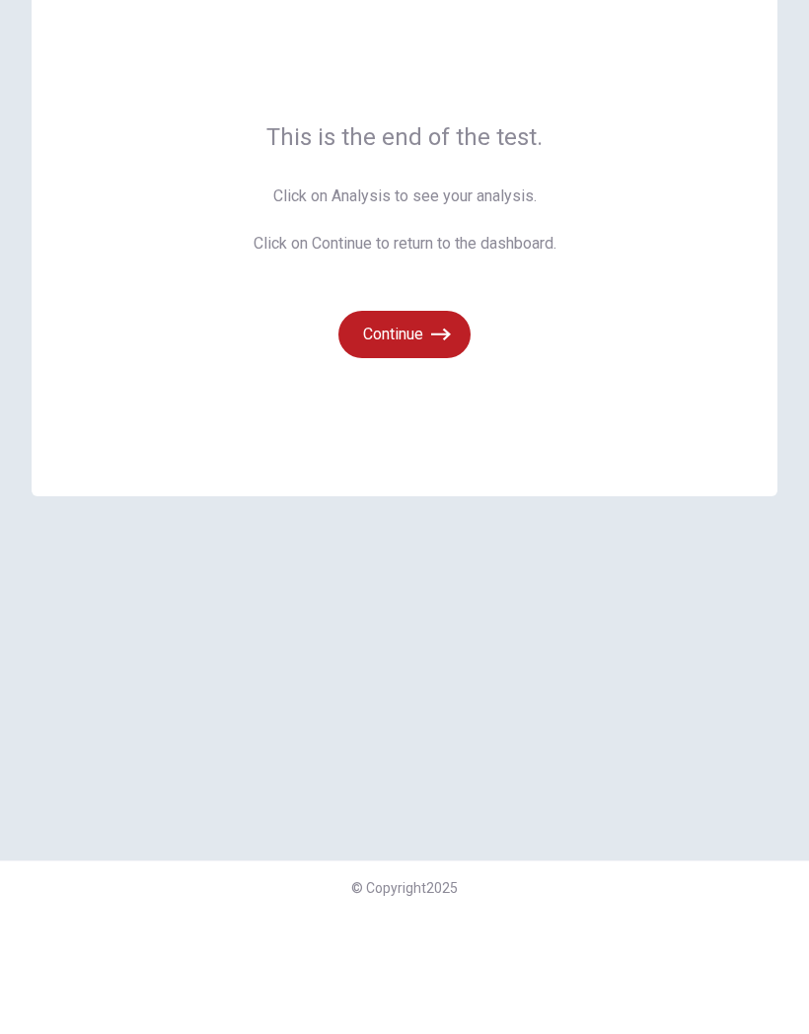
click at [437, 444] on icon "button" at bounding box center [441, 454] width 20 height 20
